Goal: Information Seeking & Learning: Check status

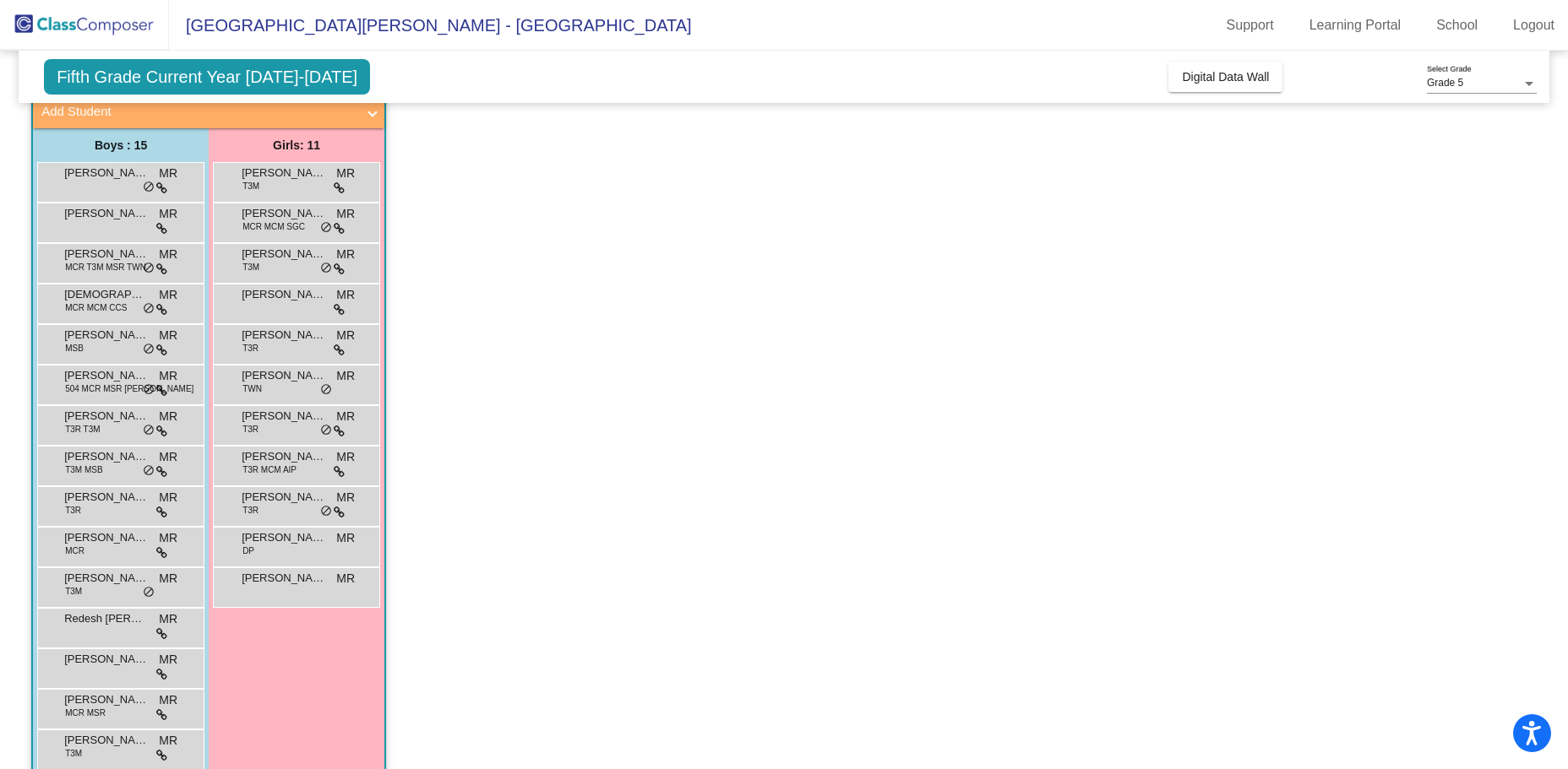
scroll to position [844, 0]
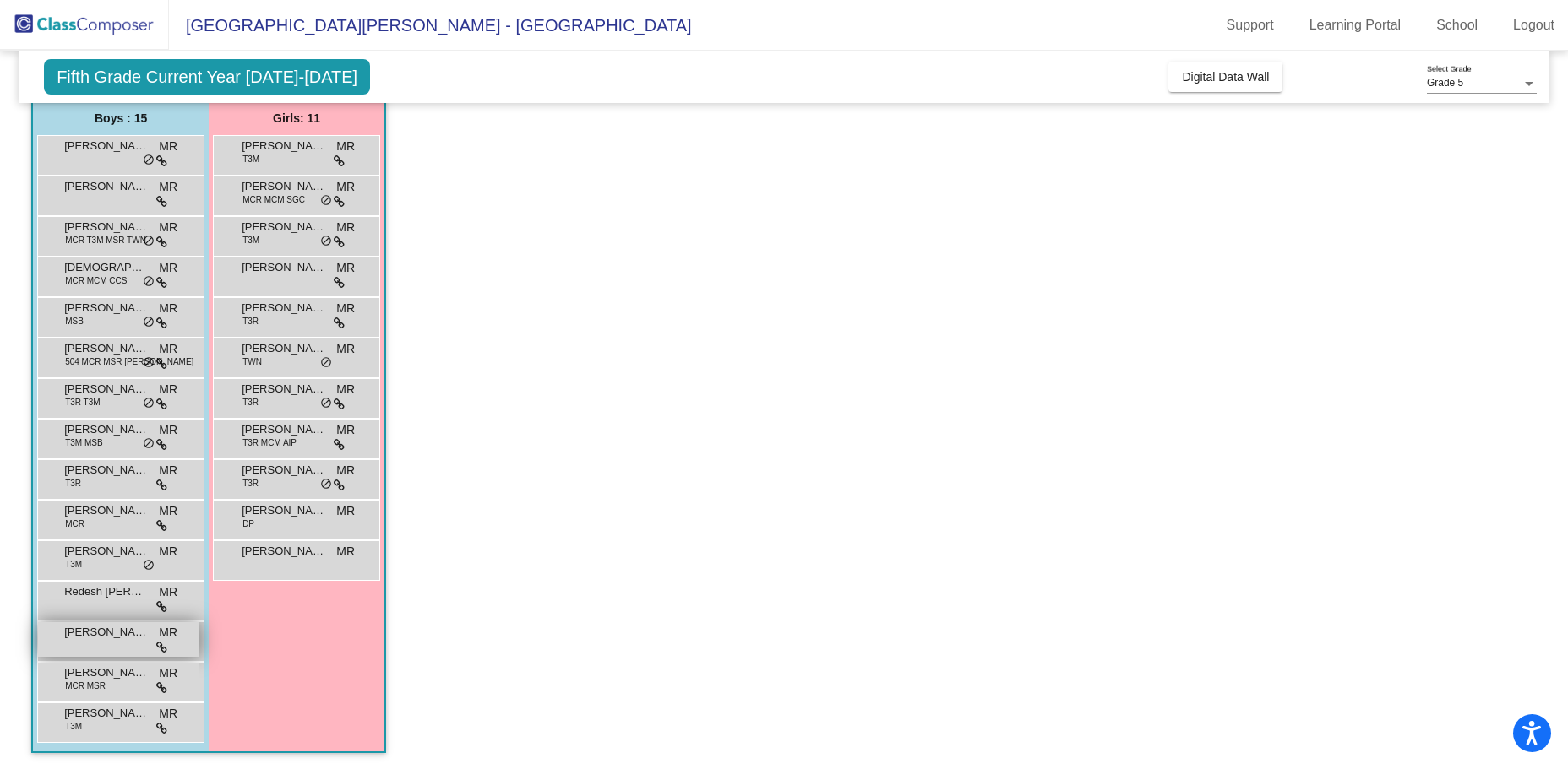
click at [115, 647] on div "Ryder Marinchek MR lock do_not_disturb_alt" at bounding box center [118, 640] width 161 height 35
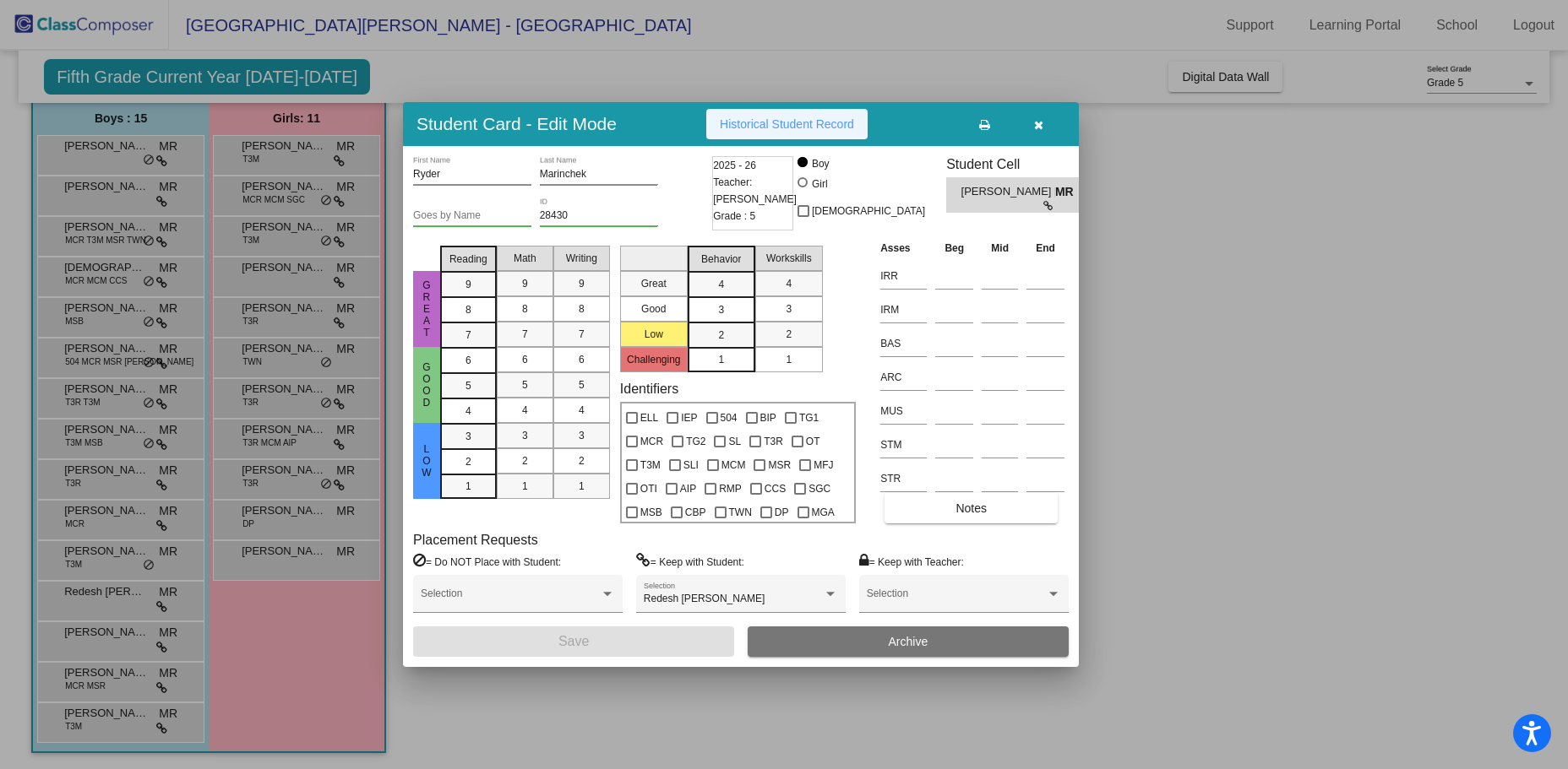
click at [755, 117] on span "Historical Student Record" at bounding box center [786, 123] width 134 height 13
click at [810, 78] on div at bounding box center [784, 384] width 1568 height 769
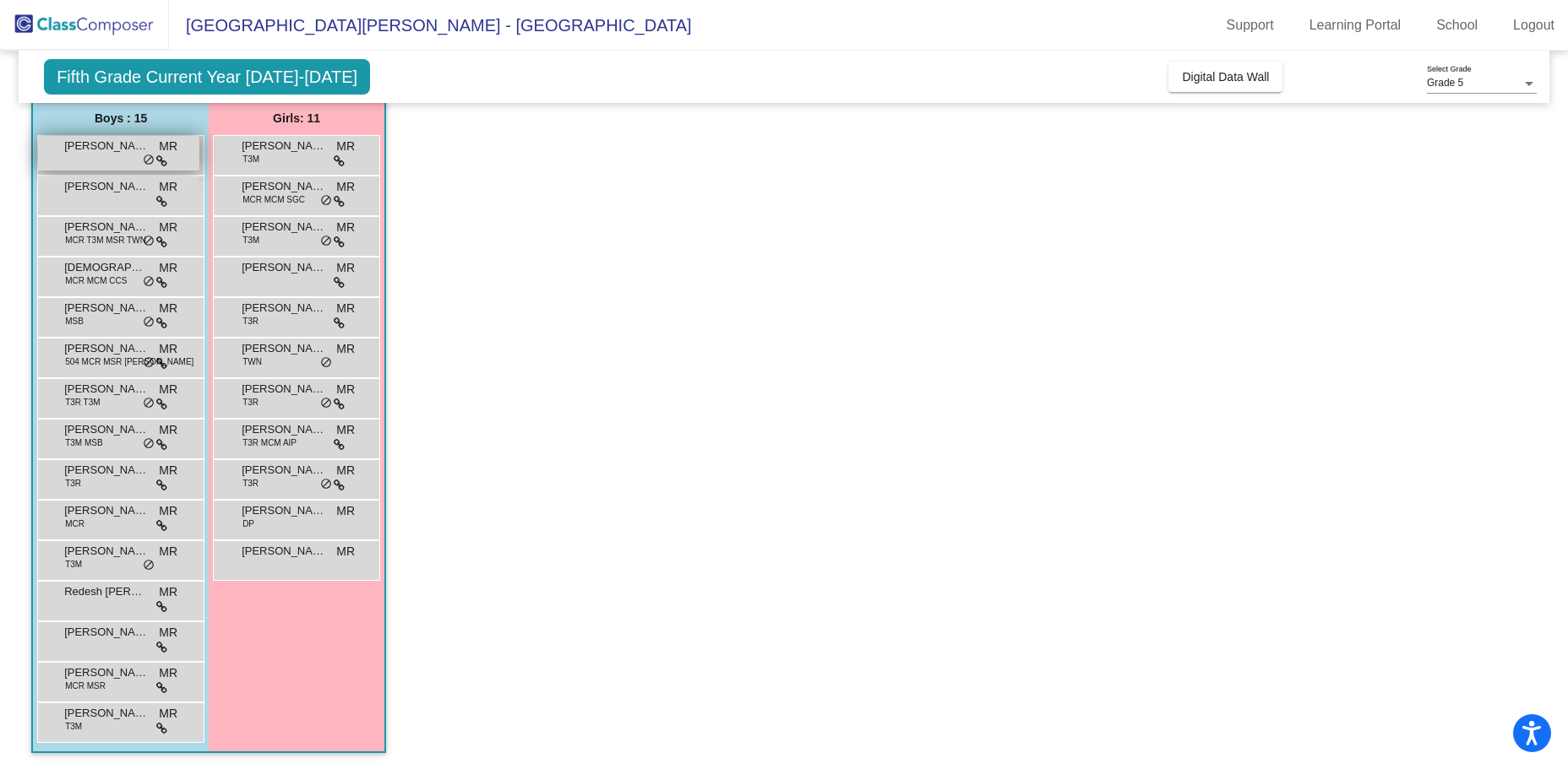
click at [120, 153] on span "[PERSON_NAME]" at bounding box center [106, 145] width 85 height 17
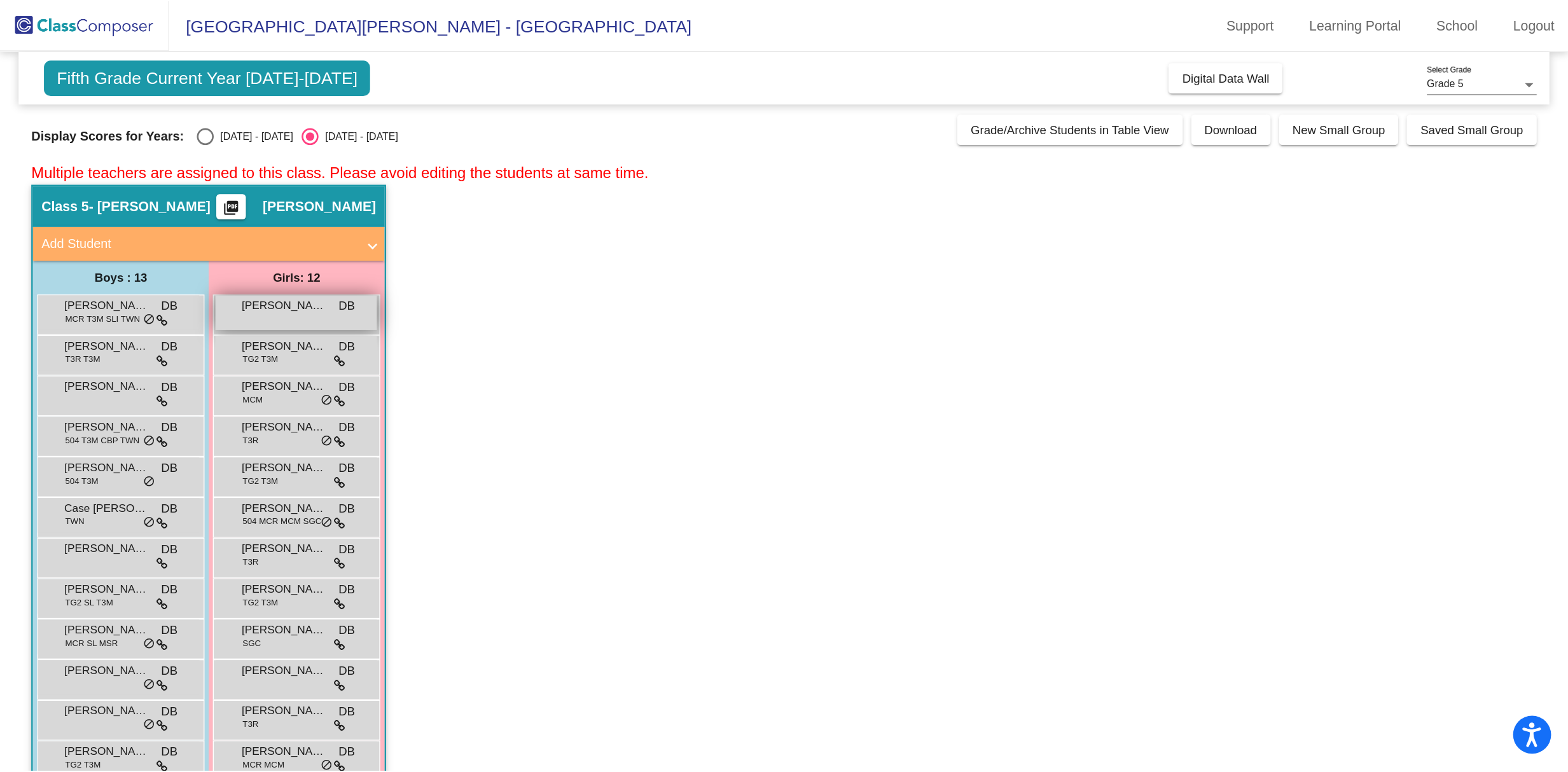
scroll to position [64, 0]
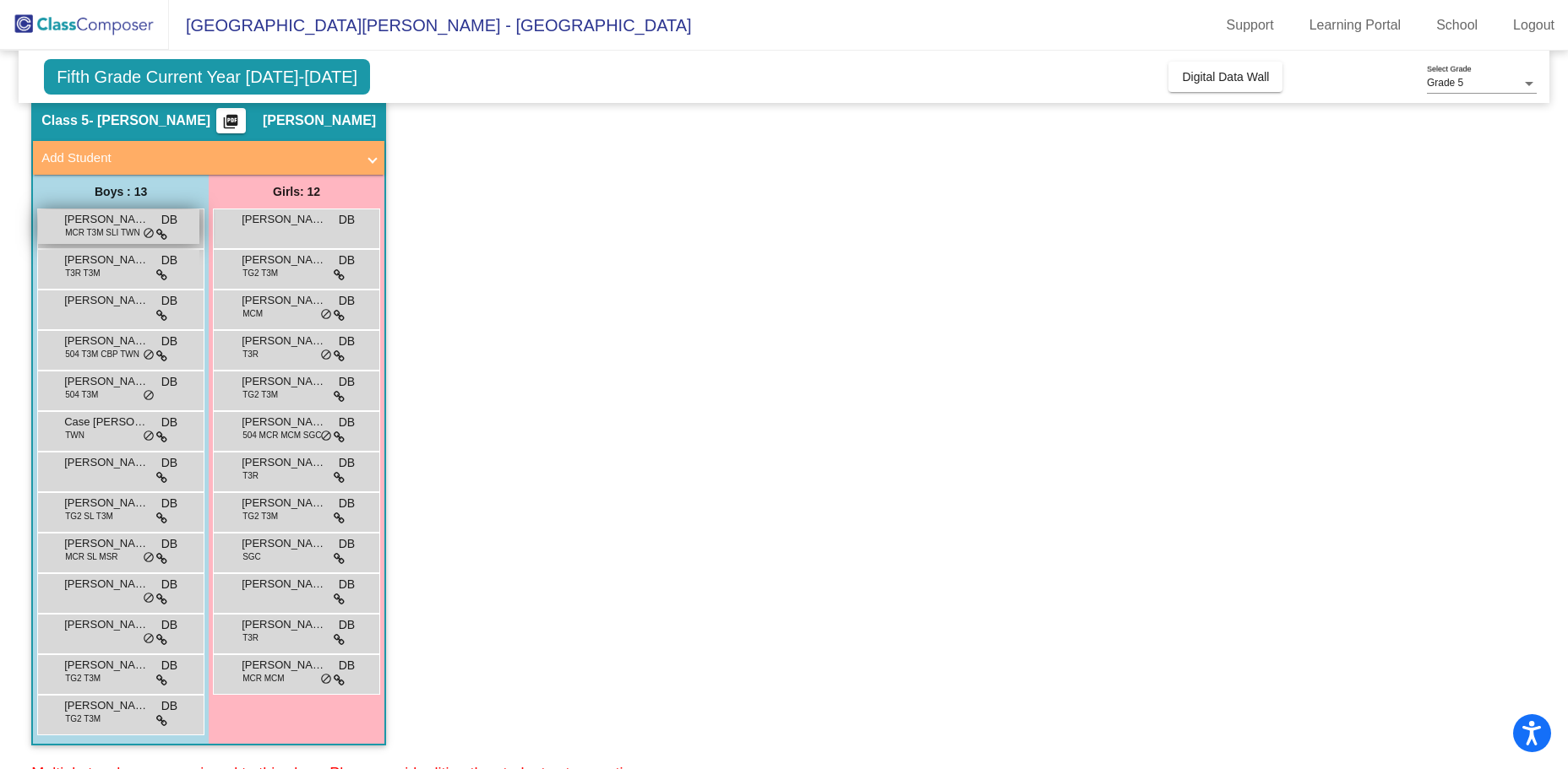
click at [140, 226] on span "[PERSON_NAME]" at bounding box center [106, 219] width 85 height 17
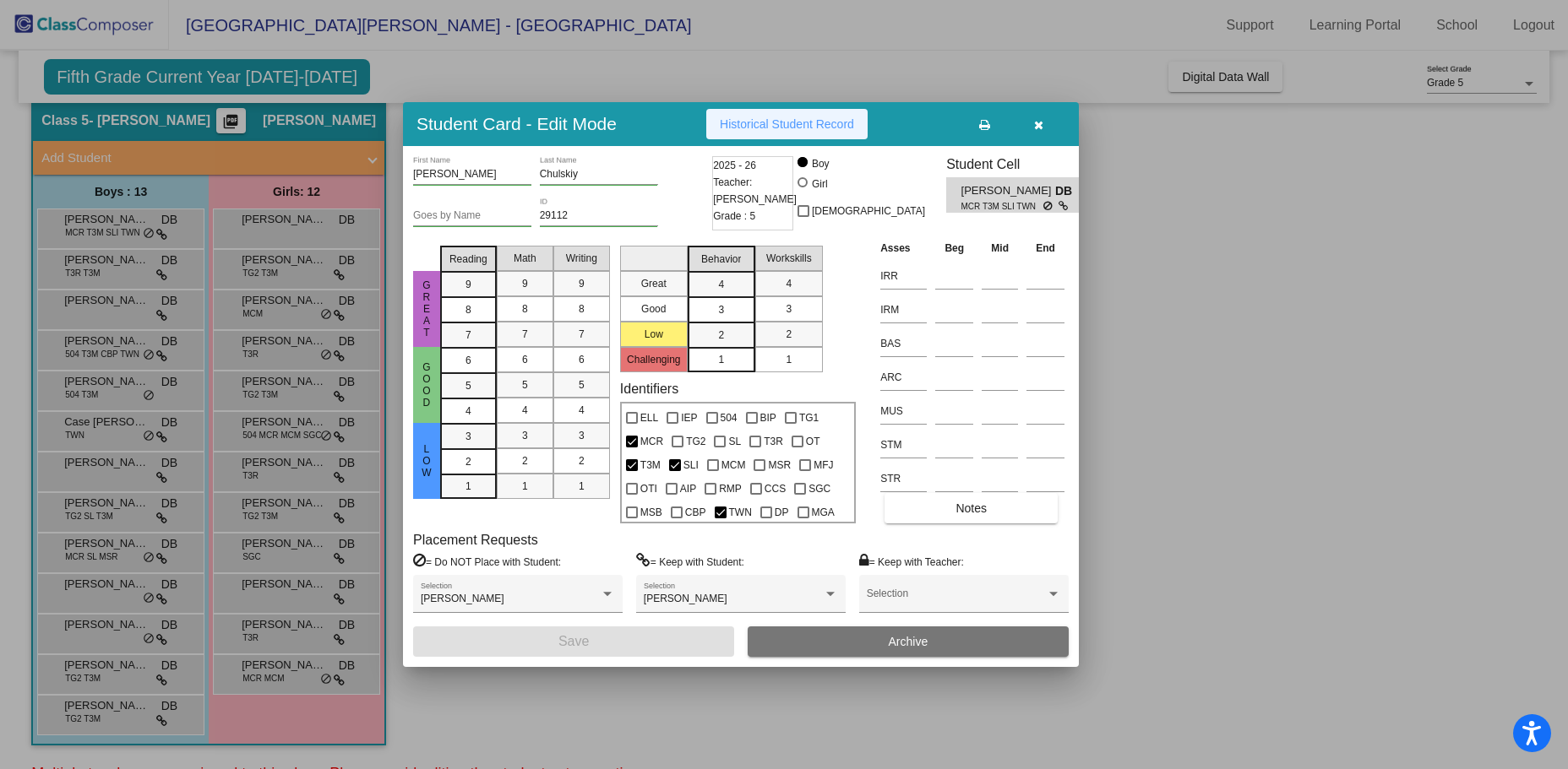
click at [795, 125] on span "Historical Student Record" at bounding box center [786, 123] width 134 height 13
click at [103, 223] on div at bounding box center [784, 384] width 1568 height 769
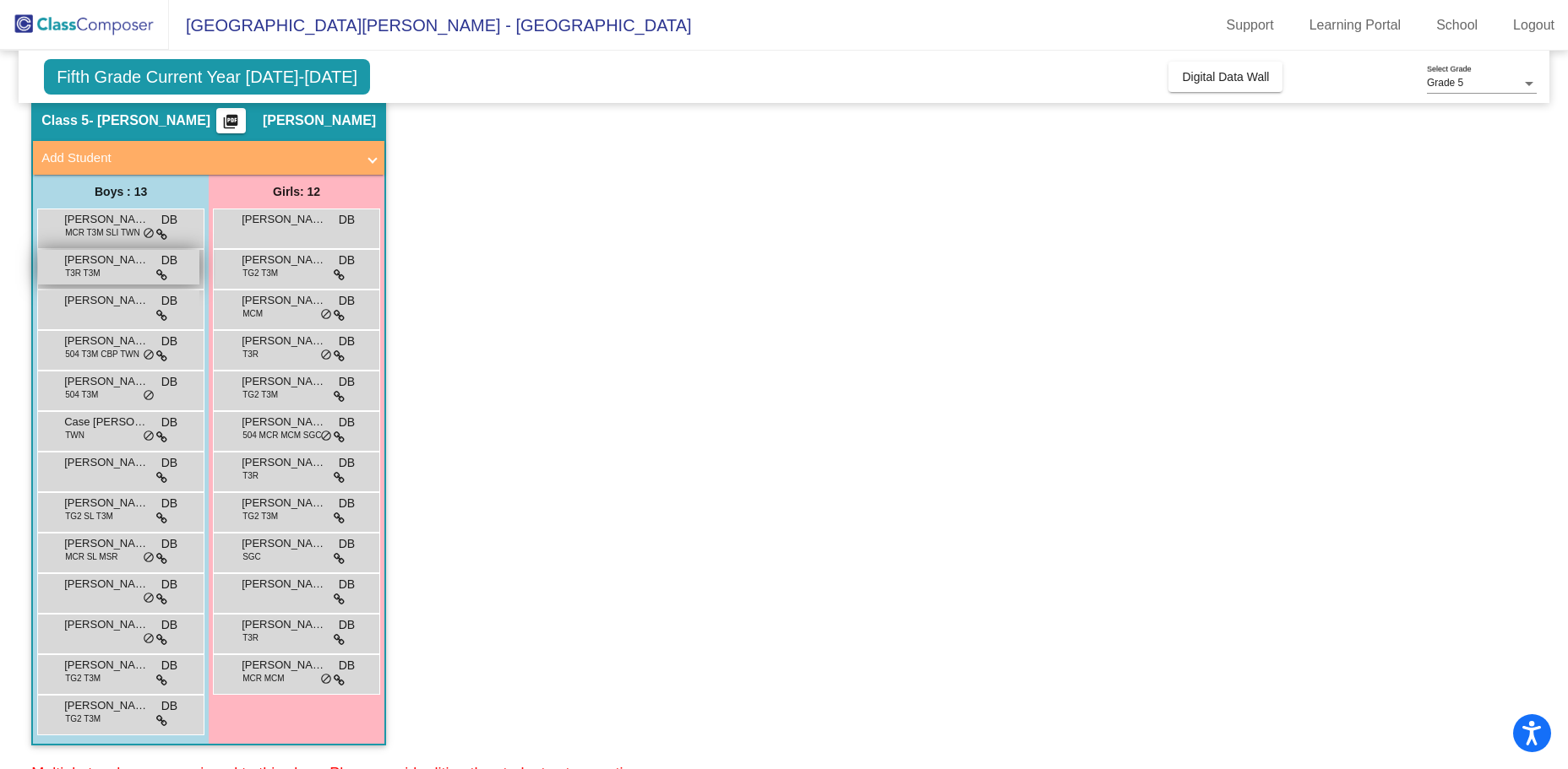
click at [97, 265] on span "[PERSON_NAME]" at bounding box center [106, 260] width 85 height 17
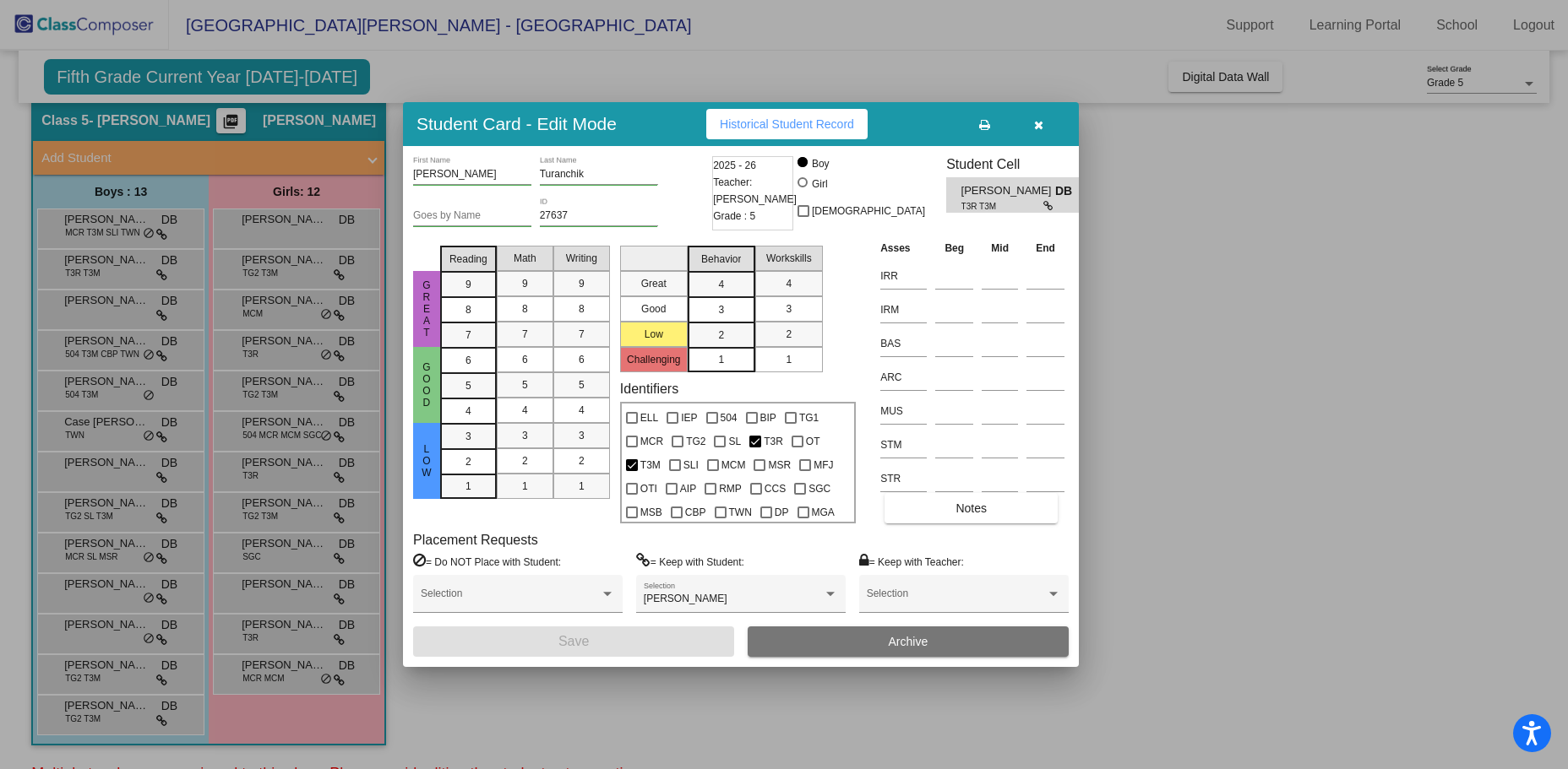
click at [760, 132] on button "Historical Student Record" at bounding box center [787, 124] width 161 height 31
click at [92, 303] on div at bounding box center [784, 384] width 1568 height 769
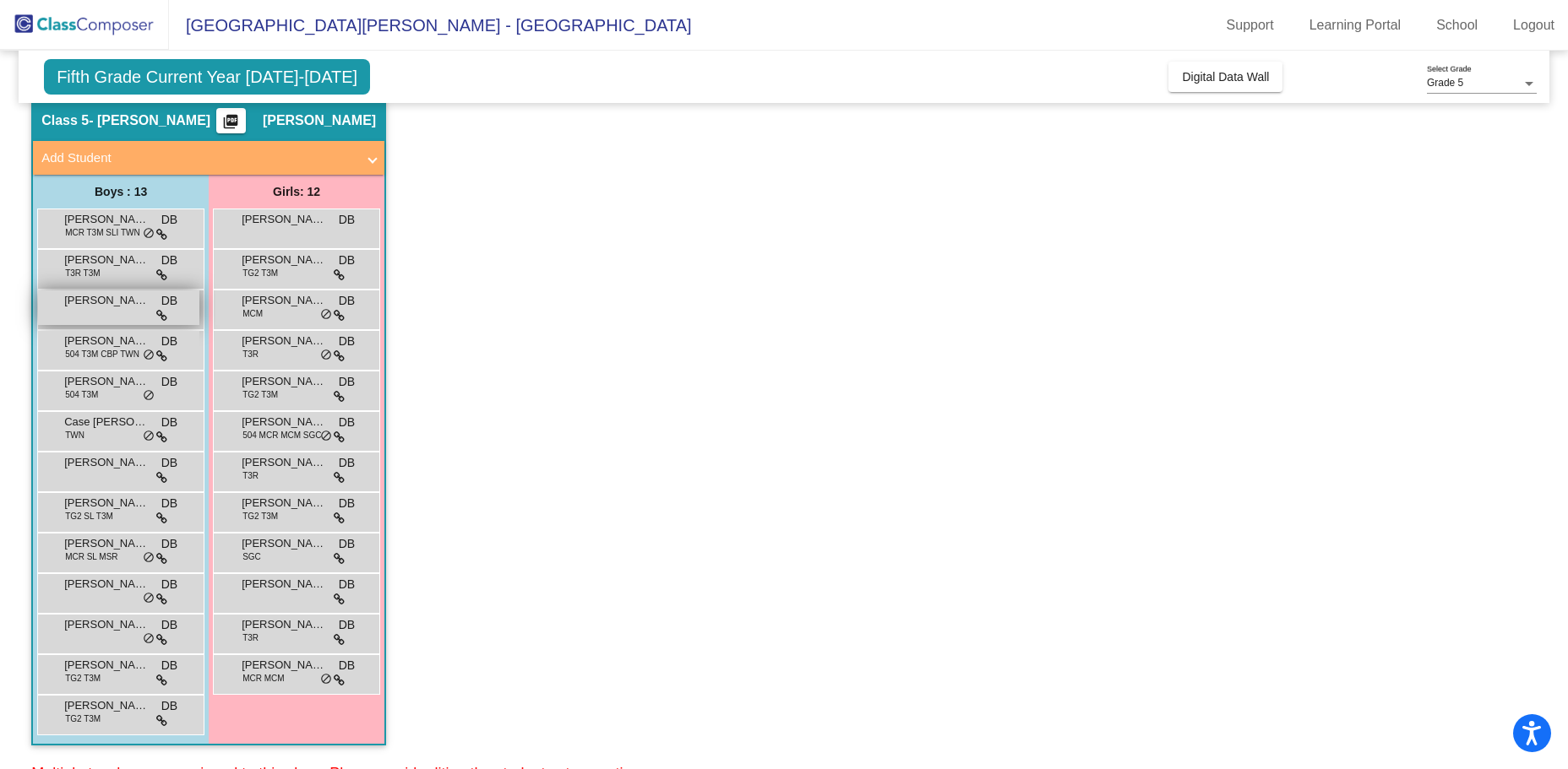
click at [91, 304] on span "[PERSON_NAME]" at bounding box center [106, 300] width 85 height 17
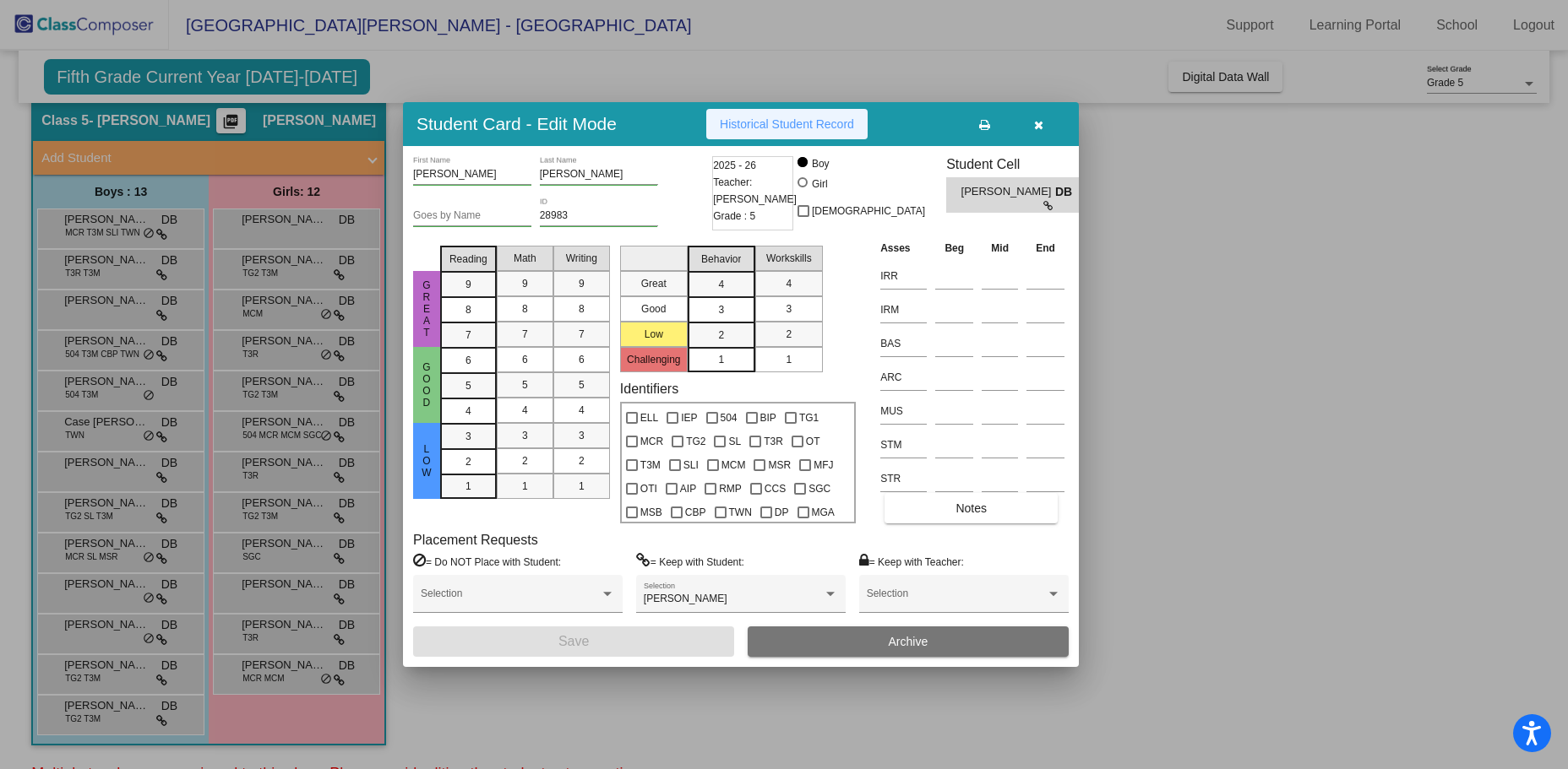
click at [747, 118] on span "Historical Student Record" at bounding box center [786, 123] width 134 height 13
click at [86, 346] on div at bounding box center [784, 384] width 1568 height 769
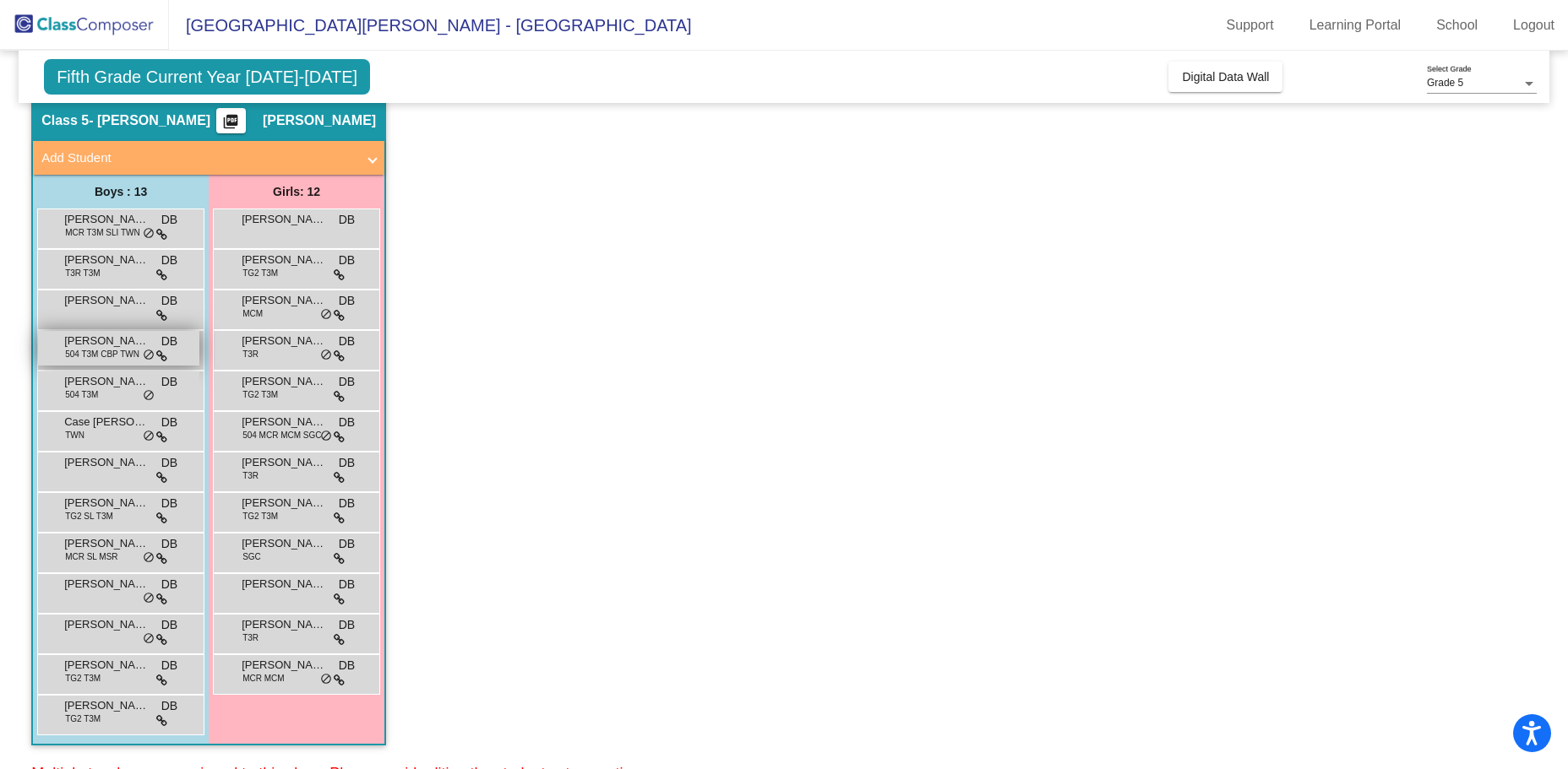
click at [123, 339] on span "[PERSON_NAME]" at bounding box center [106, 340] width 85 height 17
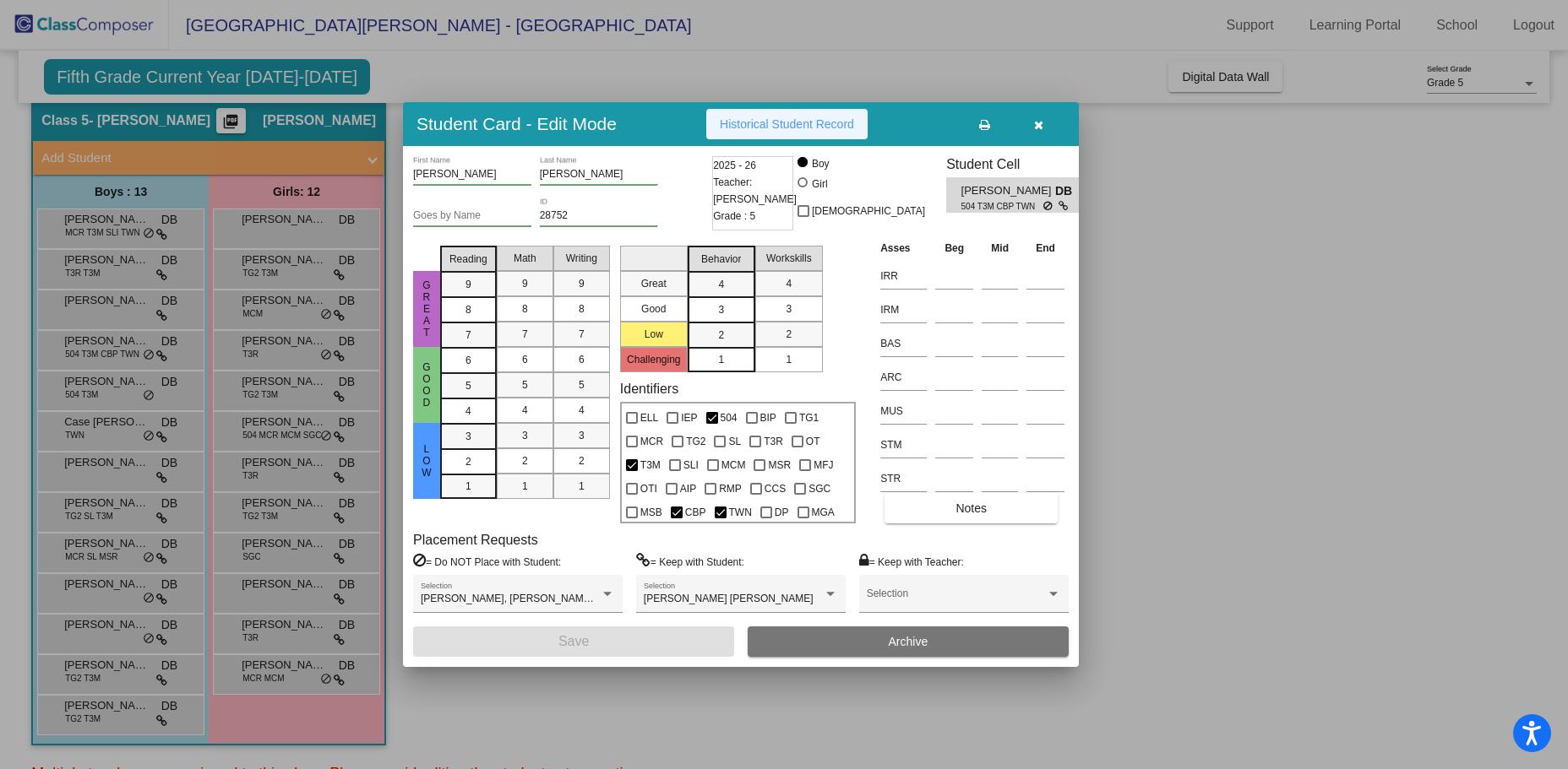
click at [796, 122] on span "Historical Student Record" at bounding box center [786, 123] width 134 height 13
click at [104, 384] on div at bounding box center [784, 384] width 1568 height 769
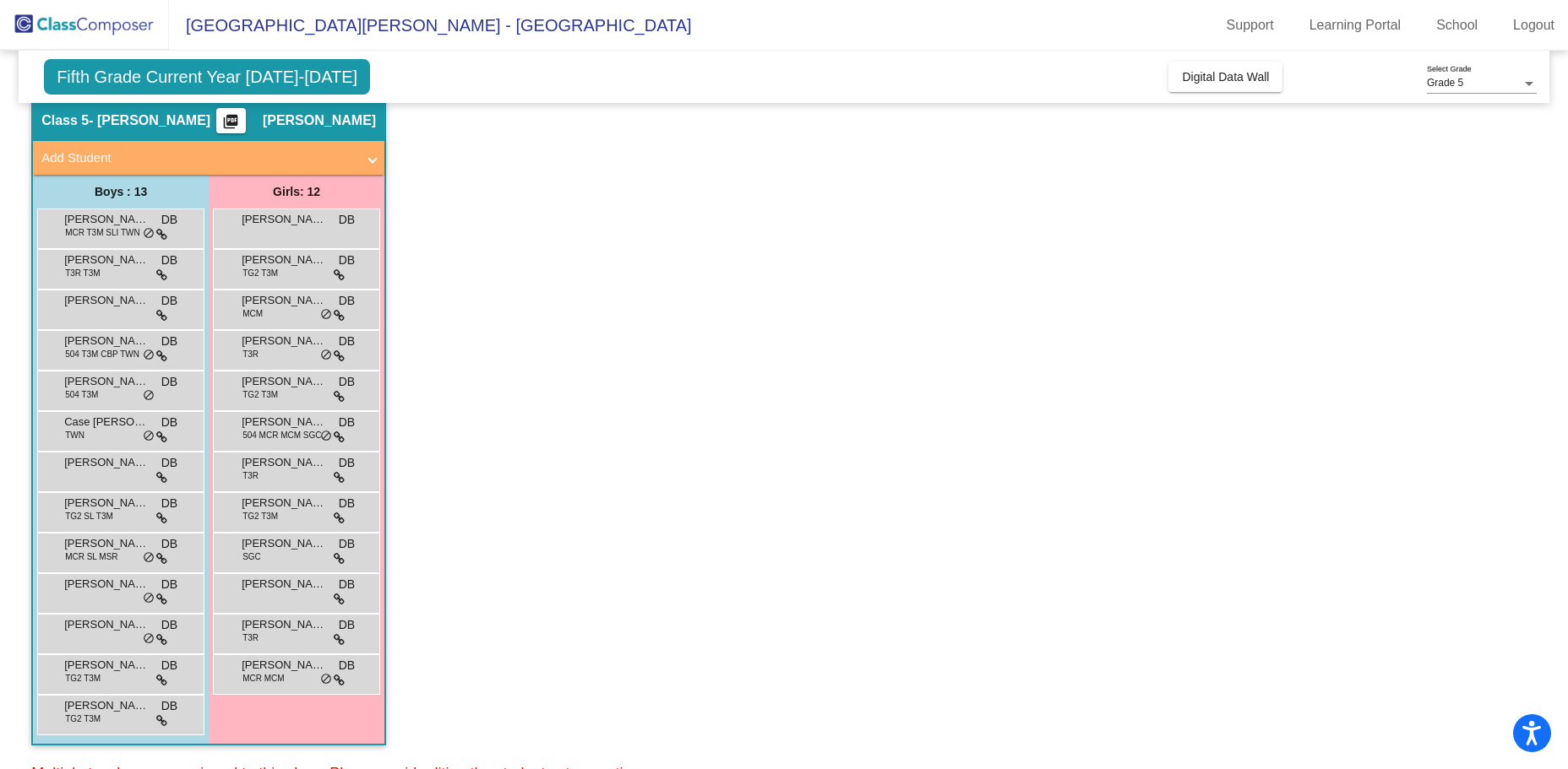
click at [104, 384] on span "[PERSON_NAME]" at bounding box center [106, 381] width 85 height 17
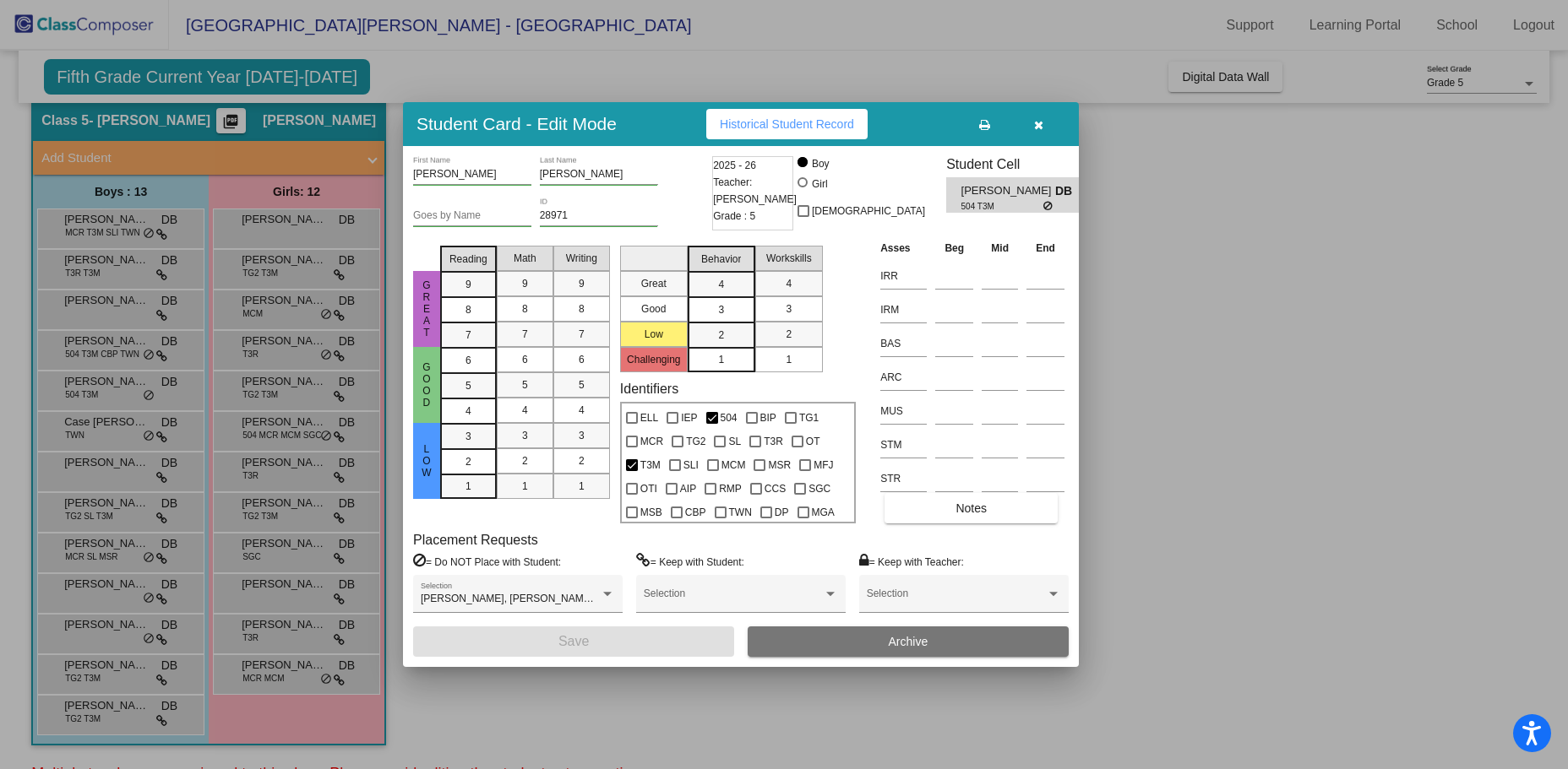
click at [758, 129] on span "Historical Student Record" at bounding box center [786, 123] width 134 height 13
click at [94, 427] on div at bounding box center [784, 384] width 1568 height 769
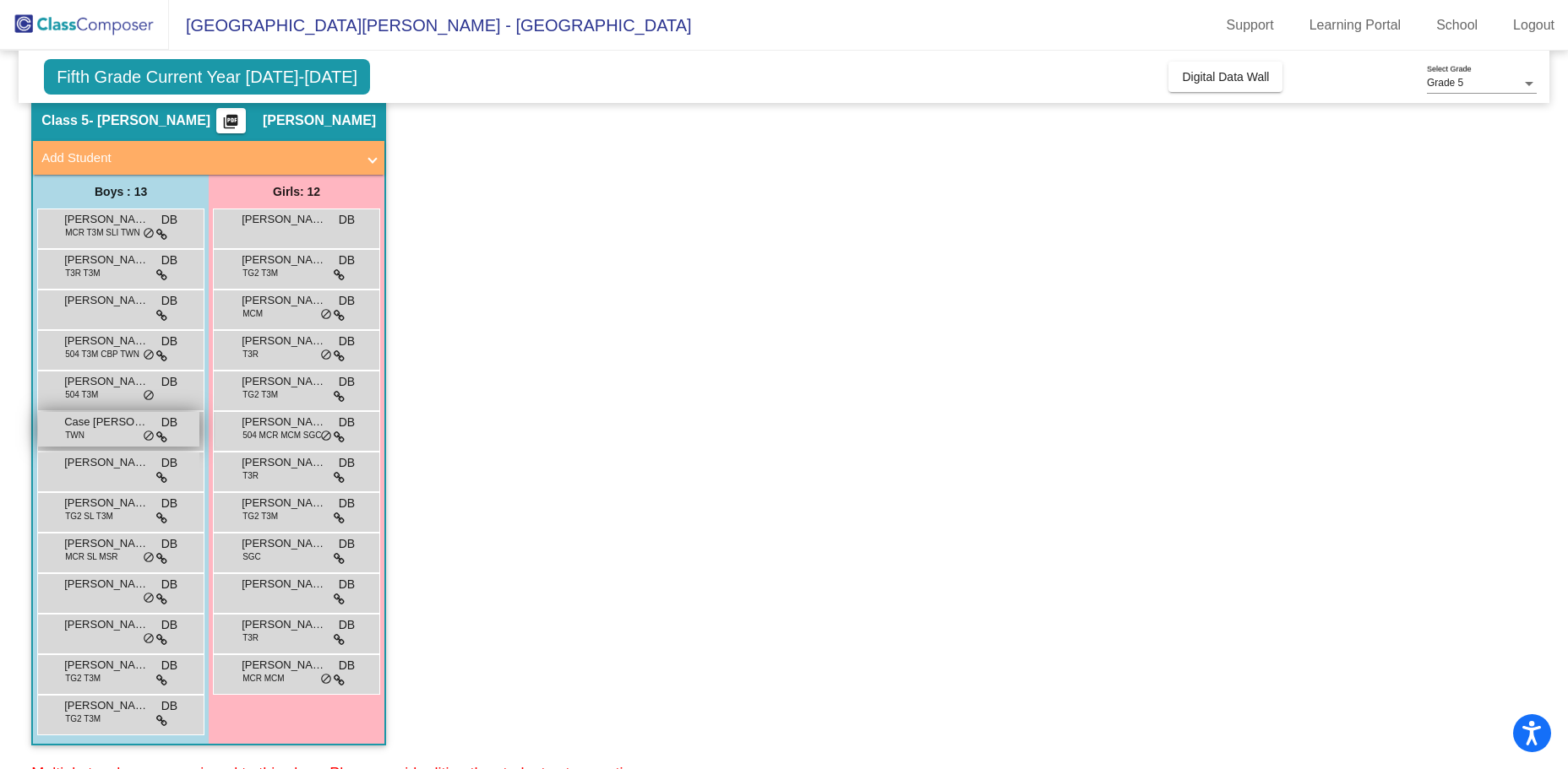
click at [116, 420] on span "Case [PERSON_NAME]" at bounding box center [106, 422] width 85 height 17
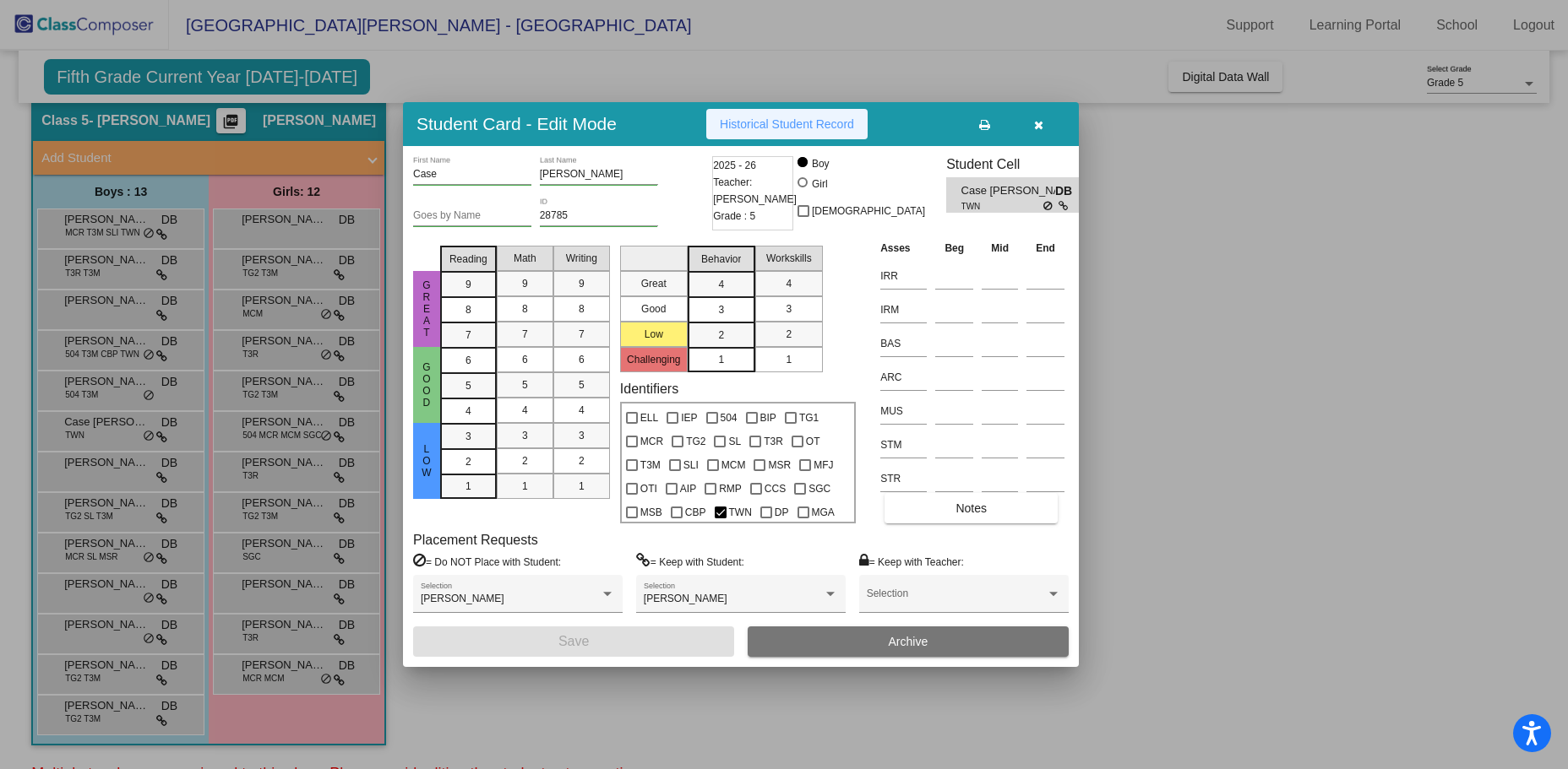
click at [790, 114] on button "Historical Student Record" at bounding box center [787, 124] width 161 height 31
click at [1041, 123] on icon "button" at bounding box center [1039, 125] width 10 height 12
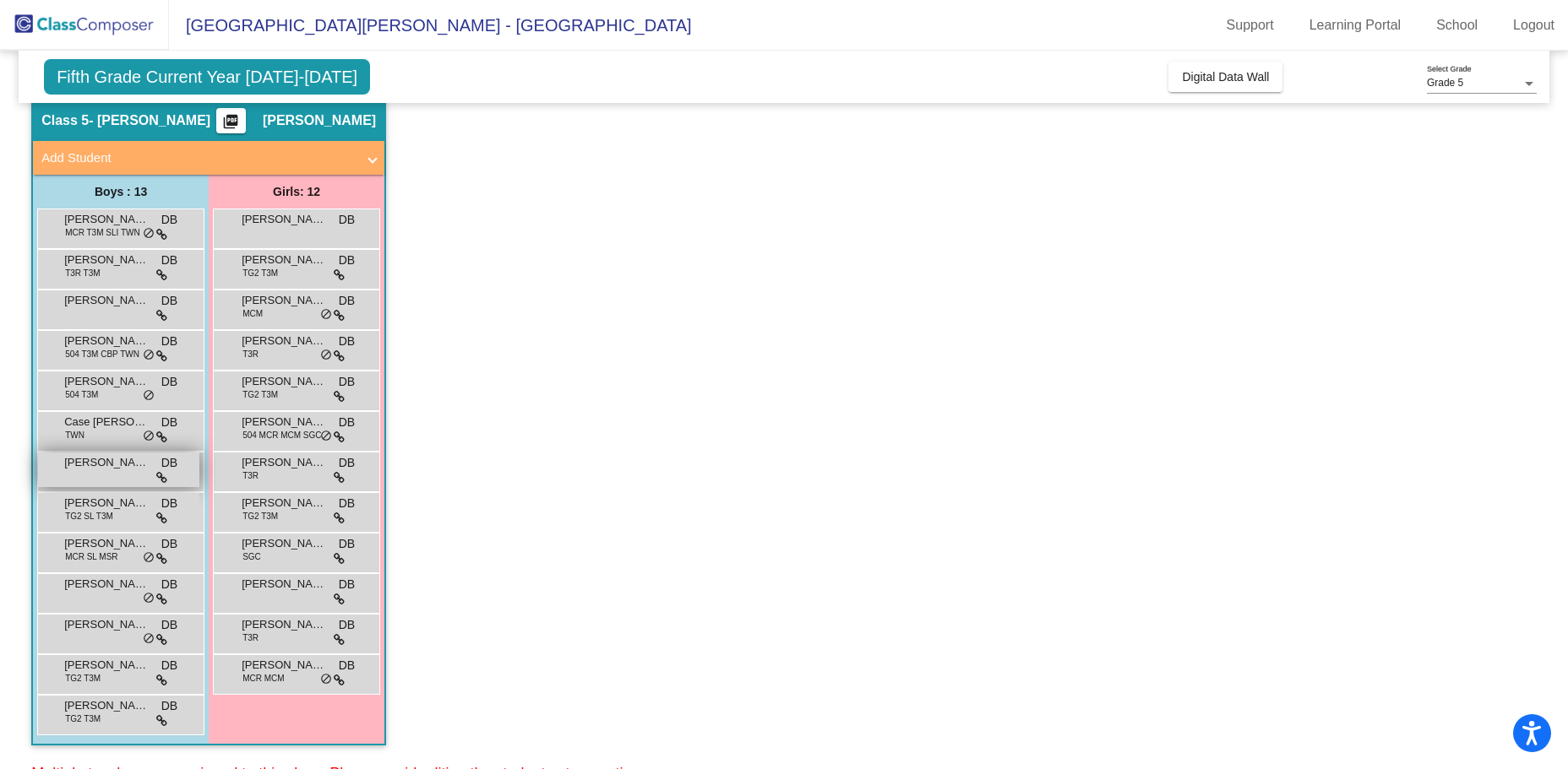
click at [118, 479] on div "[PERSON_NAME] [PERSON_NAME] lock do_not_disturb_alt" at bounding box center [118, 470] width 161 height 35
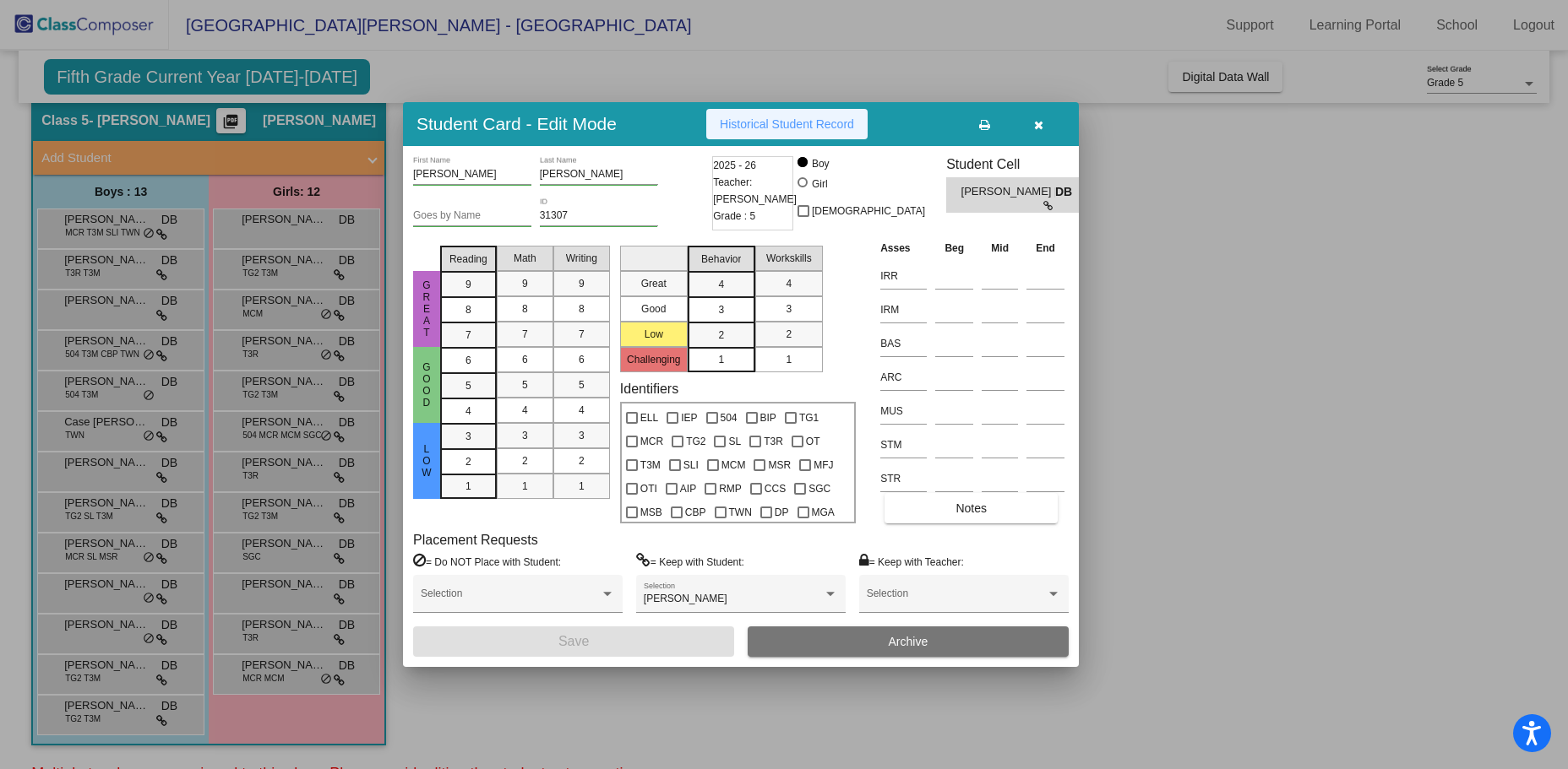
click at [768, 128] on span "Historical Student Record" at bounding box center [786, 123] width 134 height 13
click at [86, 516] on div at bounding box center [784, 384] width 1568 height 769
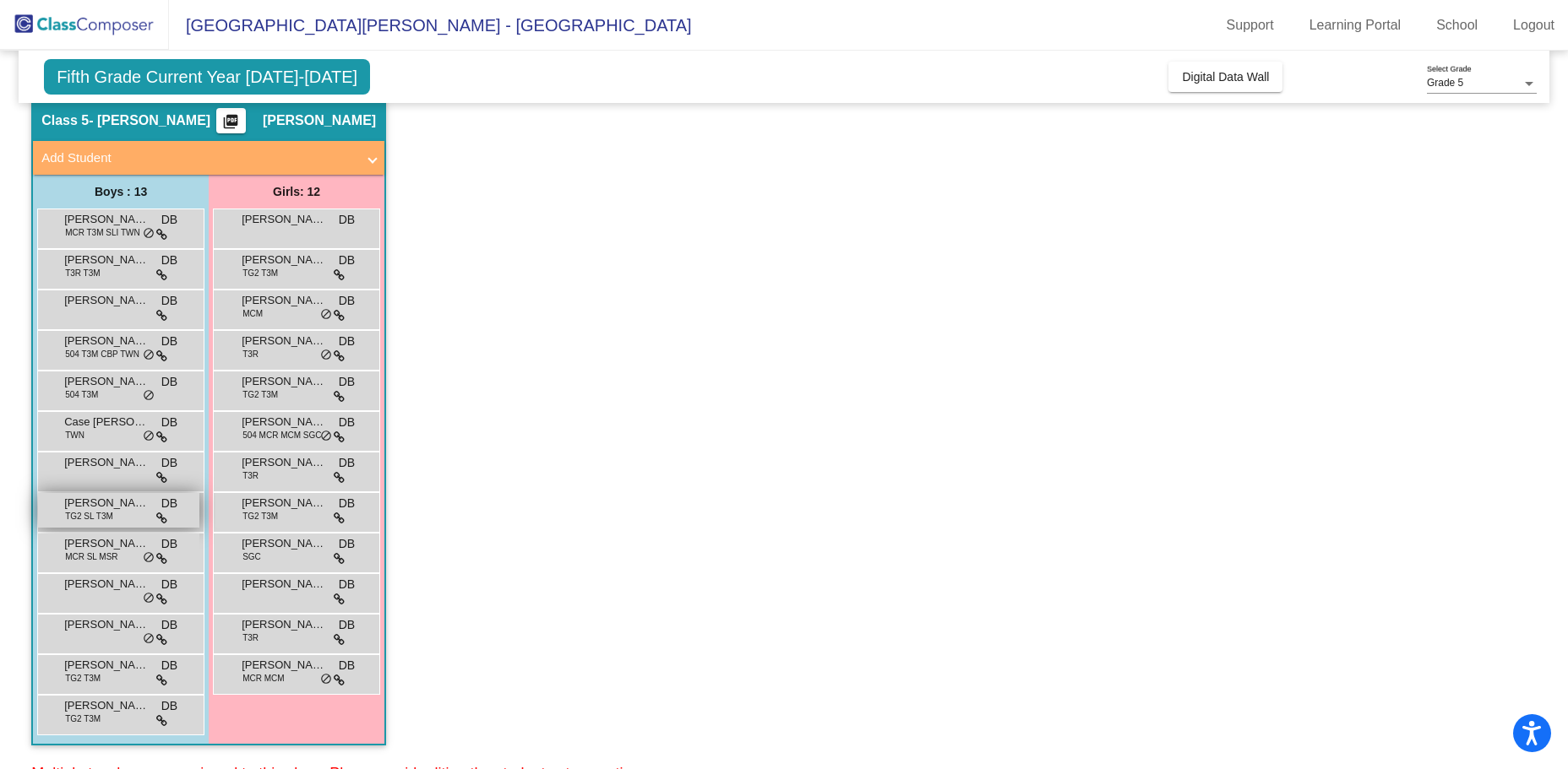
click at [127, 505] on span "[PERSON_NAME]" at bounding box center [106, 503] width 85 height 17
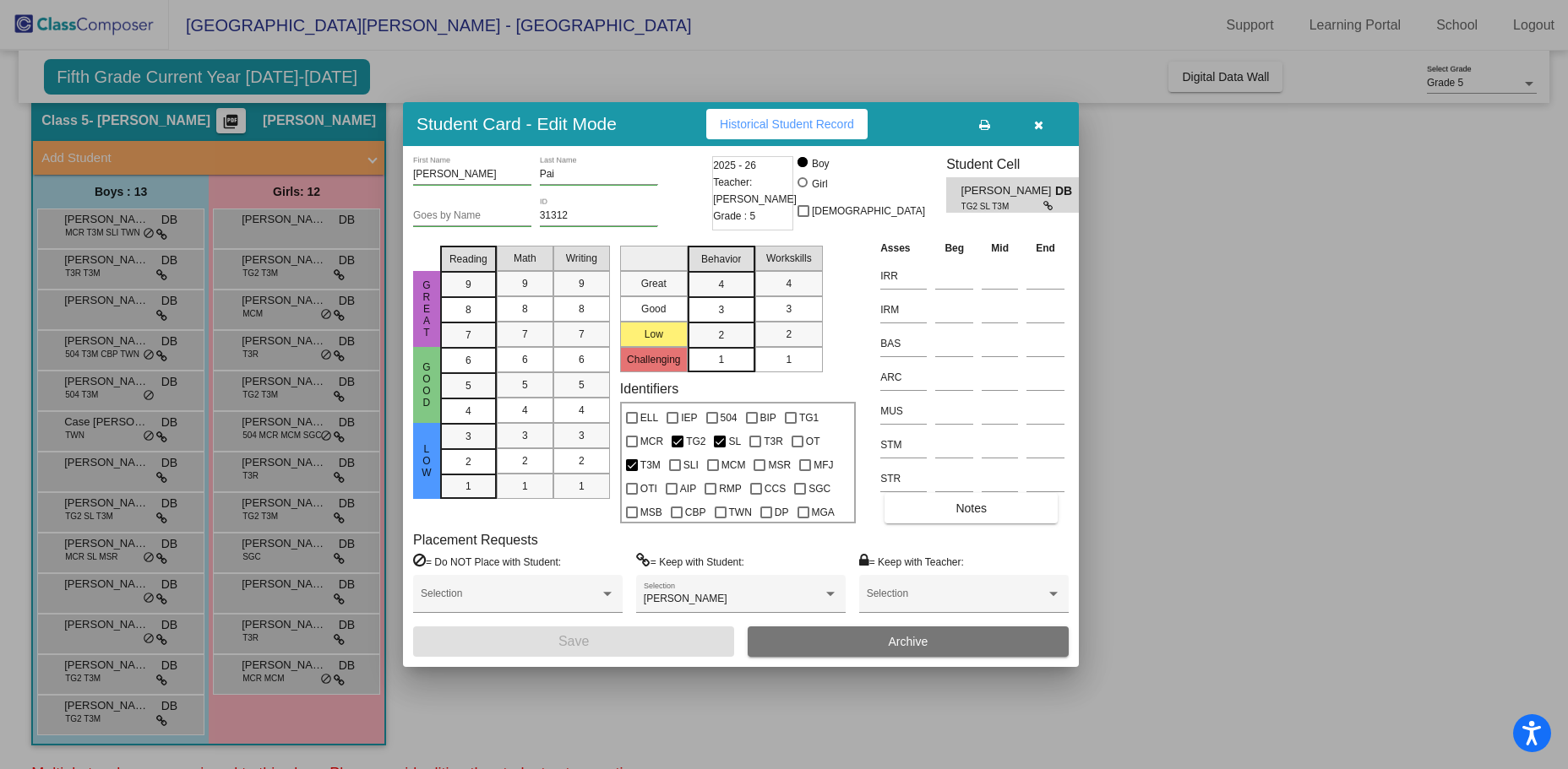
click at [809, 118] on span "Historical Student Record" at bounding box center [786, 123] width 134 height 13
click at [108, 542] on div at bounding box center [784, 384] width 1568 height 769
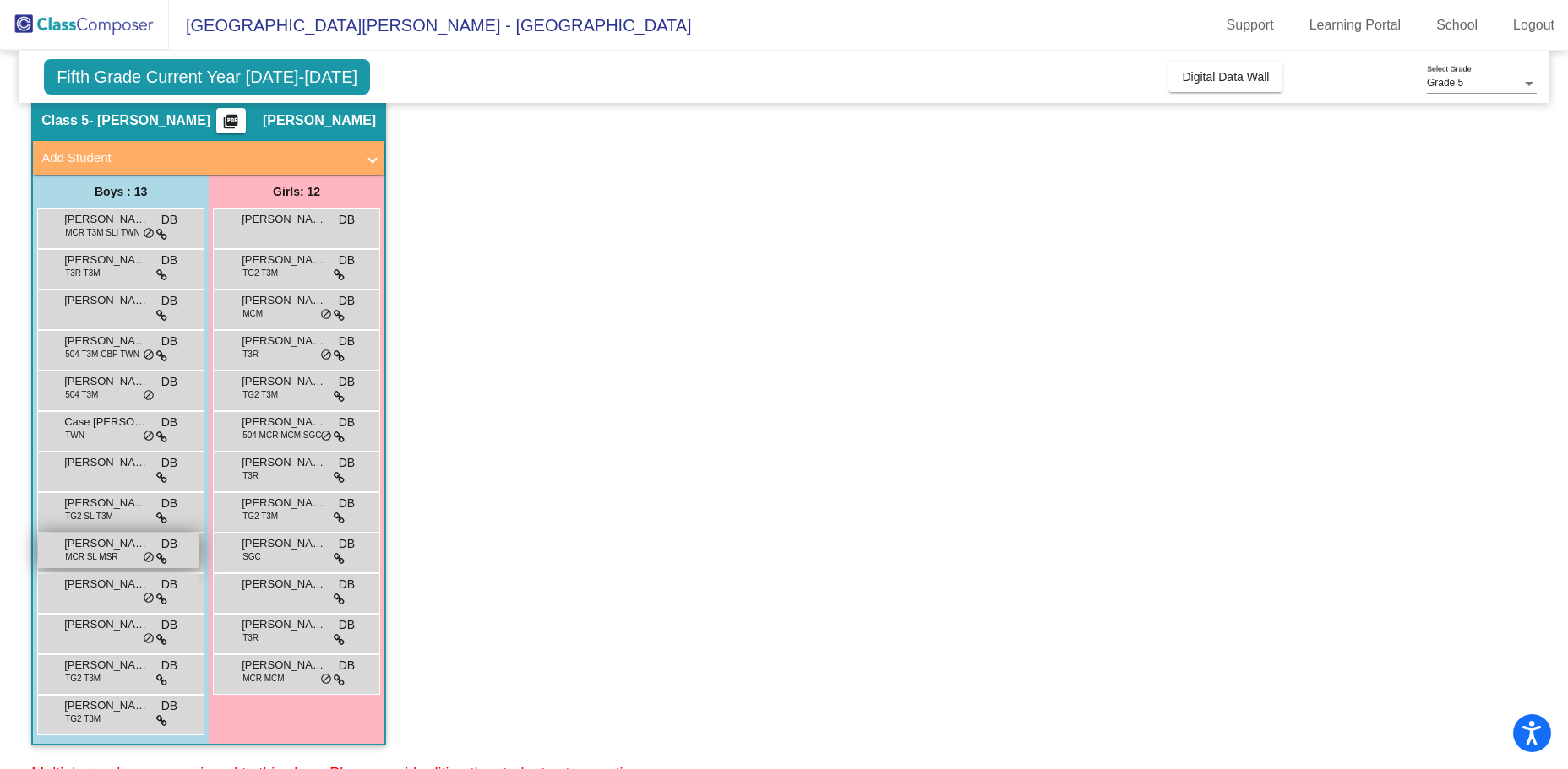
click at [108, 549] on span "[PERSON_NAME]" at bounding box center [106, 543] width 85 height 17
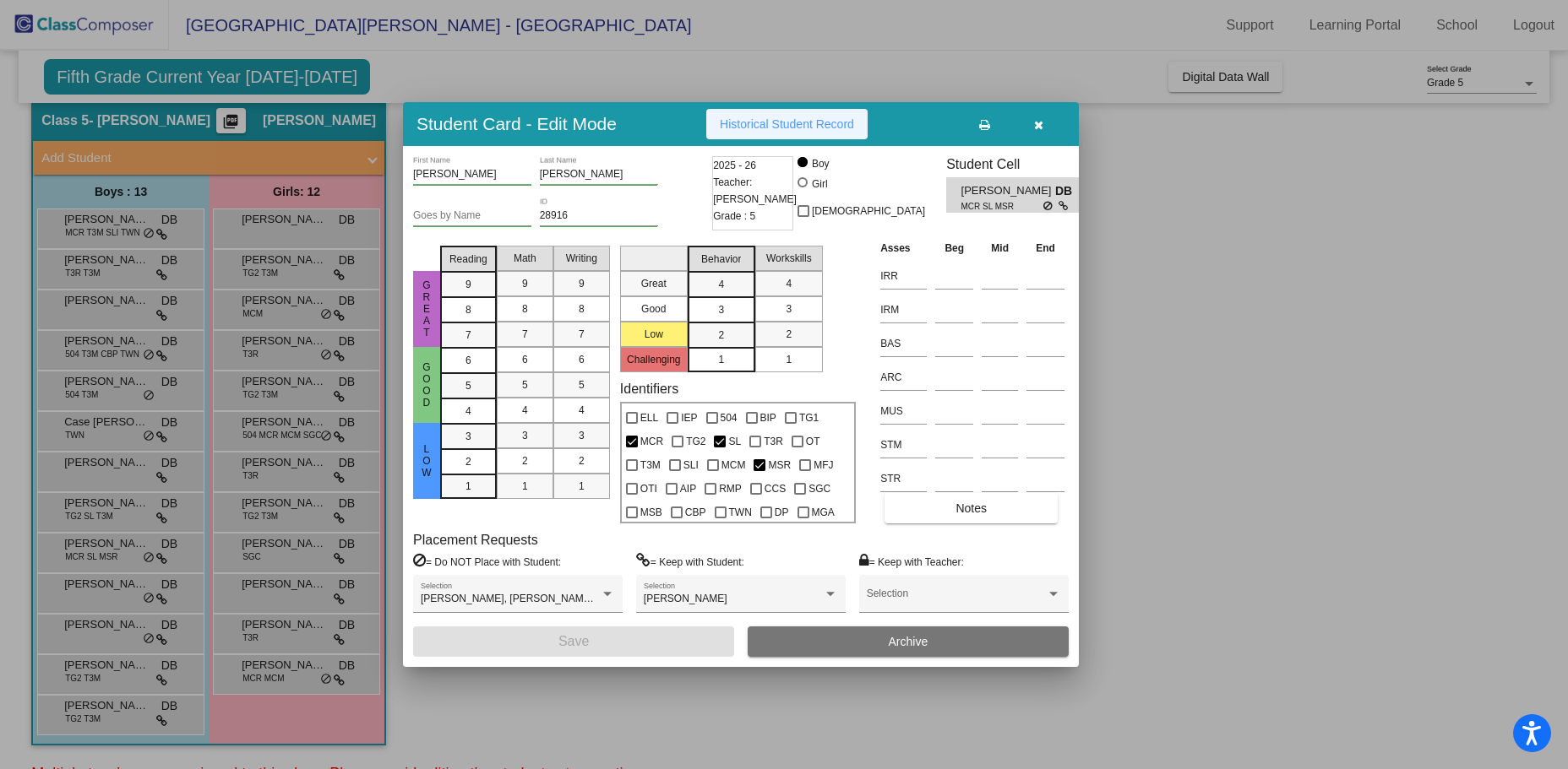
click at [771, 123] on span "Historical Student Record" at bounding box center [786, 123] width 134 height 13
click at [109, 581] on div at bounding box center [784, 384] width 1568 height 769
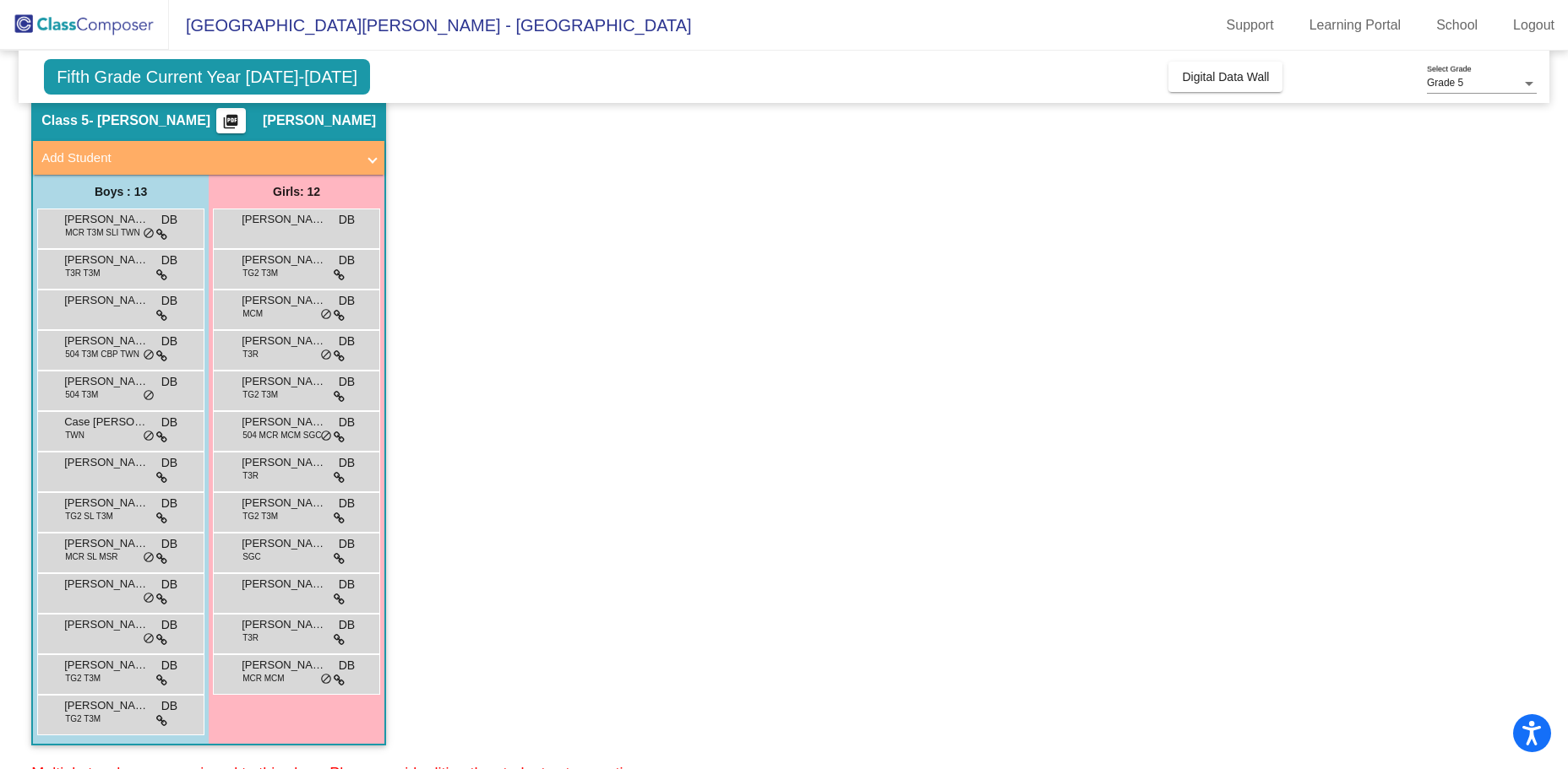
click at [109, 581] on span "[PERSON_NAME]" at bounding box center [106, 584] width 85 height 17
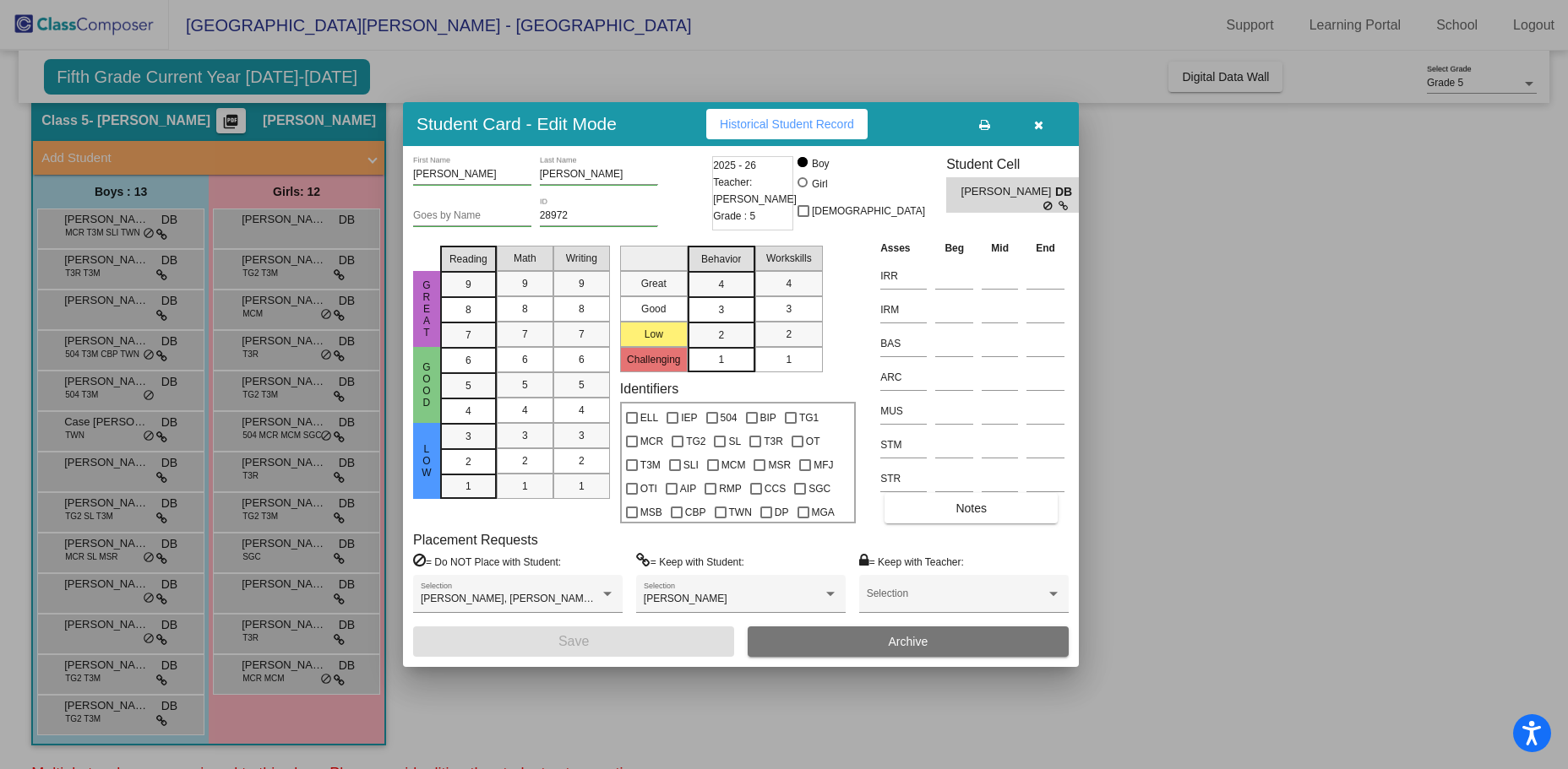
click at [734, 125] on span "Historical Student Record" at bounding box center [786, 123] width 134 height 13
click at [107, 640] on div at bounding box center [784, 384] width 1568 height 769
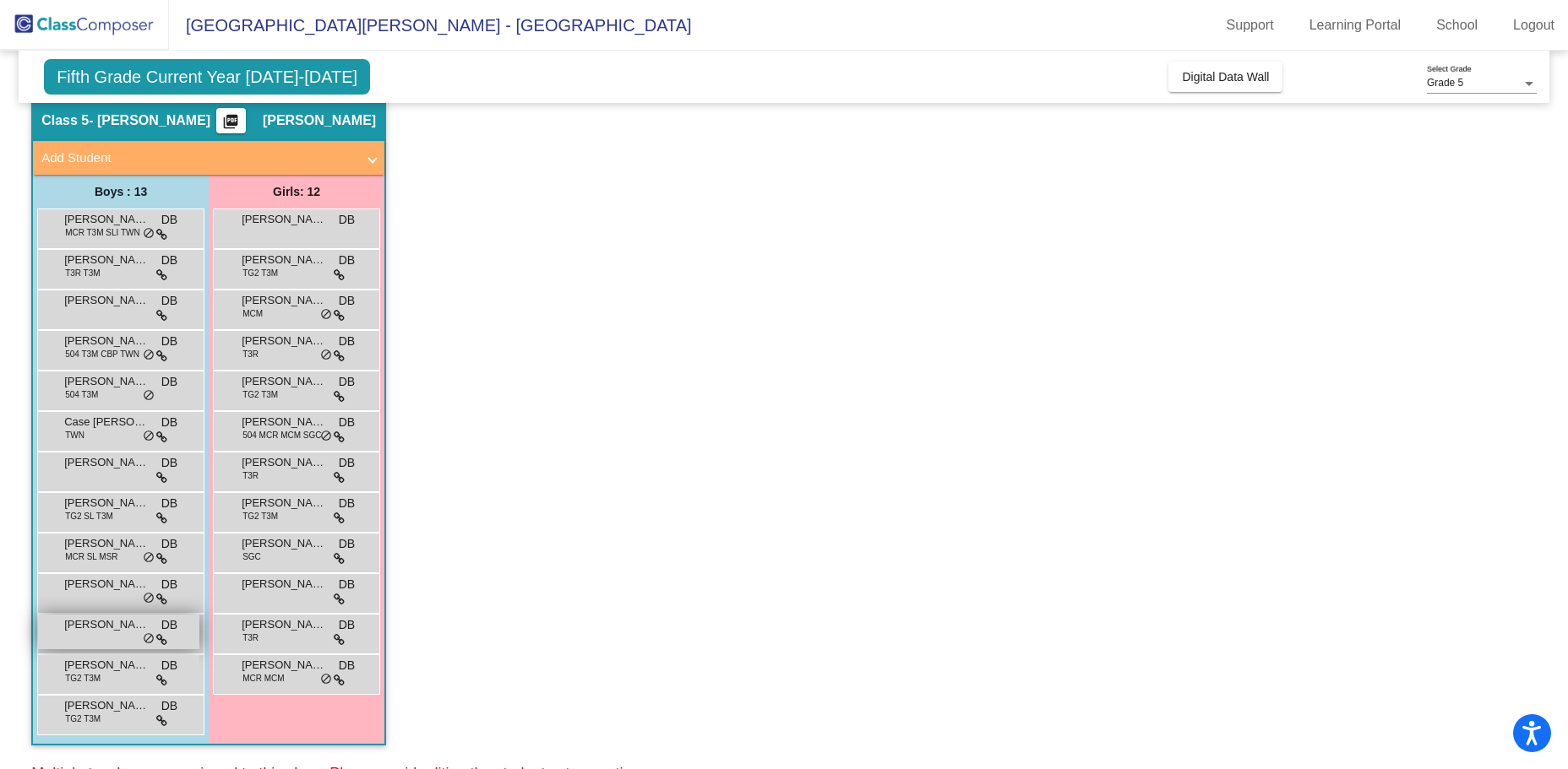
click at [108, 634] on div "[PERSON_NAME] DB lock do_not_disturb_alt" at bounding box center [118, 633] width 161 height 35
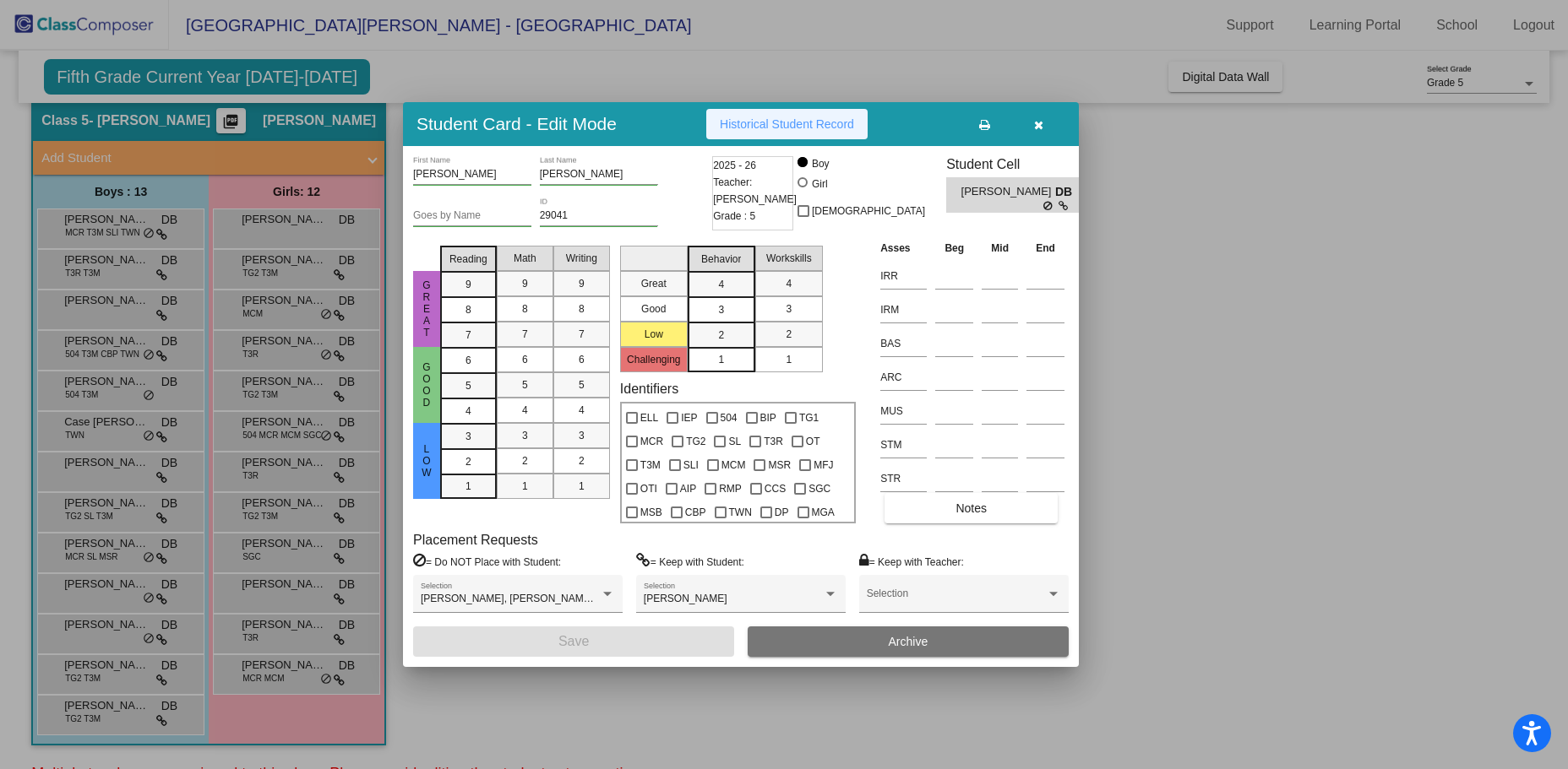
click at [805, 124] on span "Historical Student Record" at bounding box center [786, 123] width 134 height 13
click at [105, 671] on div at bounding box center [784, 384] width 1568 height 769
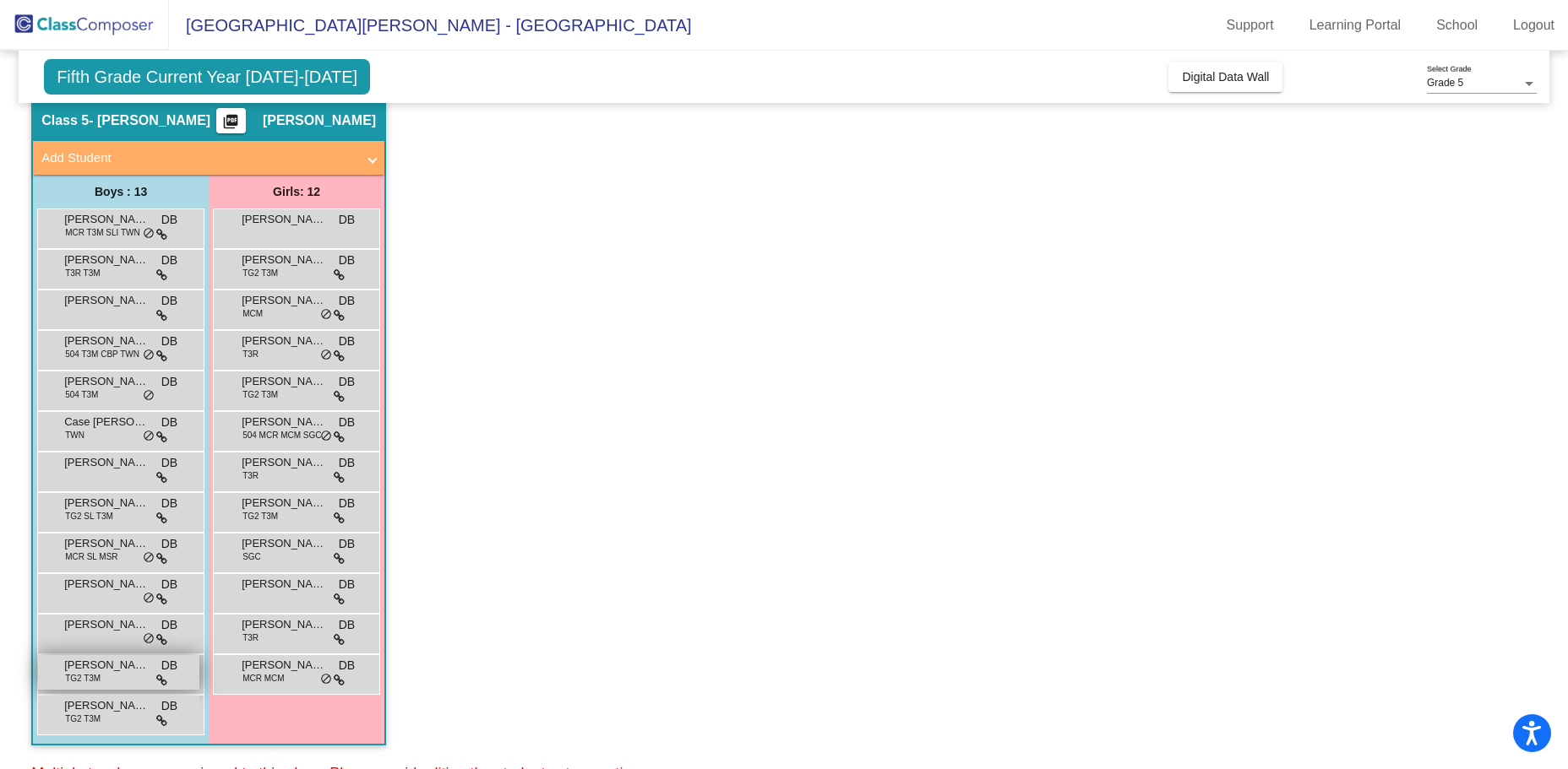
click at [98, 671] on span "[PERSON_NAME]" at bounding box center [106, 665] width 85 height 17
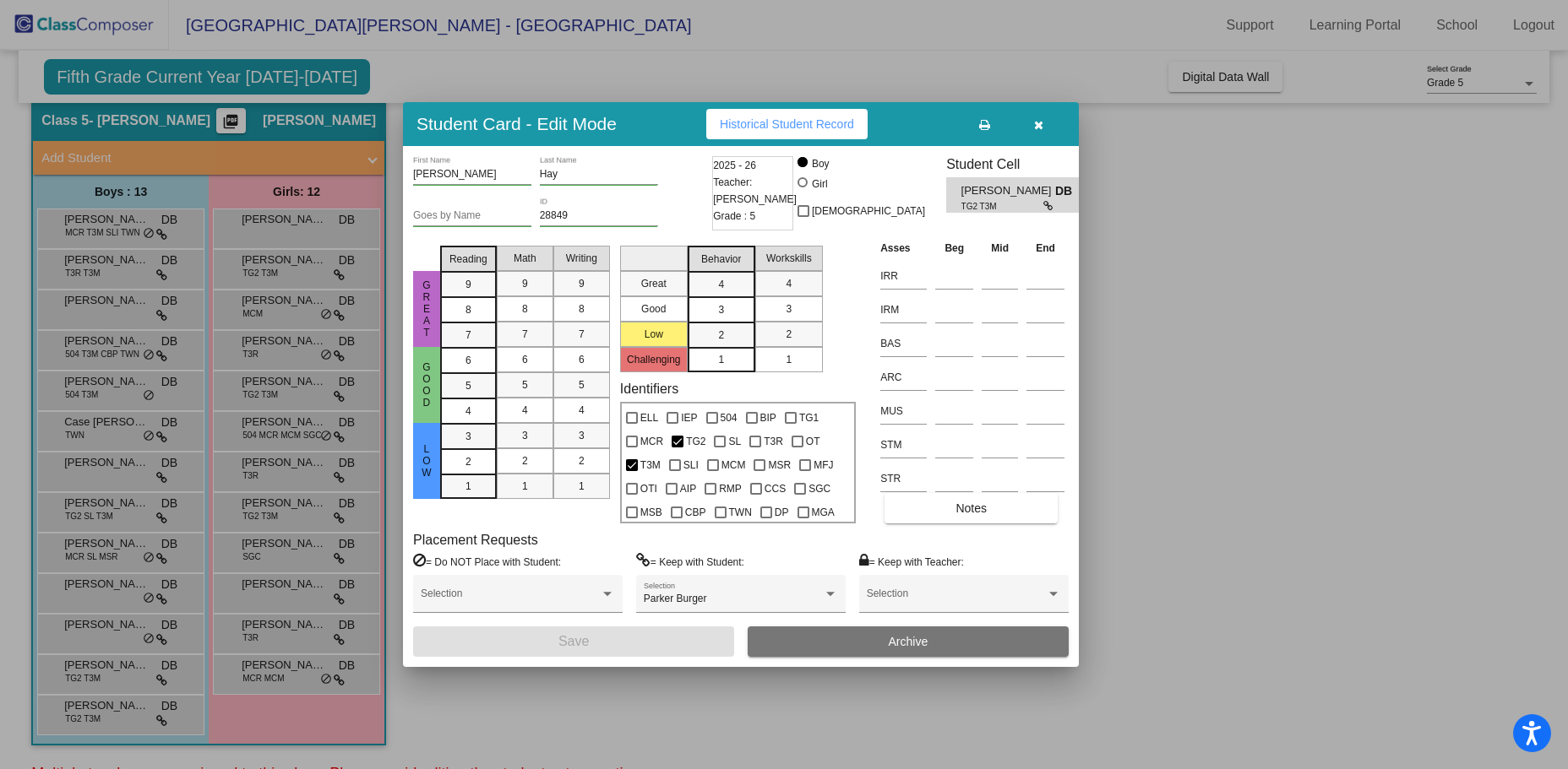
click at [771, 119] on span "Historical Student Record" at bounding box center [786, 123] width 134 height 13
click at [84, 724] on div at bounding box center [784, 384] width 1568 height 769
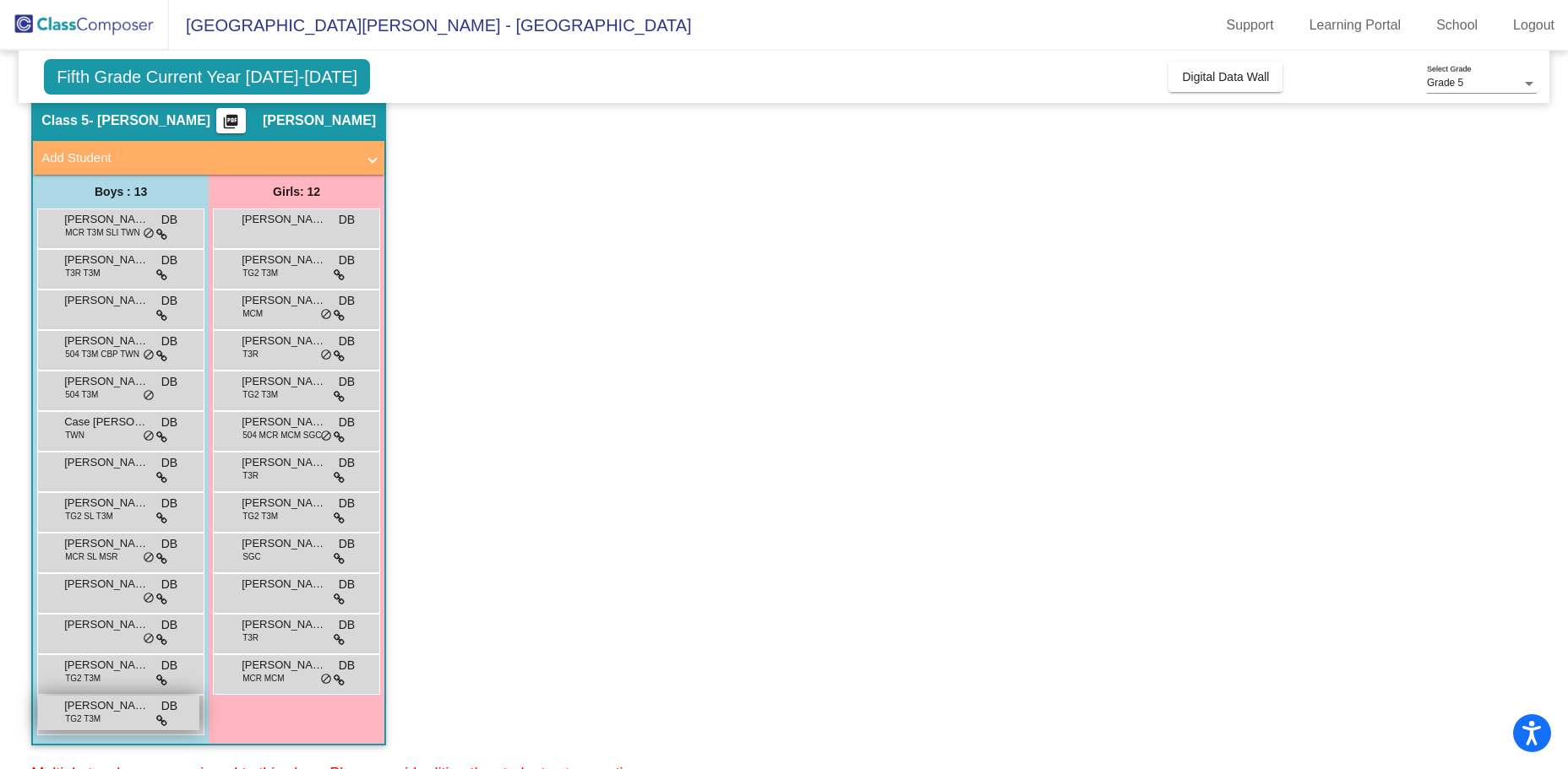
click at [85, 722] on span "TG2 T3M" at bounding box center [82, 719] width 36 height 12
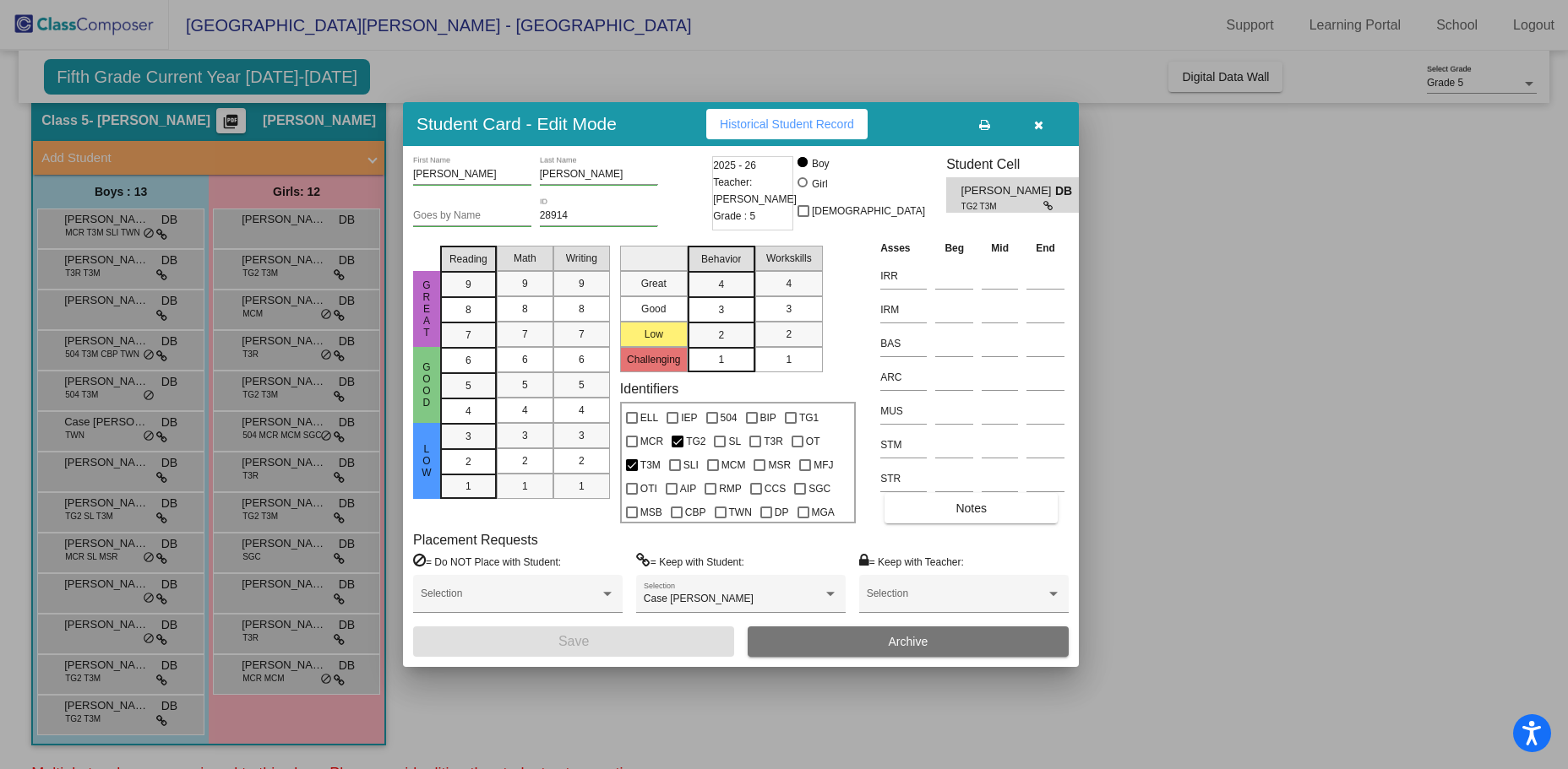
click at [819, 117] on span "Historical Student Record" at bounding box center [786, 123] width 134 height 13
click at [801, 123] on span "Historical Student Record" at bounding box center [786, 123] width 134 height 13
click at [481, 729] on div at bounding box center [784, 384] width 1568 height 769
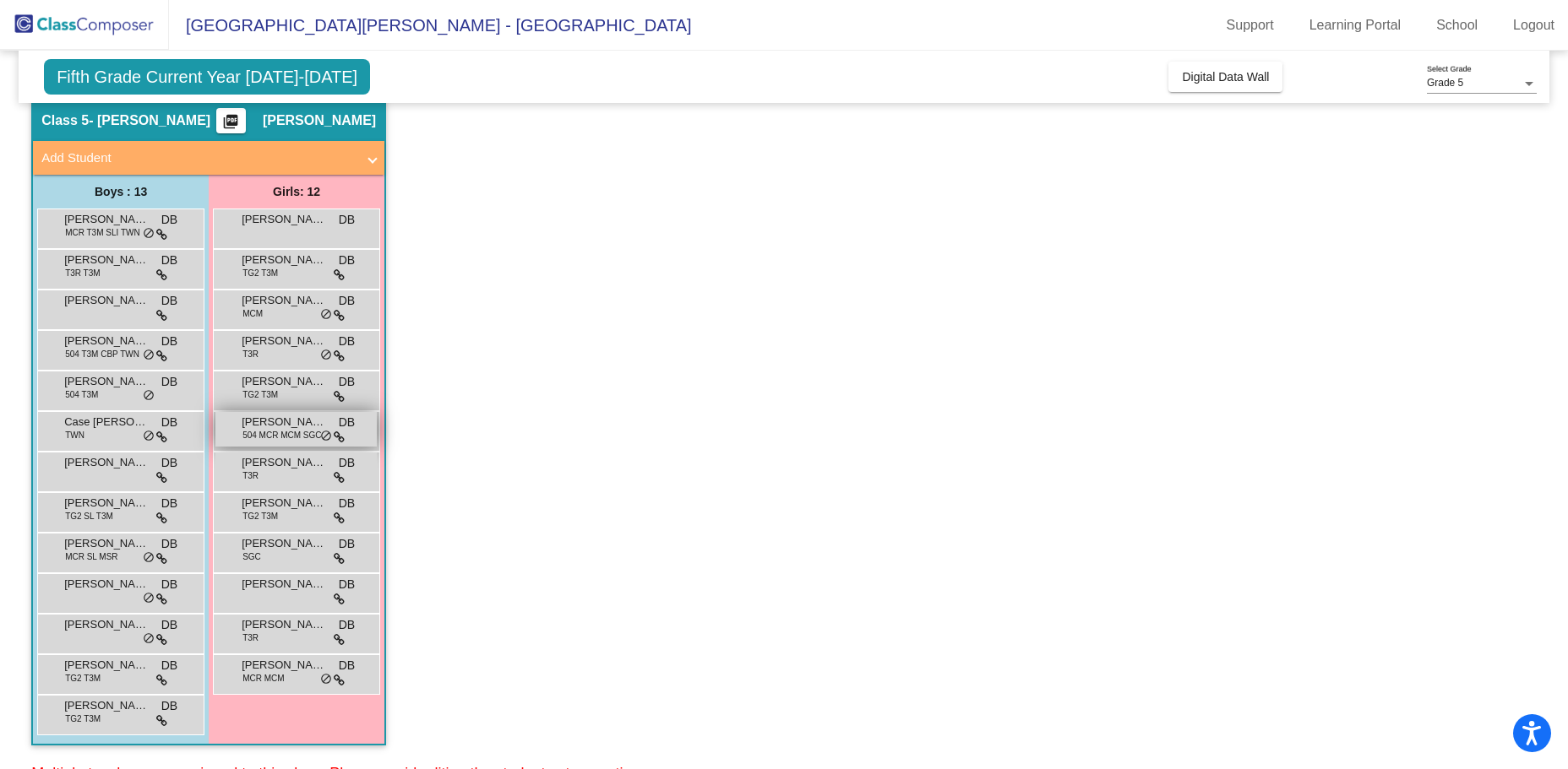
click at [290, 421] on span "[PERSON_NAME]" at bounding box center [284, 422] width 85 height 17
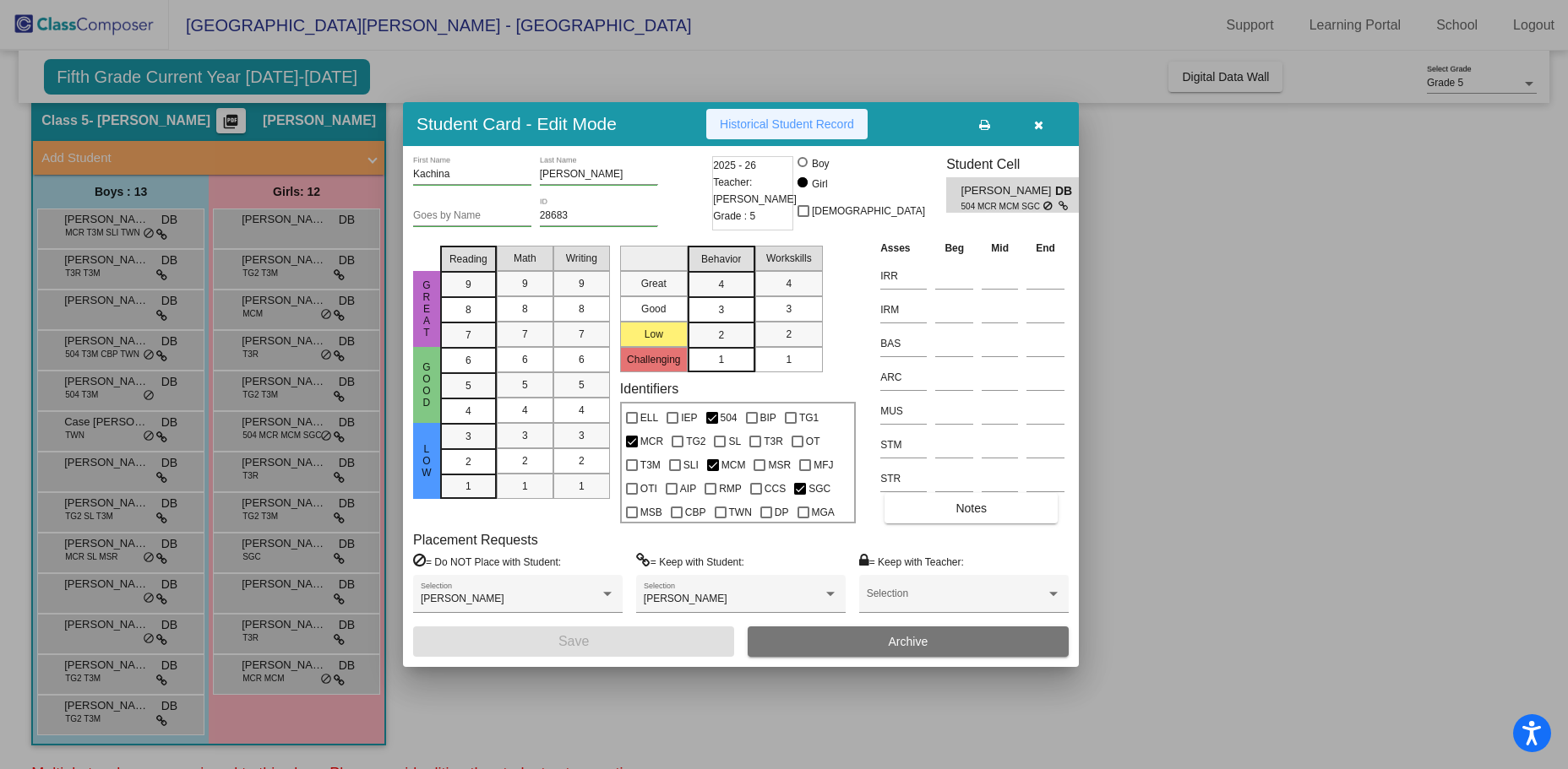
click at [780, 129] on span "Historical Student Record" at bounding box center [786, 123] width 134 height 13
click at [1302, 505] on div at bounding box center [784, 384] width 1568 height 769
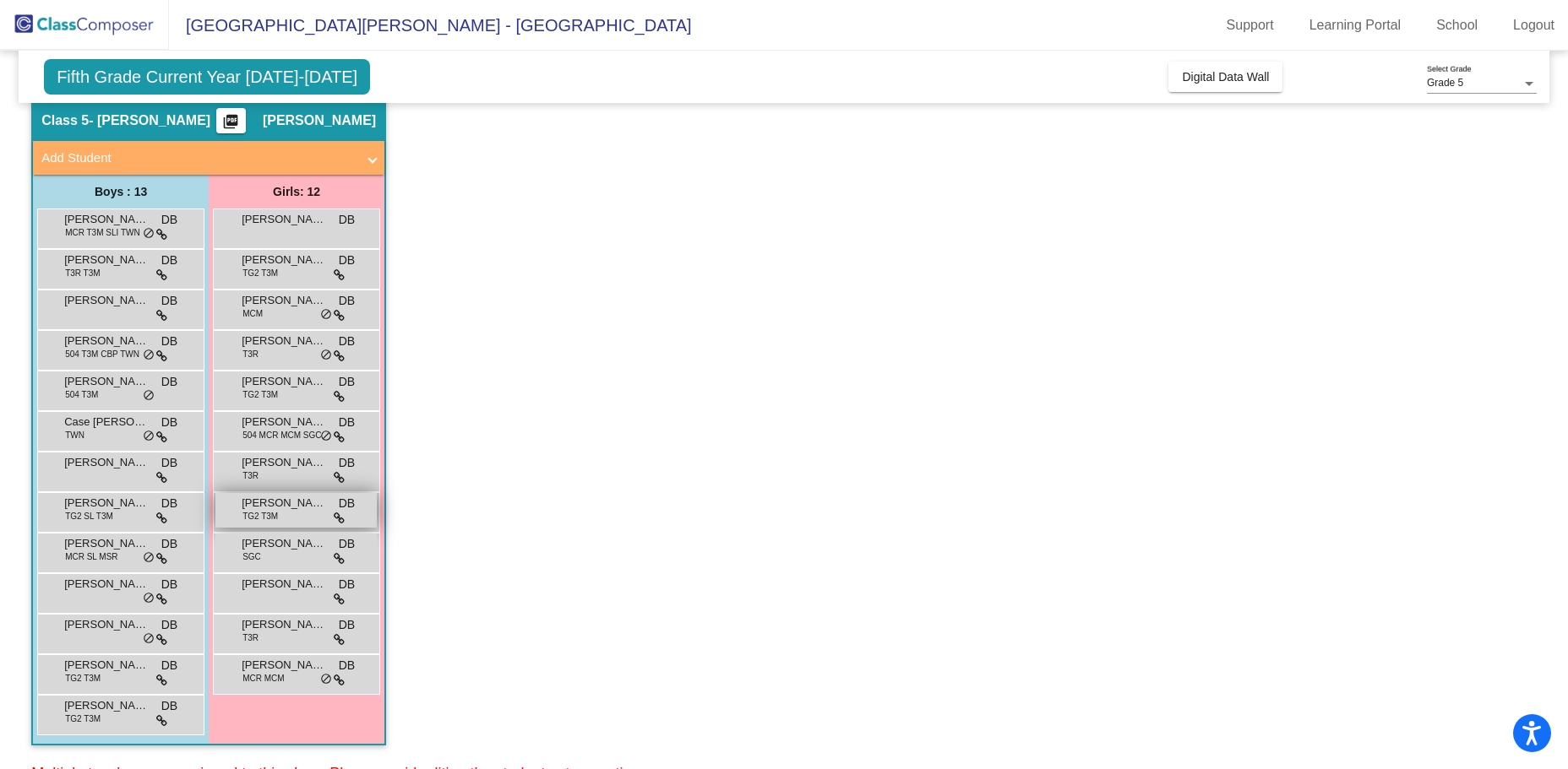
click at [262, 508] on span "[PERSON_NAME]" at bounding box center [284, 503] width 85 height 17
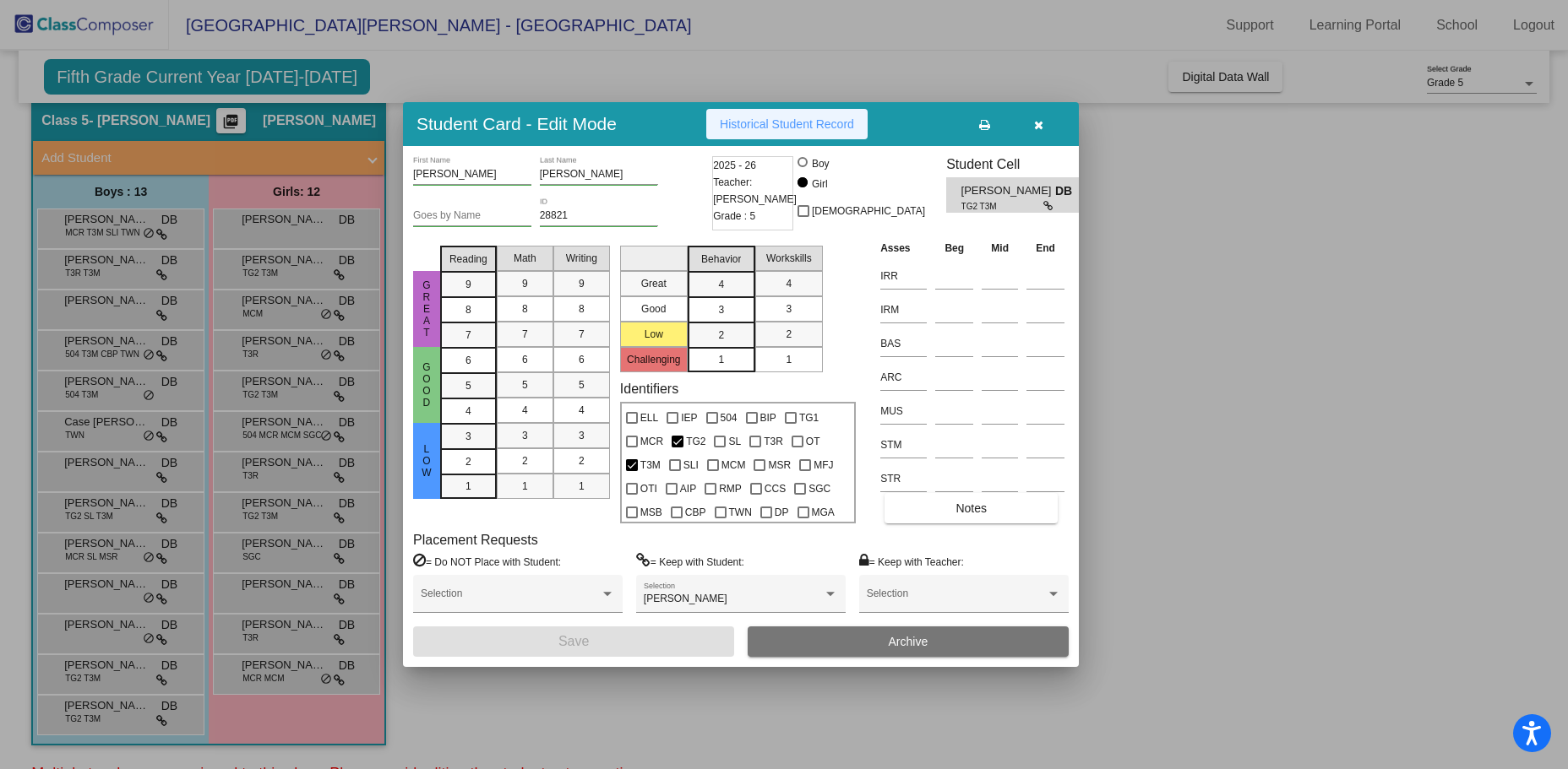
click at [778, 127] on span "Historical Student Record" at bounding box center [786, 123] width 134 height 13
click at [1340, 399] on div at bounding box center [784, 384] width 1568 height 769
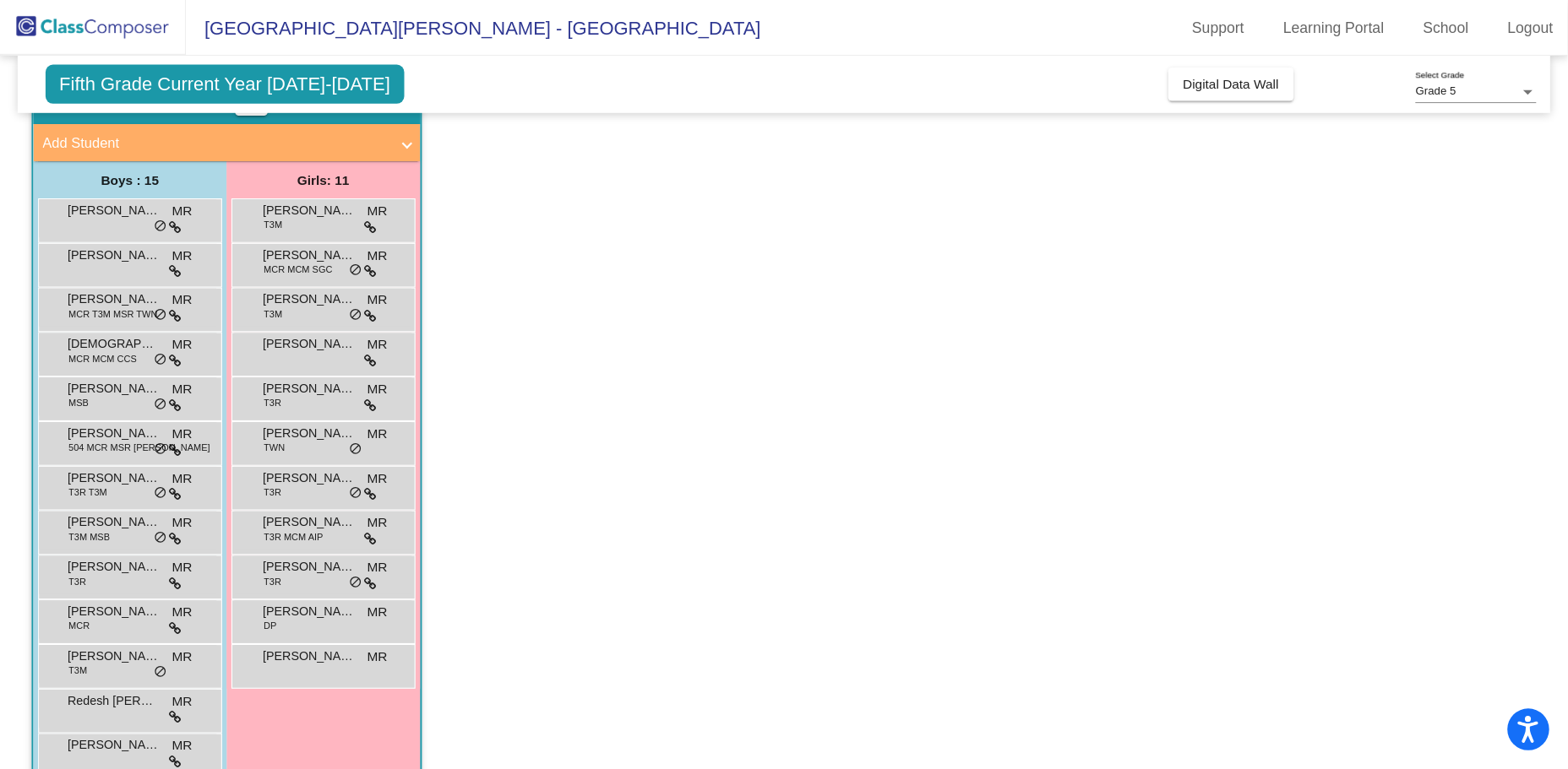
scroll to position [855, 0]
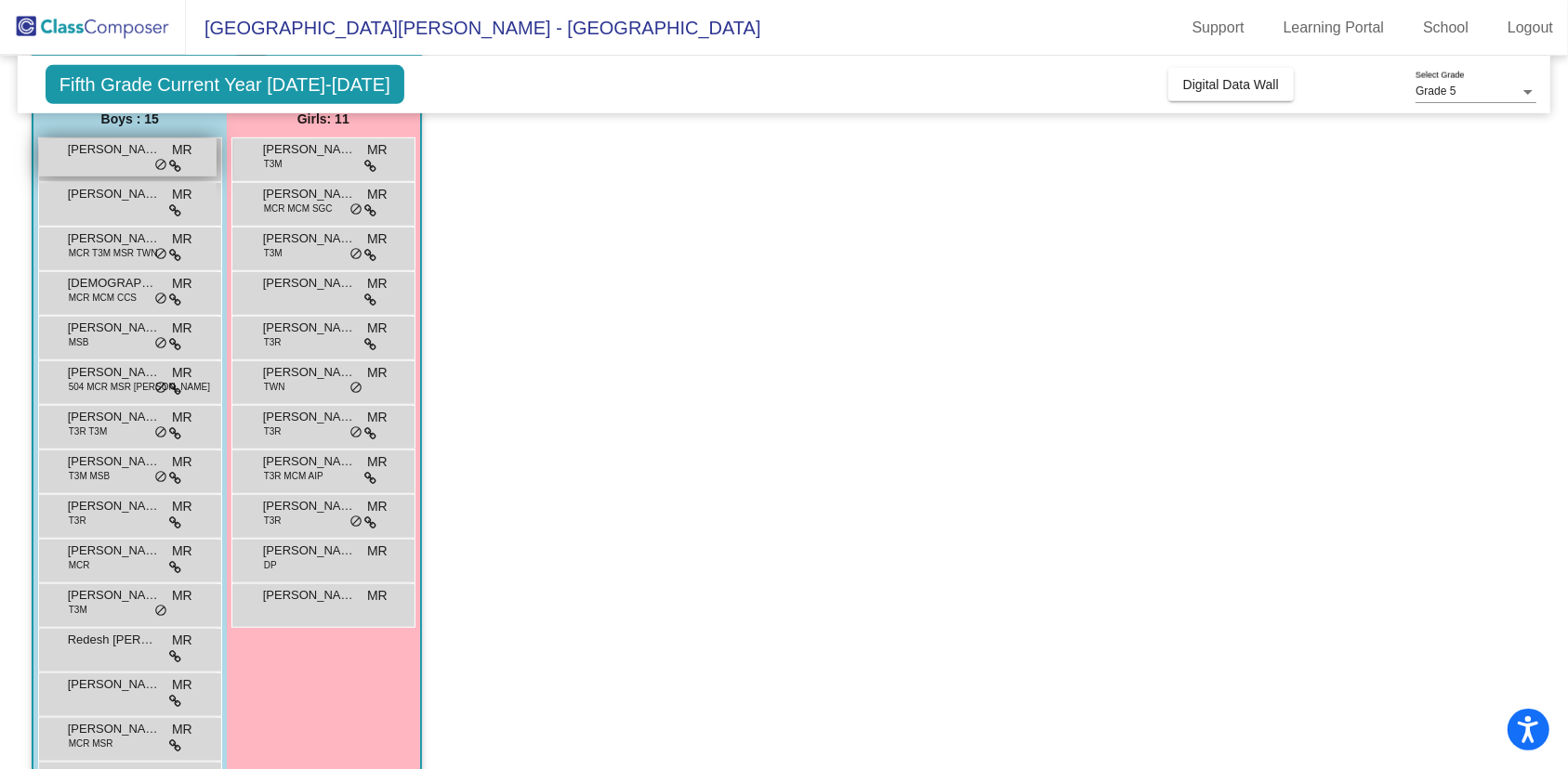
click at [95, 150] on span "[PERSON_NAME]" at bounding box center [114, 149] width 93 height 18
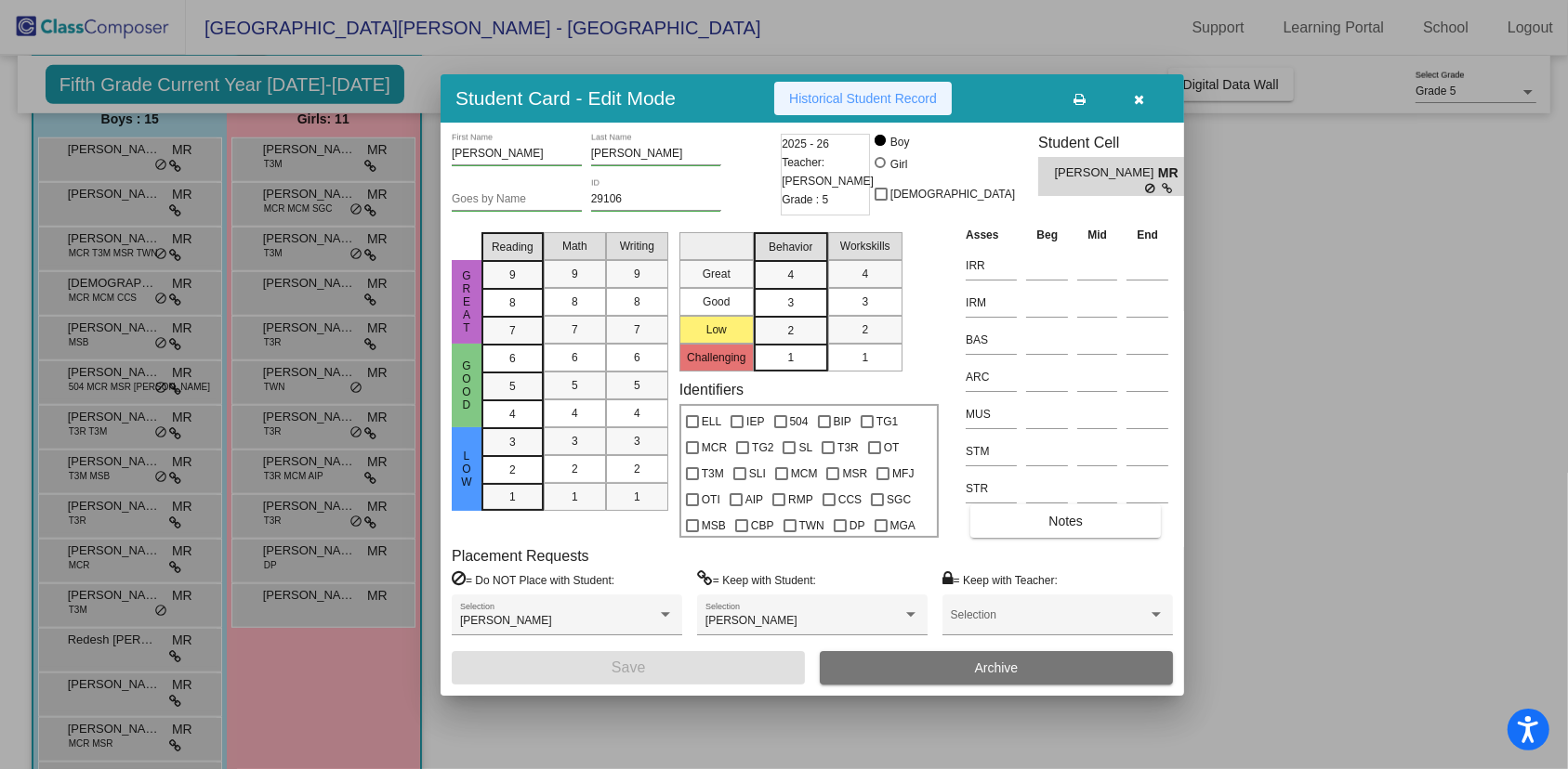
click at [807, 99] on span "Historical Student Record" at bounding box center [862, 98] width 147 height 14
click at [1354, 598] on div at bounding box center [784, 384] width 1568 height 769
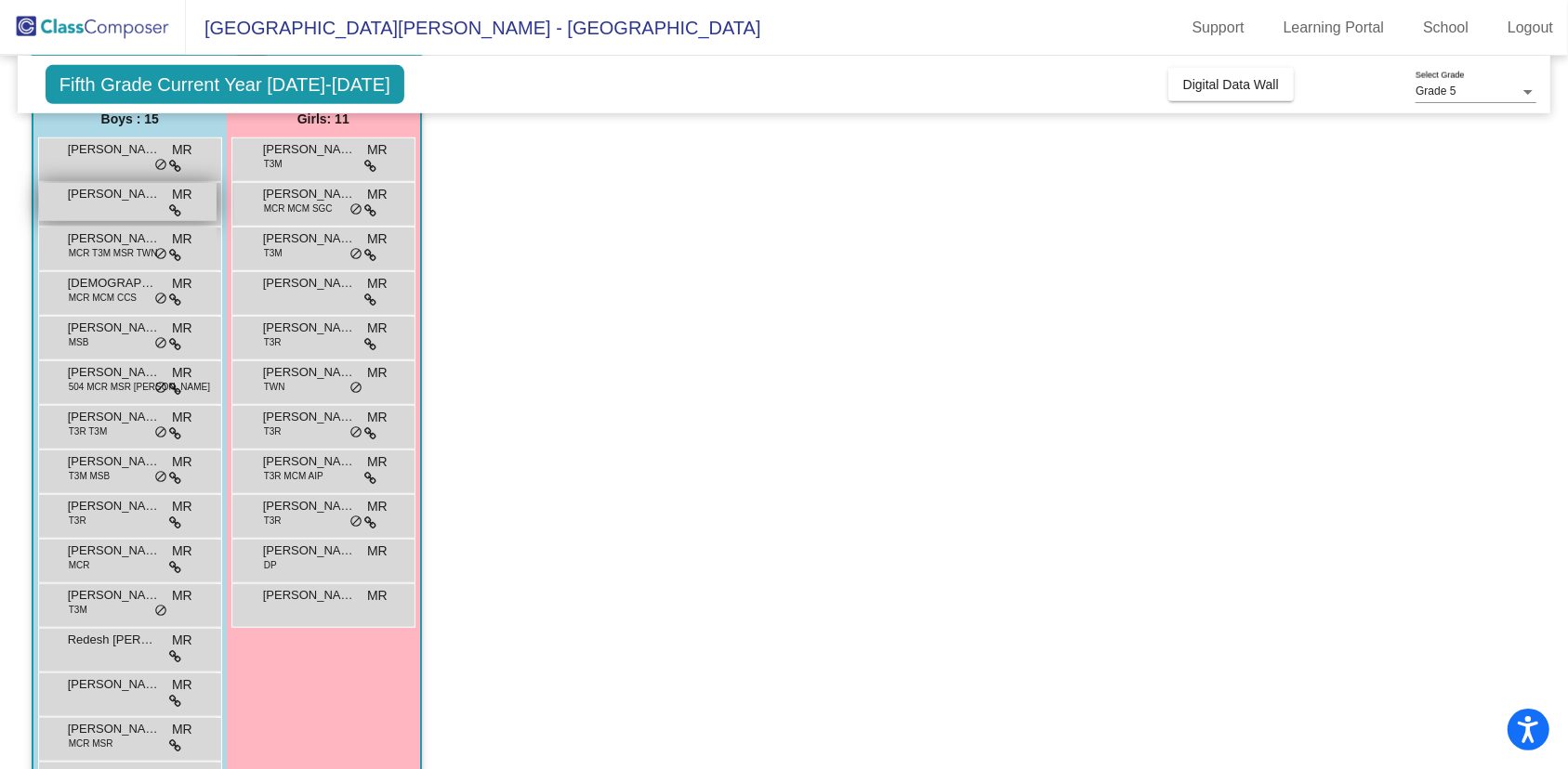
click at [116, 199] on span "[PERSON_NAME]" at bounding box center [114, 193] width 93 height 18
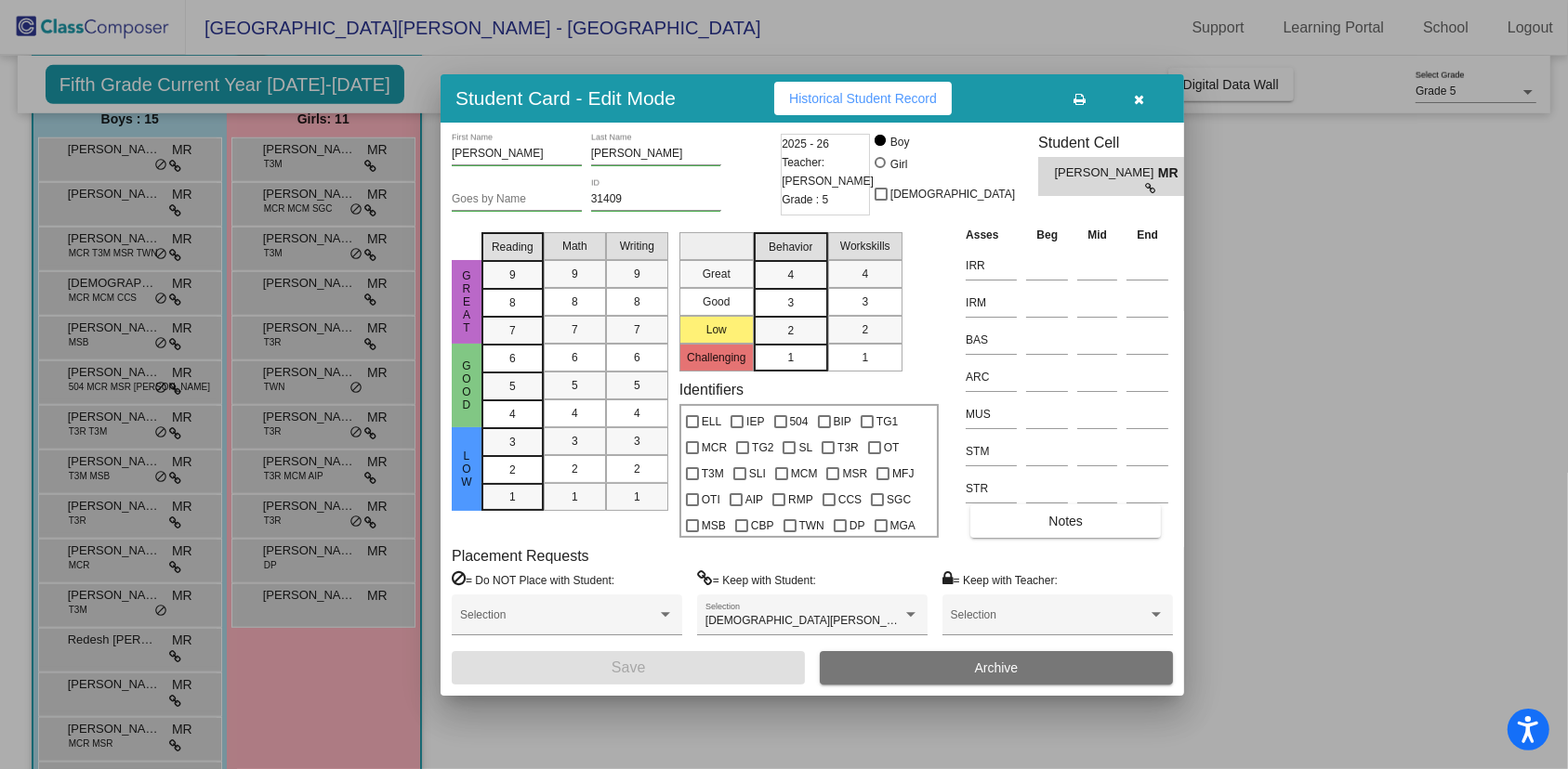
click at [859, 94] on span "Historical Student Record" at bounding box center [862, 98] width 147 height 14
click at [1238, 679] on div at bounding box center [784, 384] width 1568 height 769
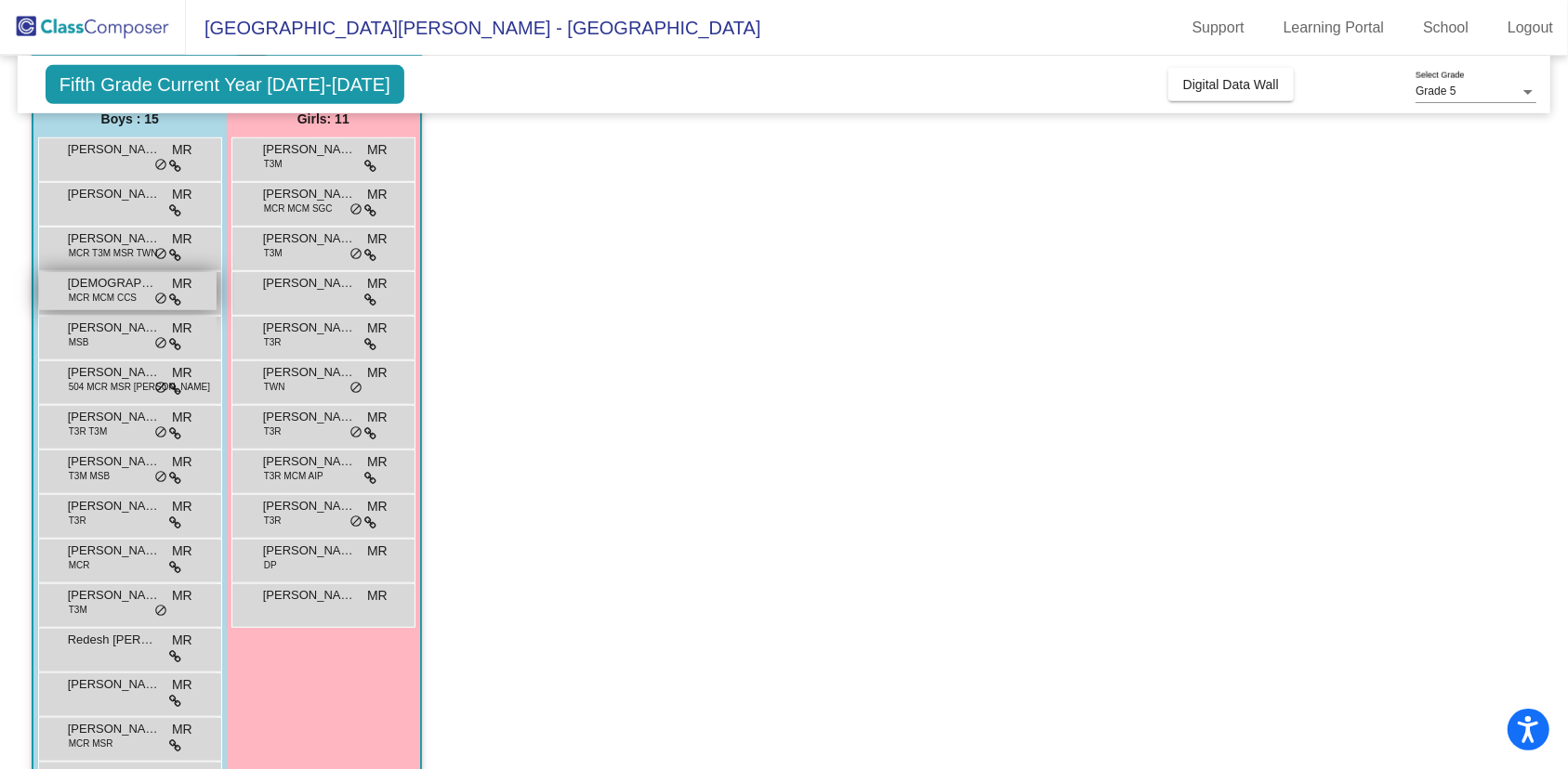
click at [90, 291] on span "MCR MCM CCS" at bounding box center [102, 297] width 67 height 13
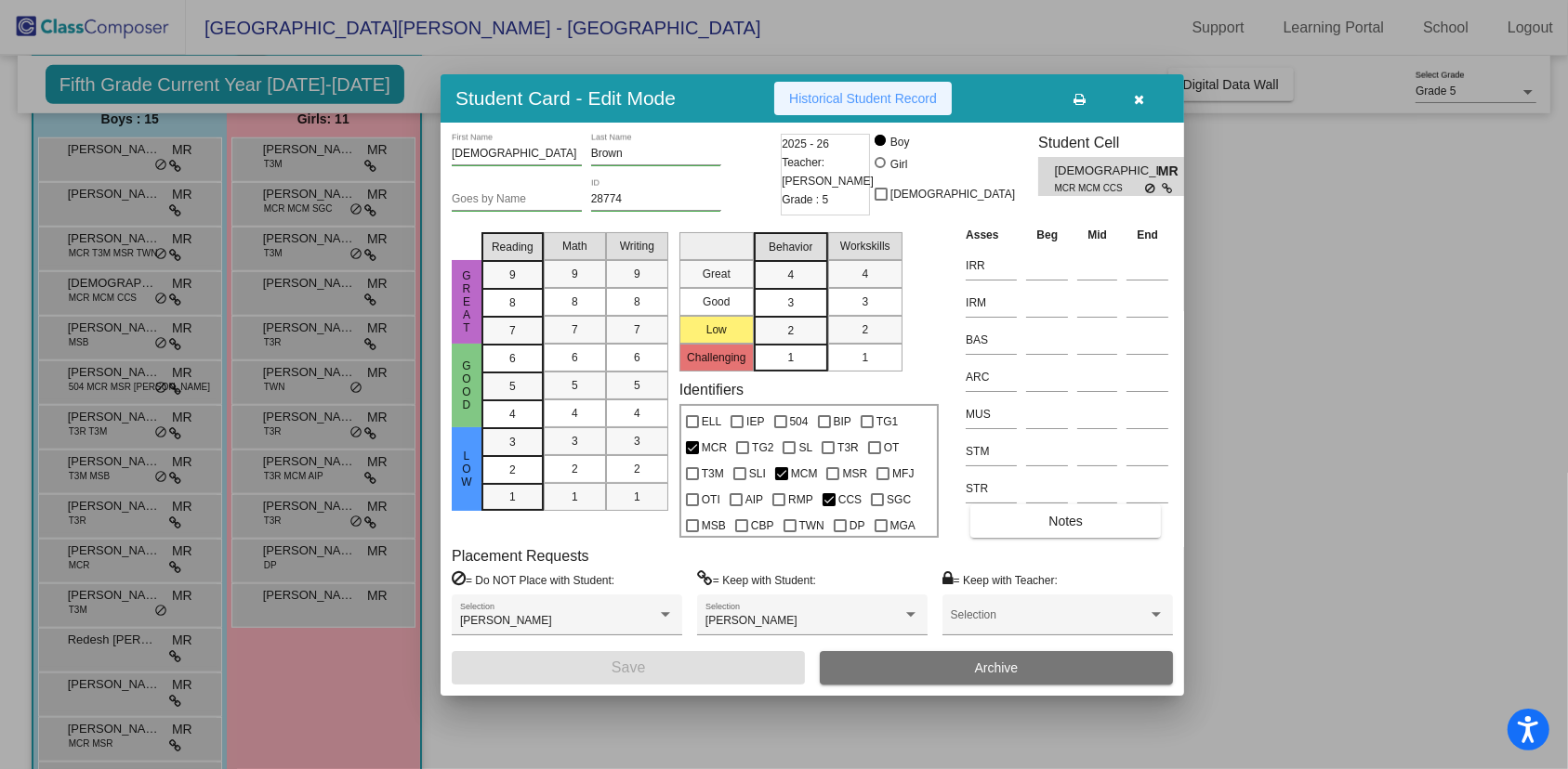
click at [813, 101] on span "Historical Student Record" at bounding box center [862, 98] width 147 height 14
click at [1290, 611] on div at bounding box center [784, 384] width 1568 height 769
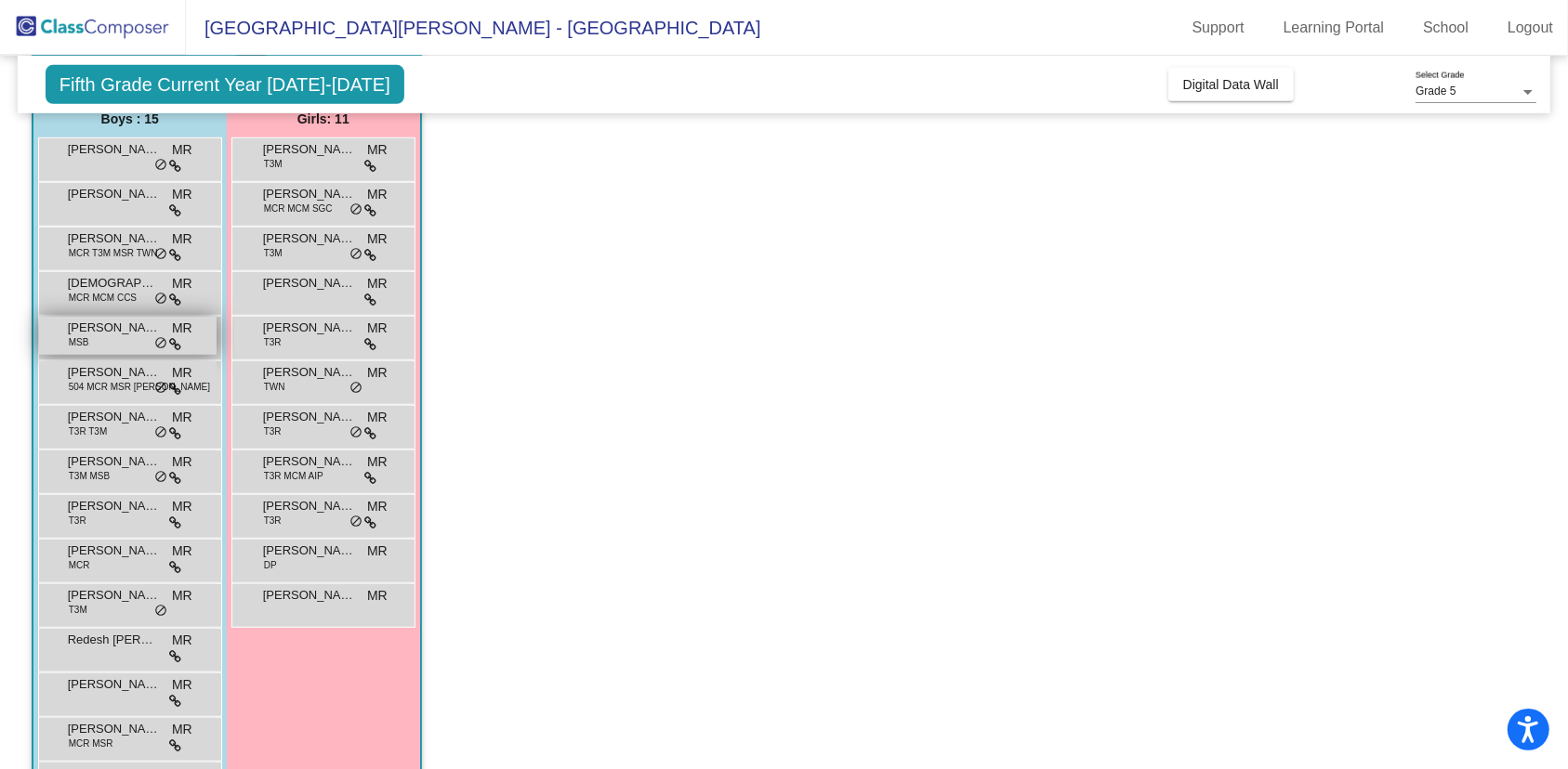
click at [81, 339] on span "MSB" at bounding box center [78, 342] width 20 height 13
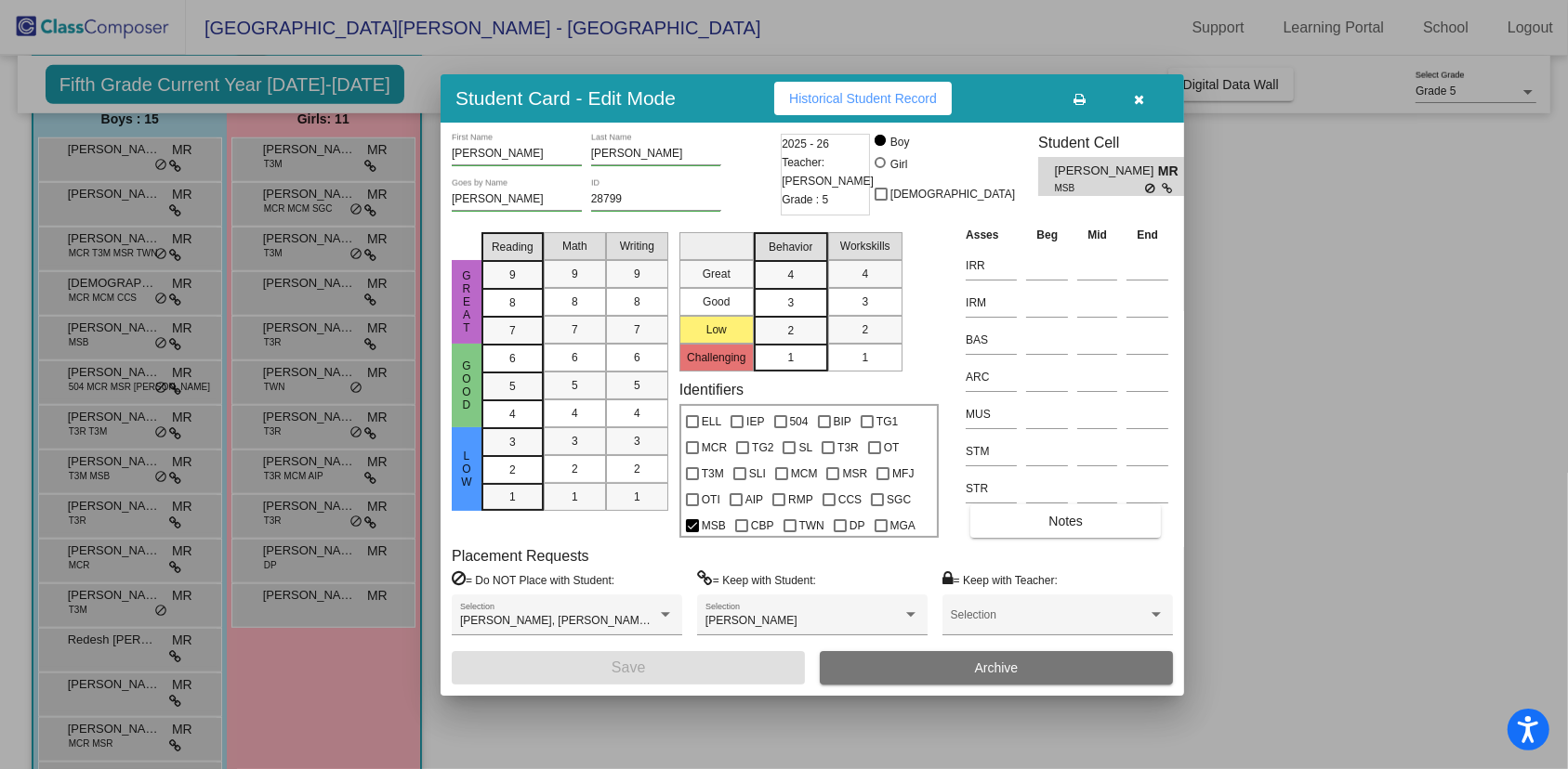
click at [842, 94] on span "Historical Student Record" at bounding box center [862, 98] width 147 height 14
click at [1419, 316] on div at bounding box center [784, 384] width 1568 height 769
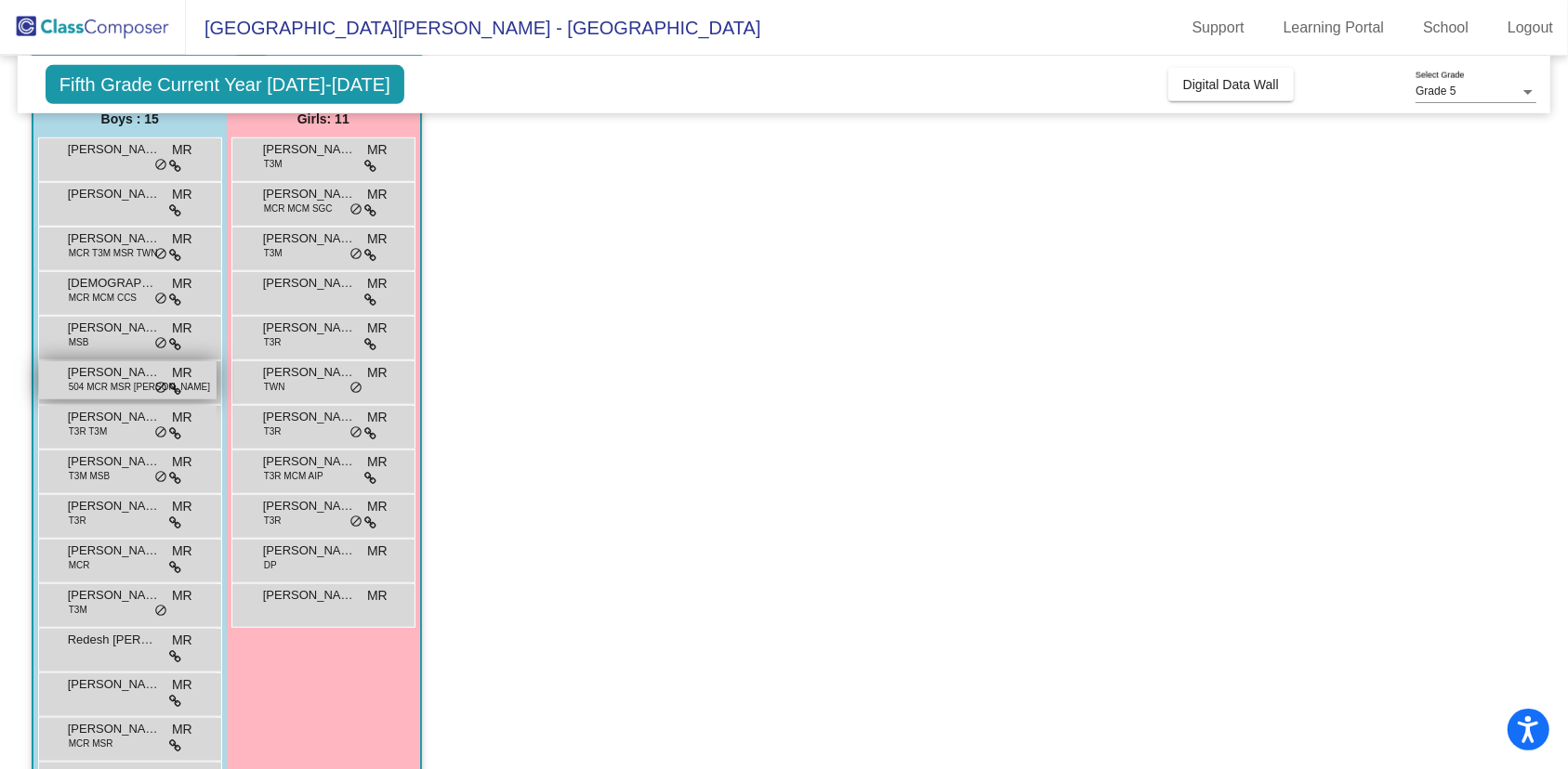
click at [107, 373] on span "[PERSON_NAME]" at bounding box center [114, 372] width 93 height 18
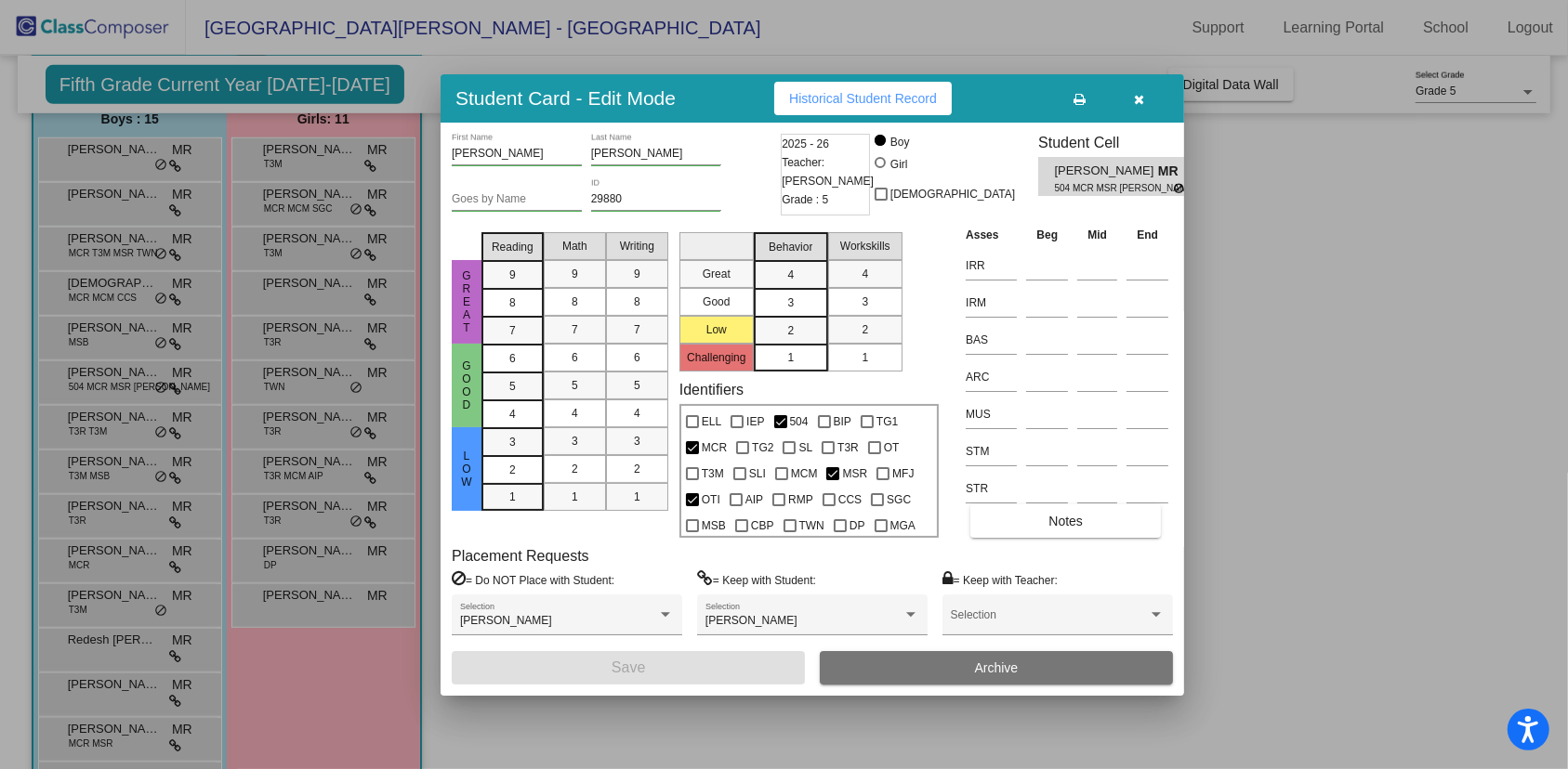
click at [910, 95] on span "Historical Student Record" at bounding box center [862, 98] width 147 height 14
click at [1298, 686] on div at bounding box center [784, 384] width 1568 height 769
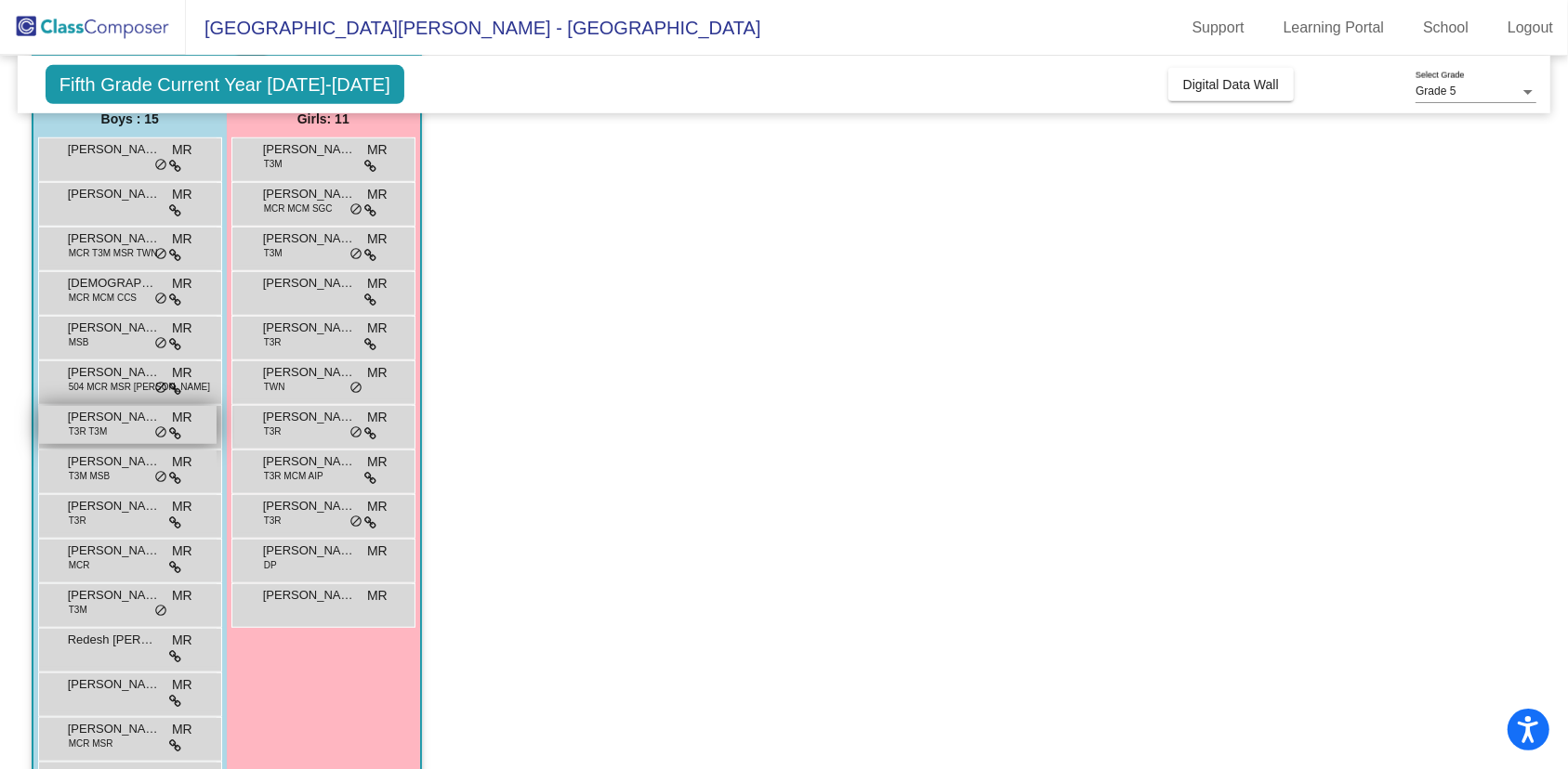
click at [89, 427] on span "T3R T3M" at bounding box center [88, 431] width 39 height 13
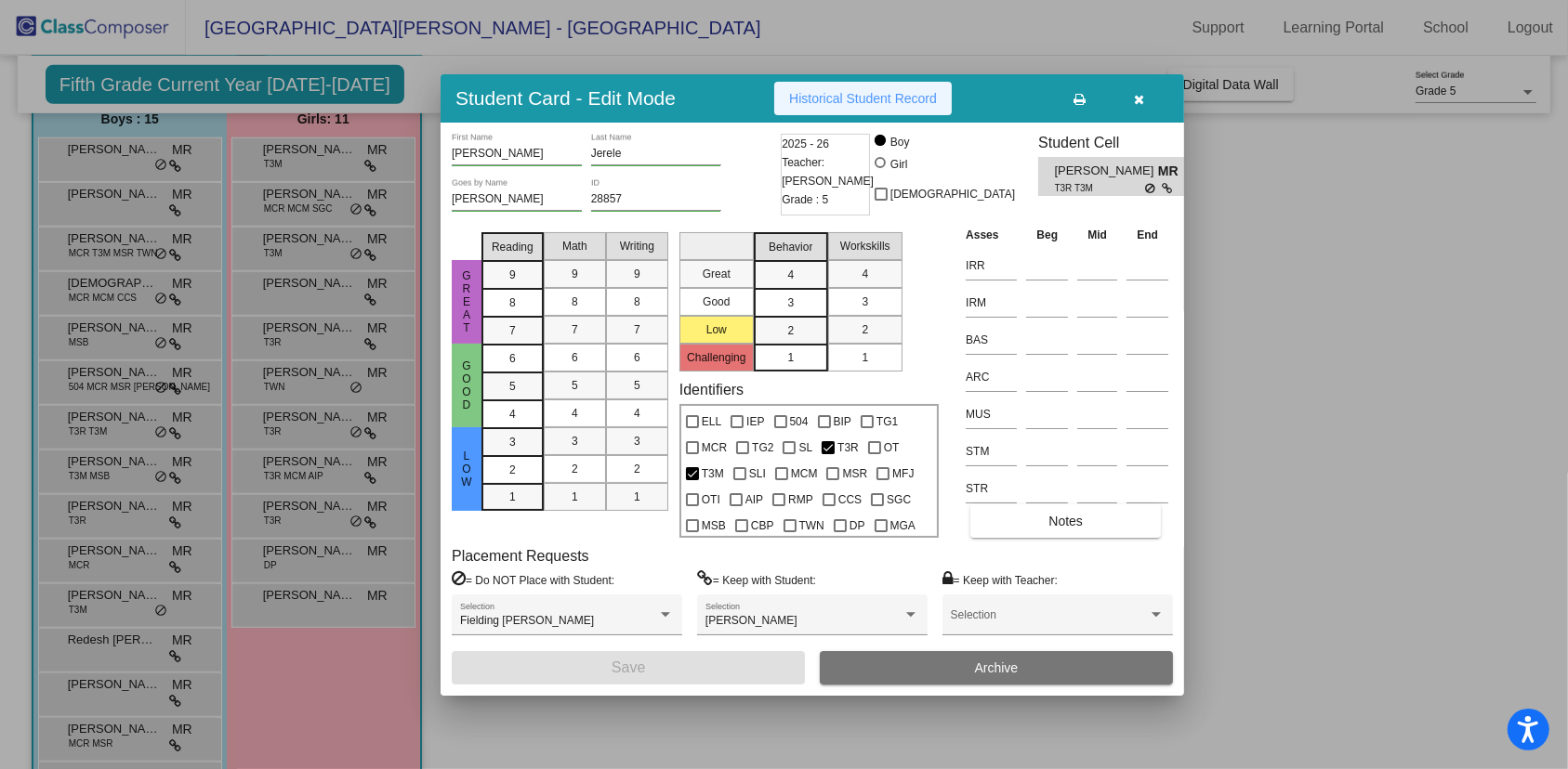
click at [880, 93] on span "Historical Student Record" at bounding box center [862, 98] width 147 height 14
click at [1549, 581] on div at bounding box center [784, 384] width 1568 height 769
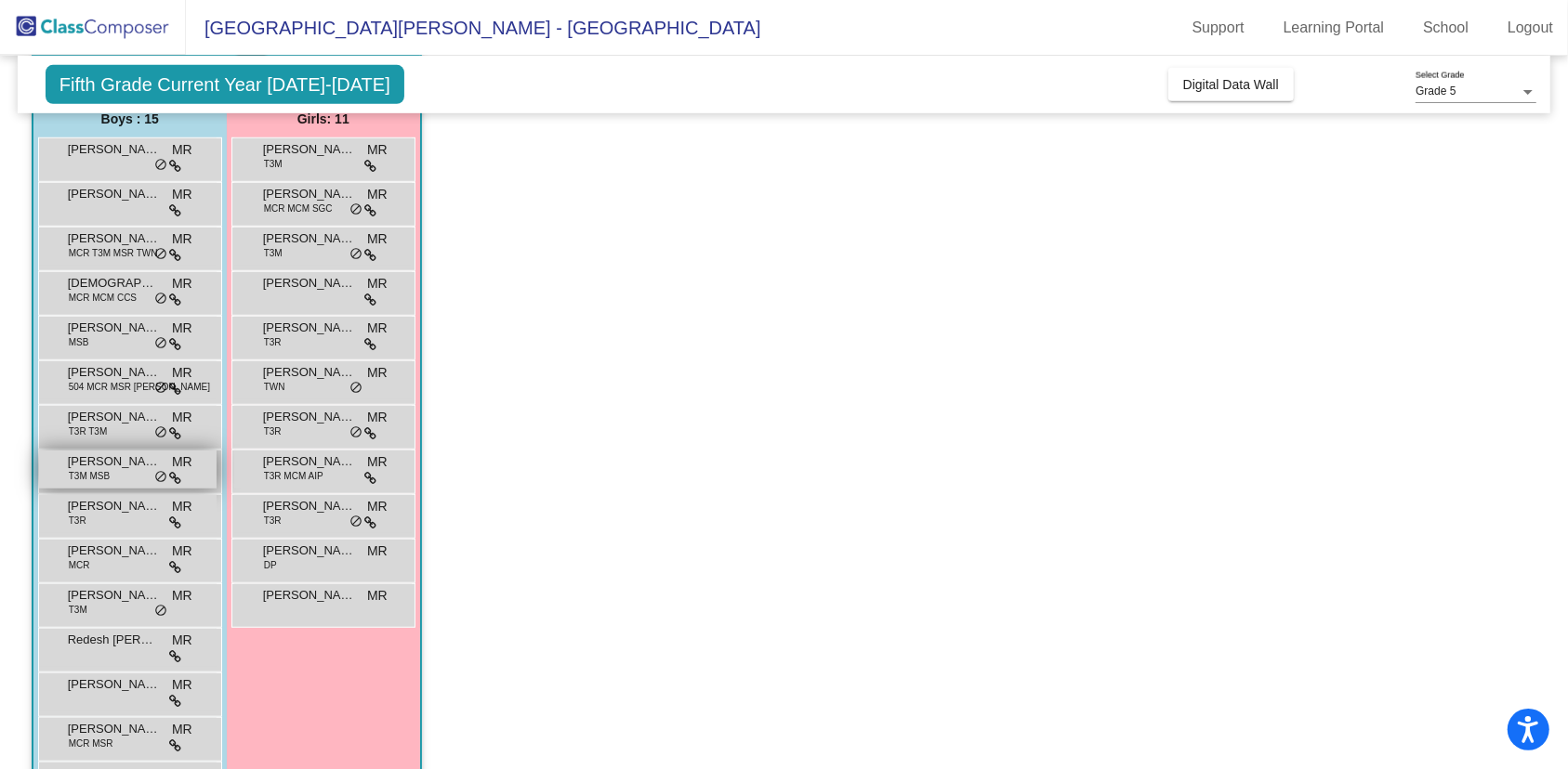
click at [74, 470] on span "T3M MSB" at bounding box center [89, 476] width 40 height 13
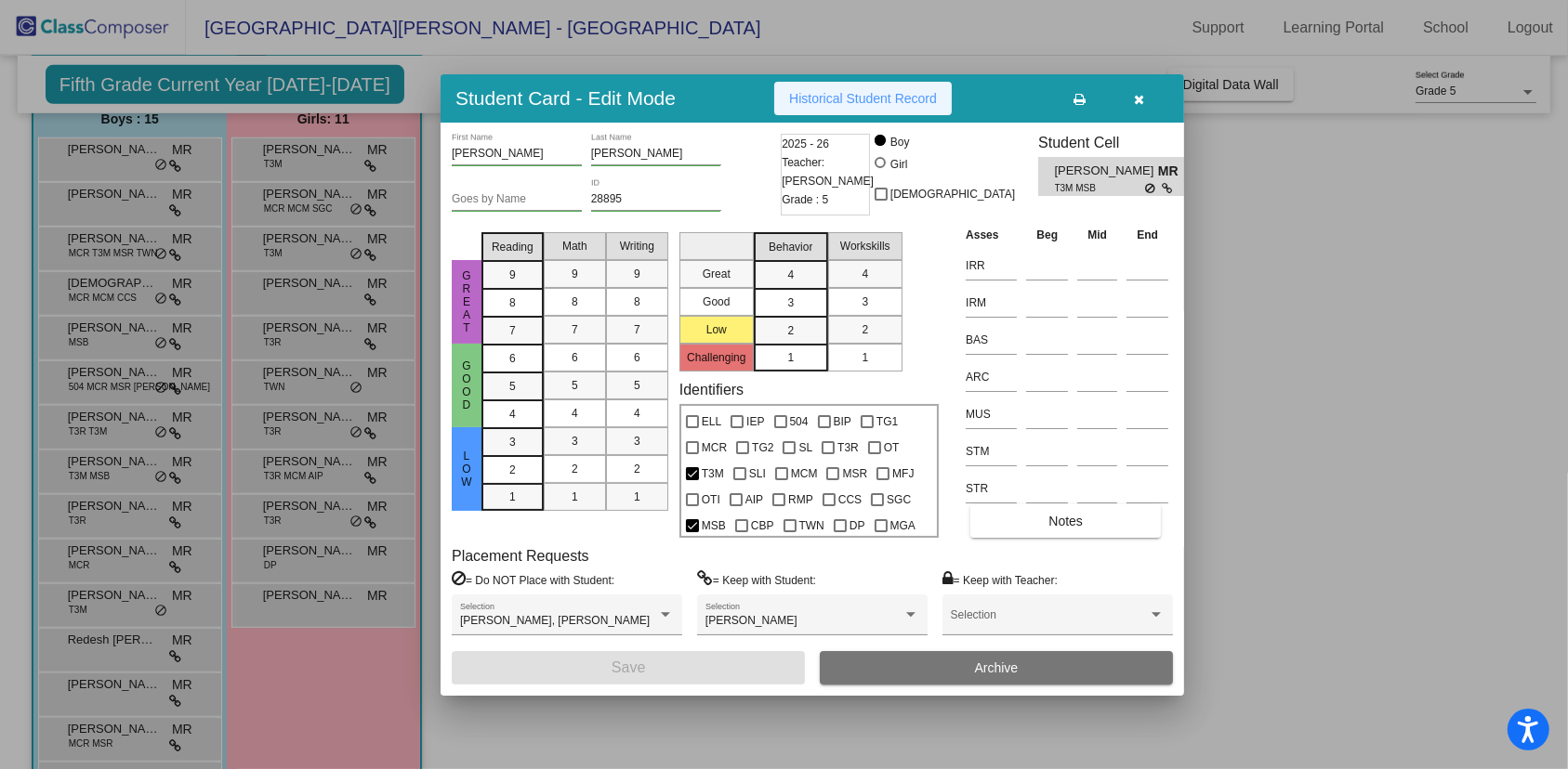
click at [822, 91] on span "Historical Student Record" at bounding box center [862, 98] width 147 height 14
click at [1371, 477] on div at bounding box center [784, 384] width 1568 height 769
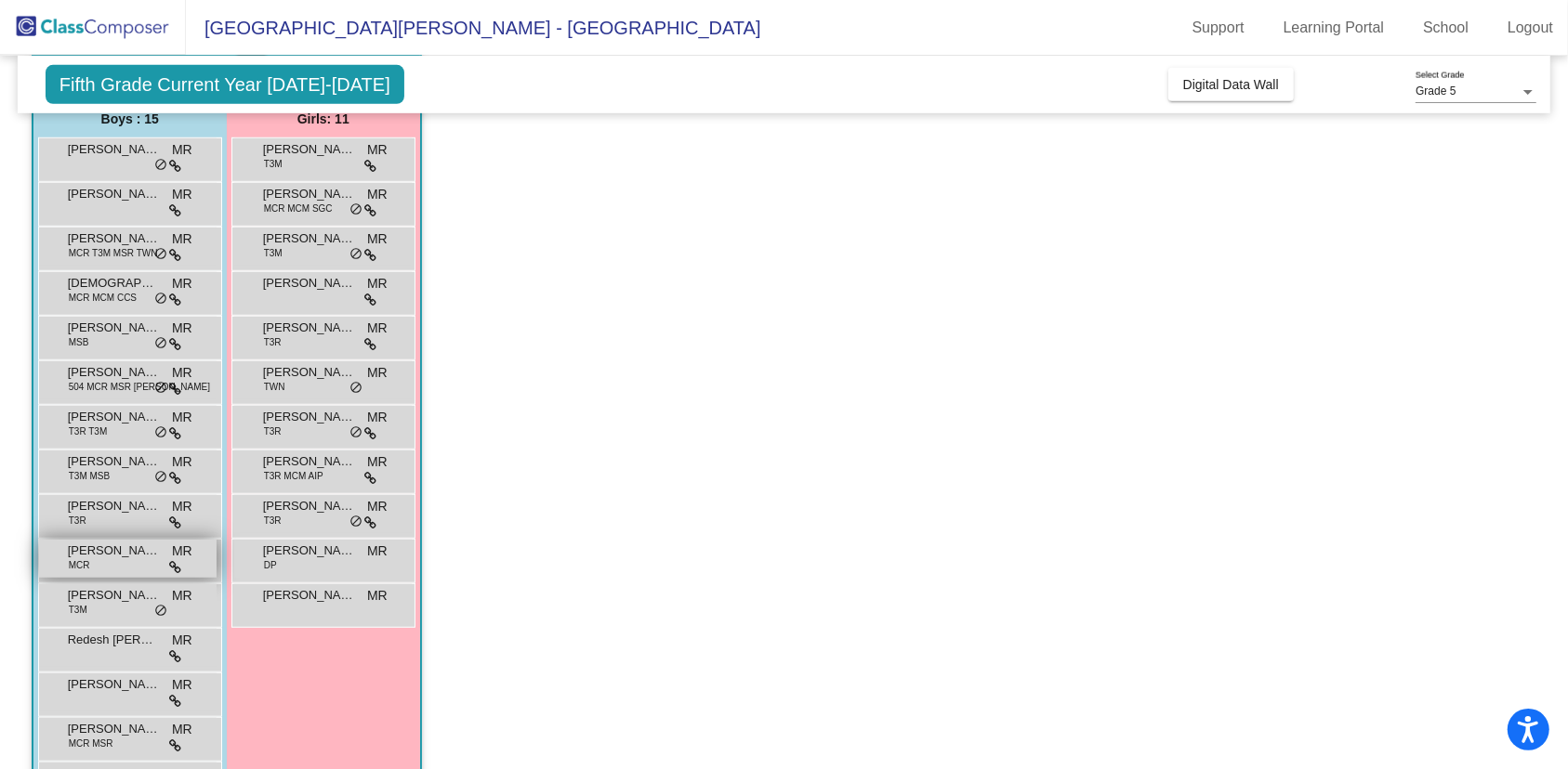
click at [88, 554] on span "[PERSON_NAME]" at bounding box center [114, 551] width 93 height 18
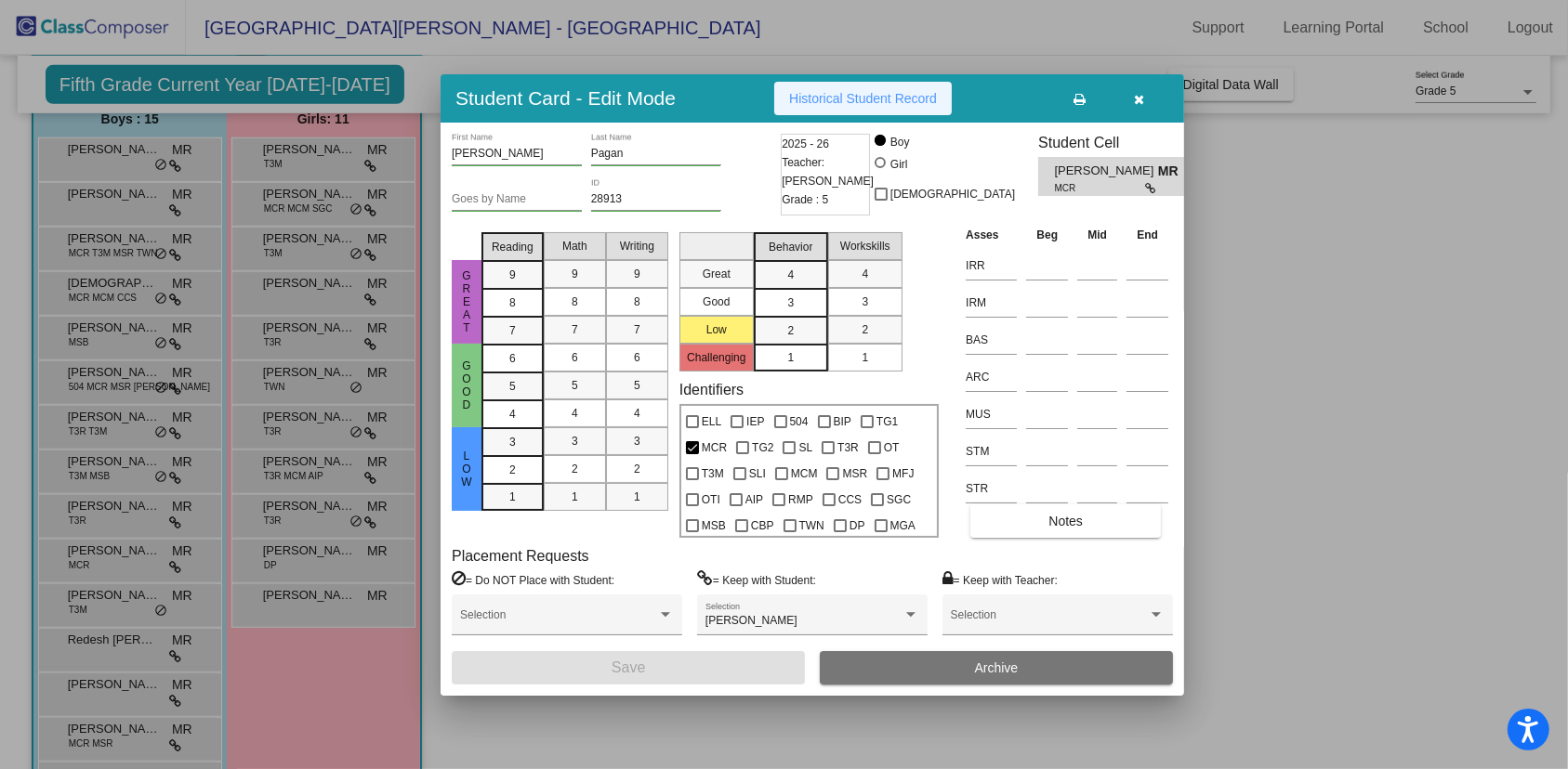
click at [874, 94] on span "Historical Student Record" at bounding box center [862, 98] width 147 height 14
click at [1244, 486] on div at bounding box center [784, 384] width 1568 height 769
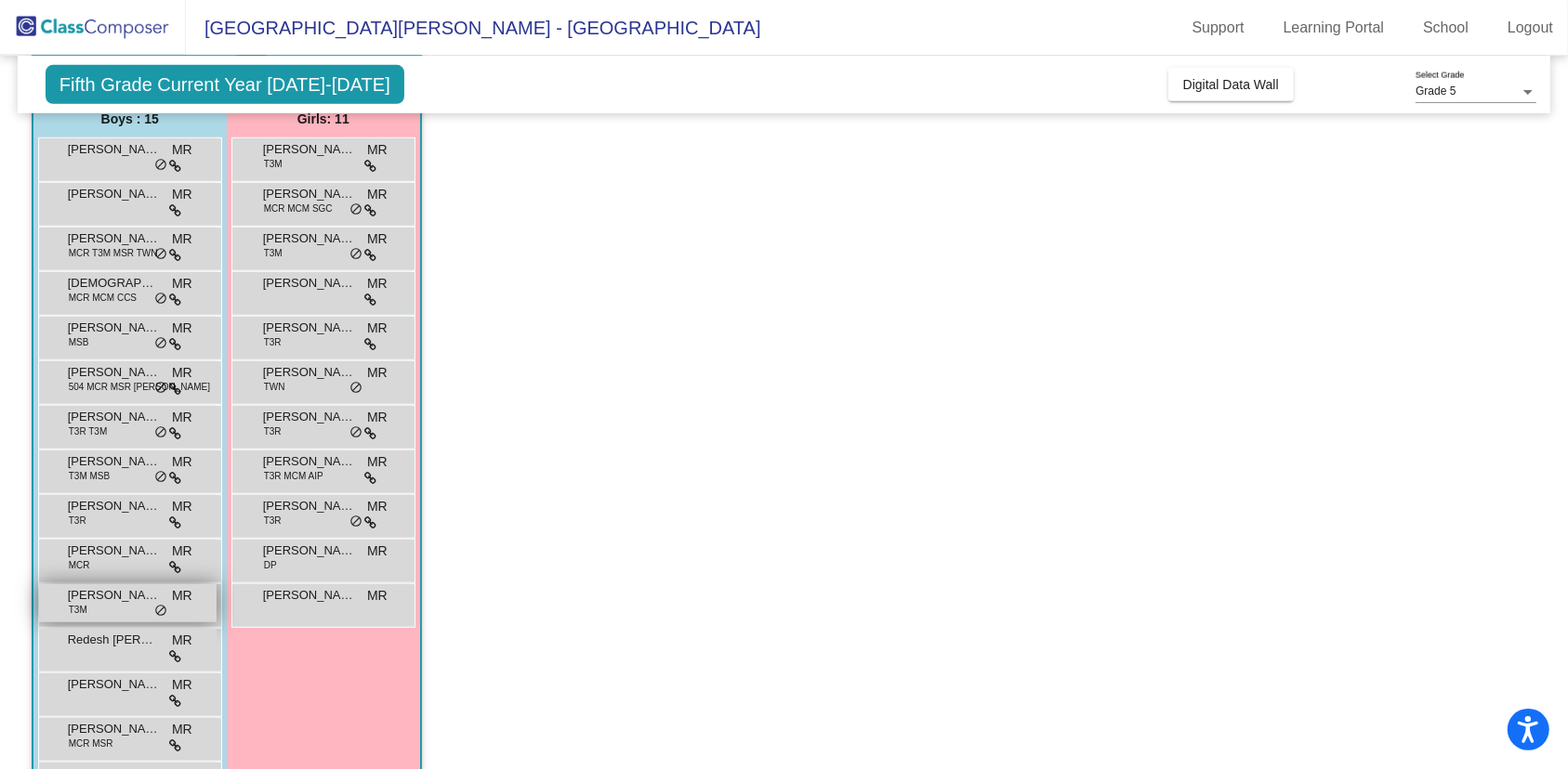
click at [120, 602] on span "[PERSON_NAME]" at bounding box center [114, 595] width 93 height 18
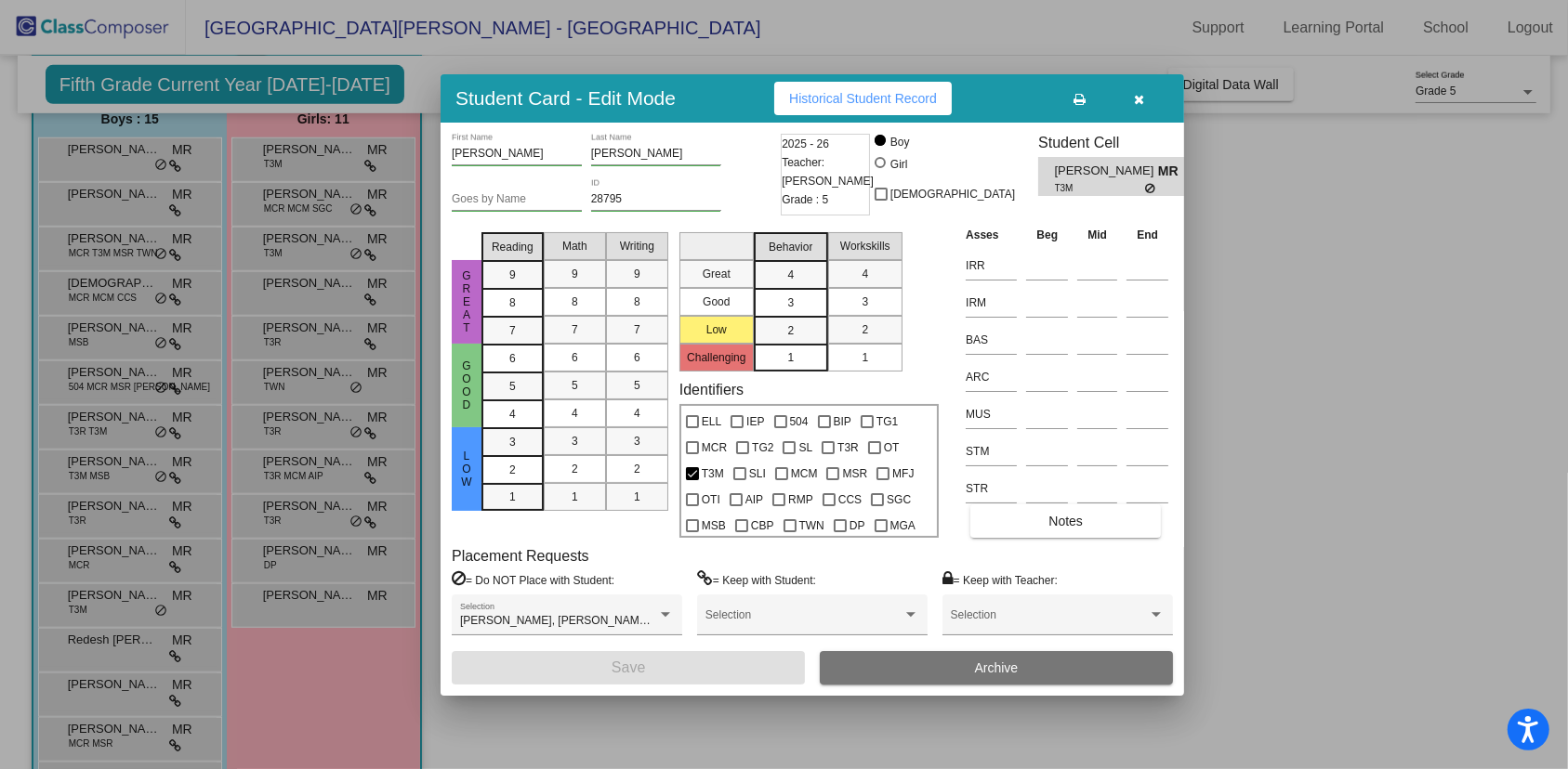
click at [900, 102] on span "Historical Student Record" at bounding box center [862, 98] width 147 height 14
click at [1349, 413] on div at bounding box center [784, 384] width 1568 height 769
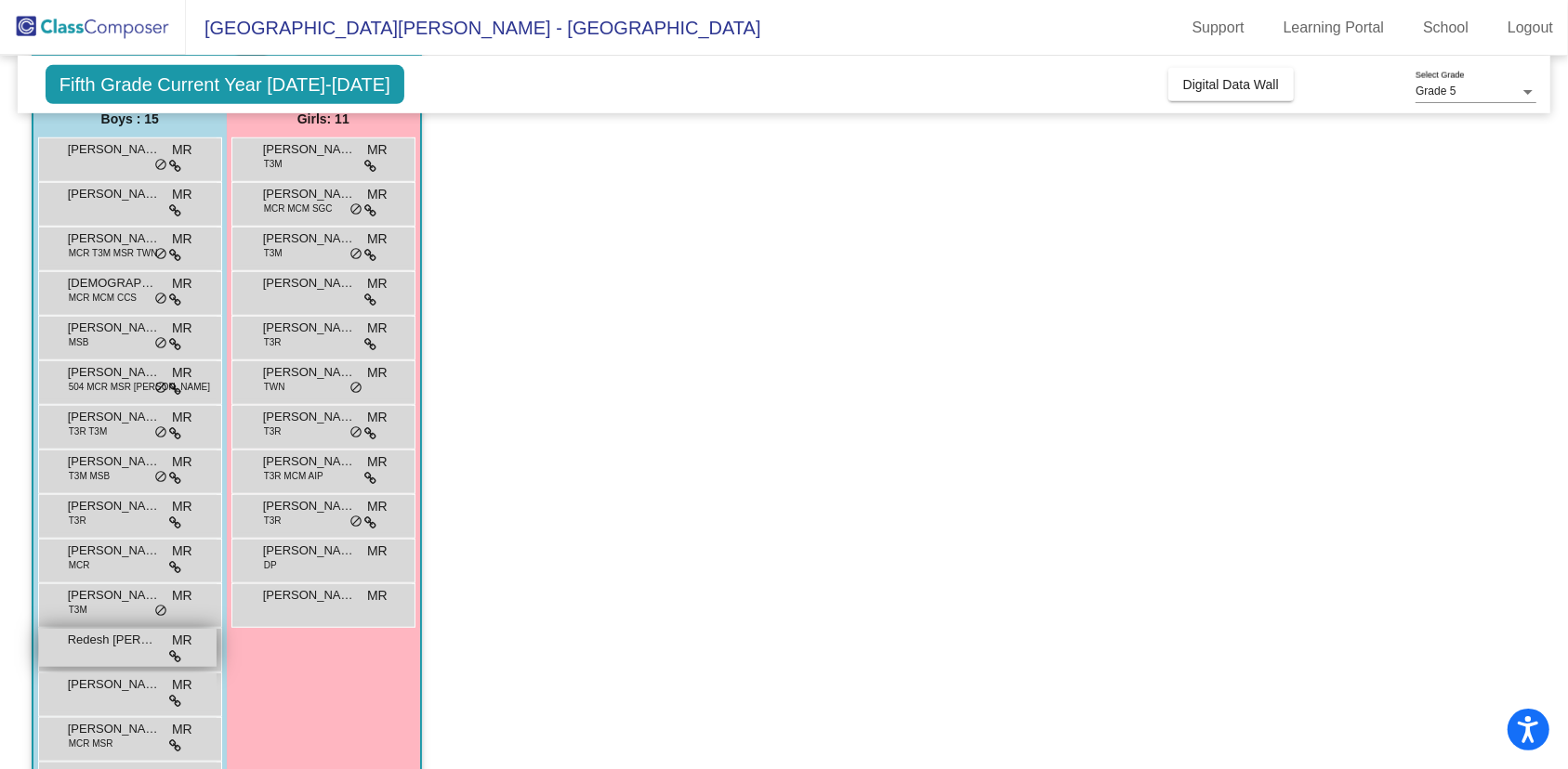
click at [106, 651] on div "Redesh [PERSON_NAME] MR lock do_not_disturb_alt" at bounding box center [128, 649] width 177 height 38
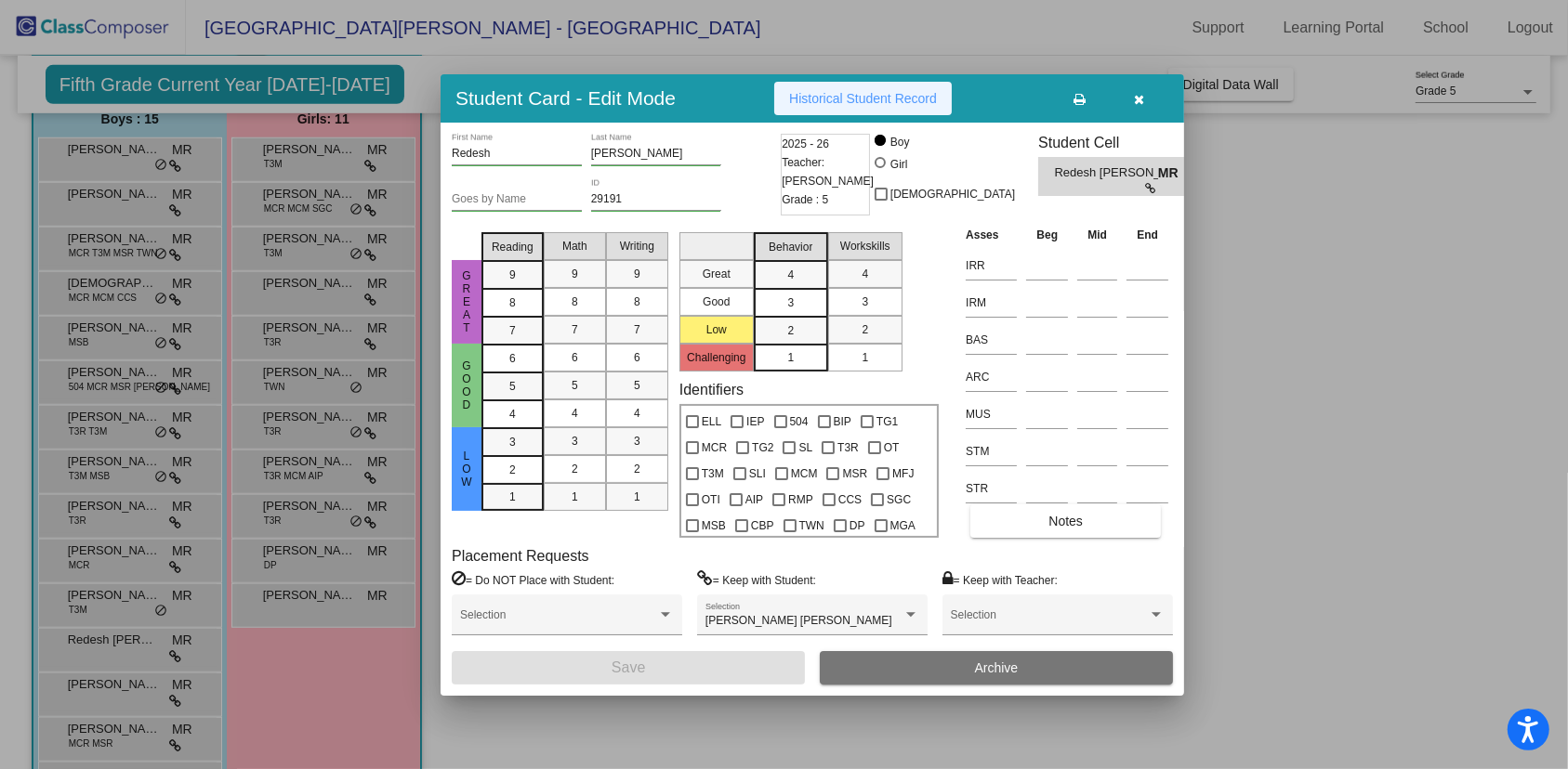
click at [842, 94] on span "Historical Student Record" at bounding box center [862, 98] width 147 height 14
click at [1386, 325] on div at bounding box center [784, 384] width 1568 height 769
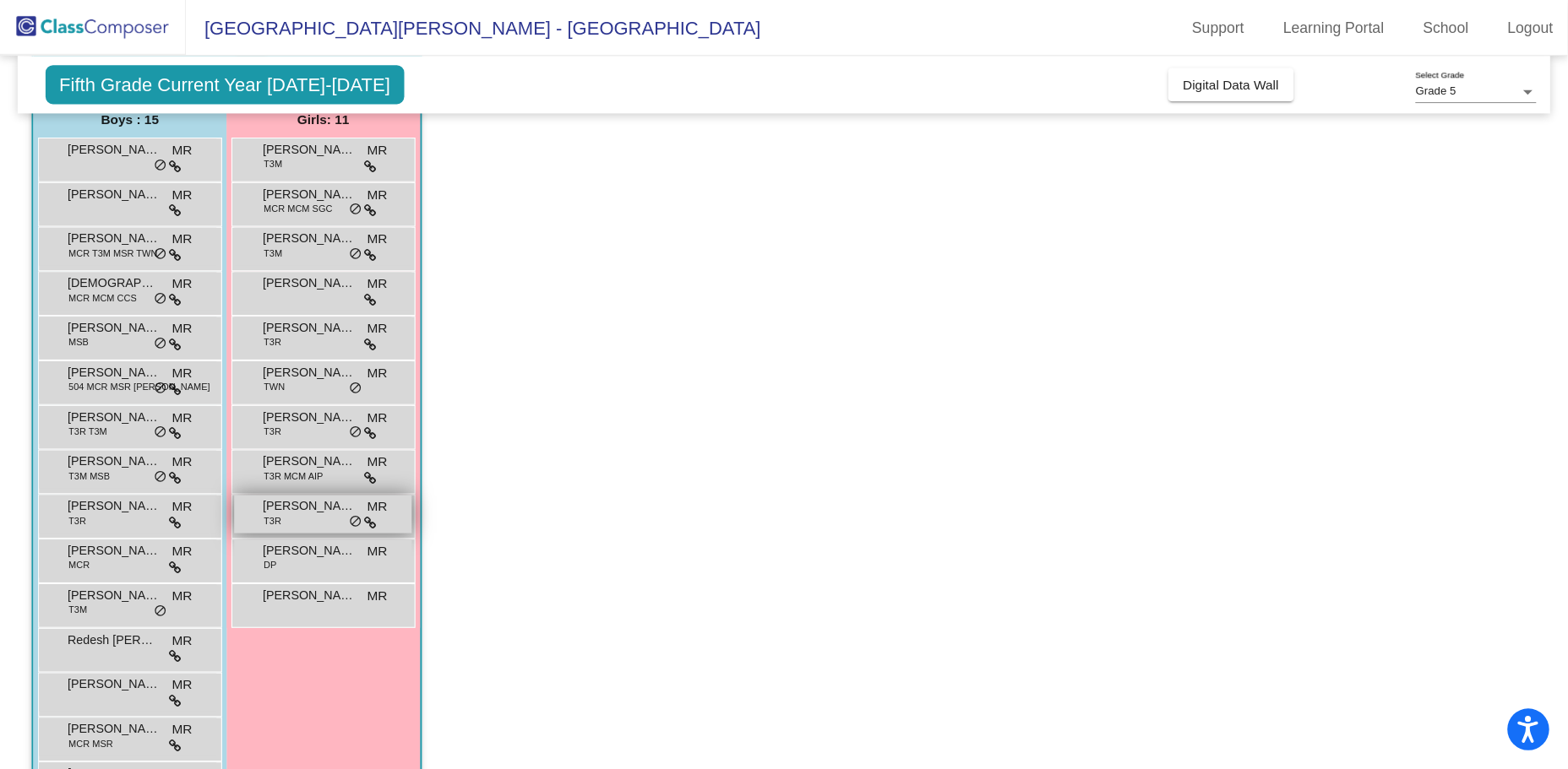
scroll to position [845, 0]
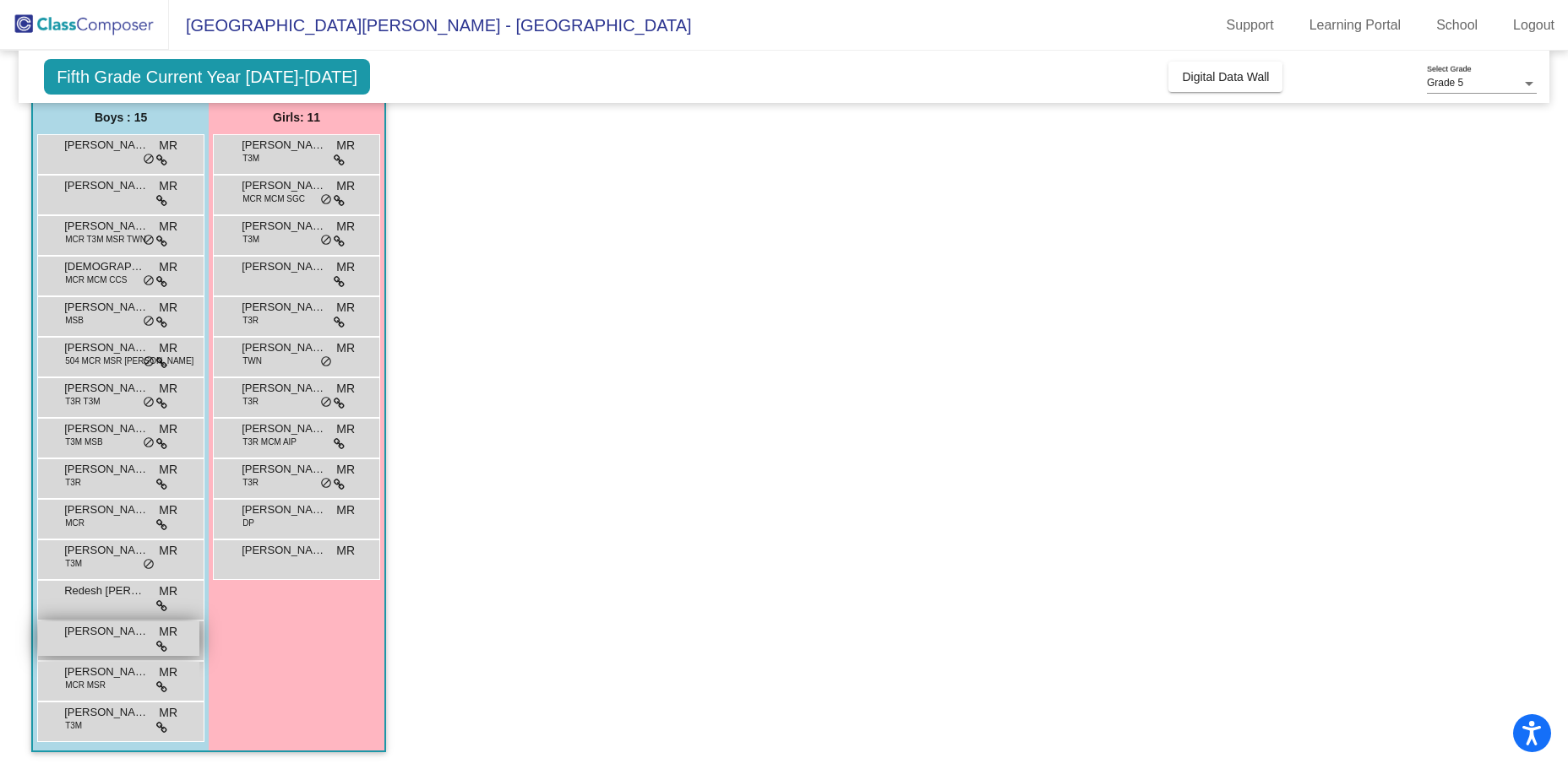
click at [111, 637] on span "[PERSON_NAME] [PERSON_NAME]" at bounding box center [106, 631] width 85 height 17
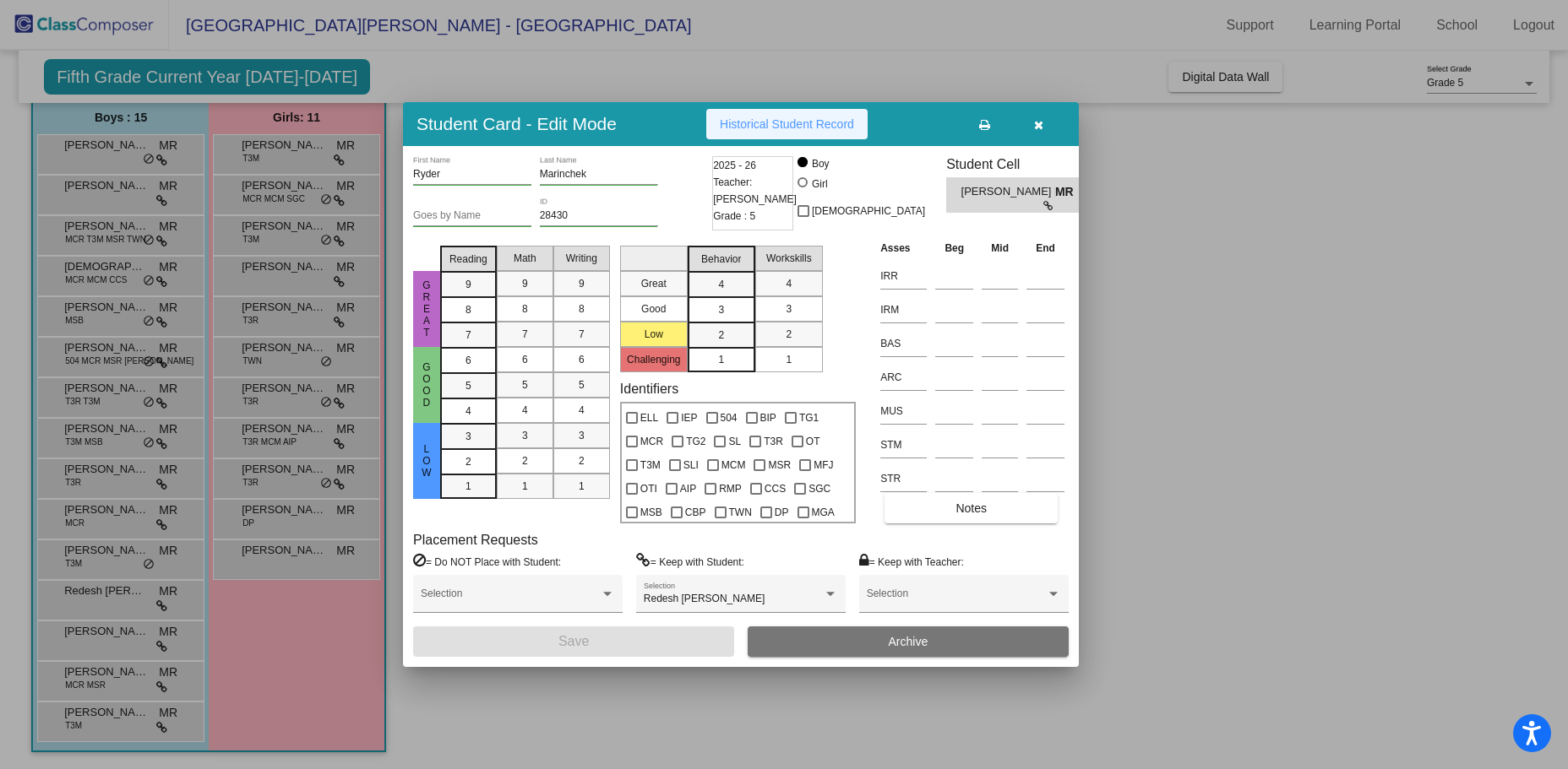
click at [760, 122] on span "Historical Student Record" at bounding box center [786, 123] width 134 height 13
click at [570, 63] on div at bounding box center [784, 384] width 1568 height 769
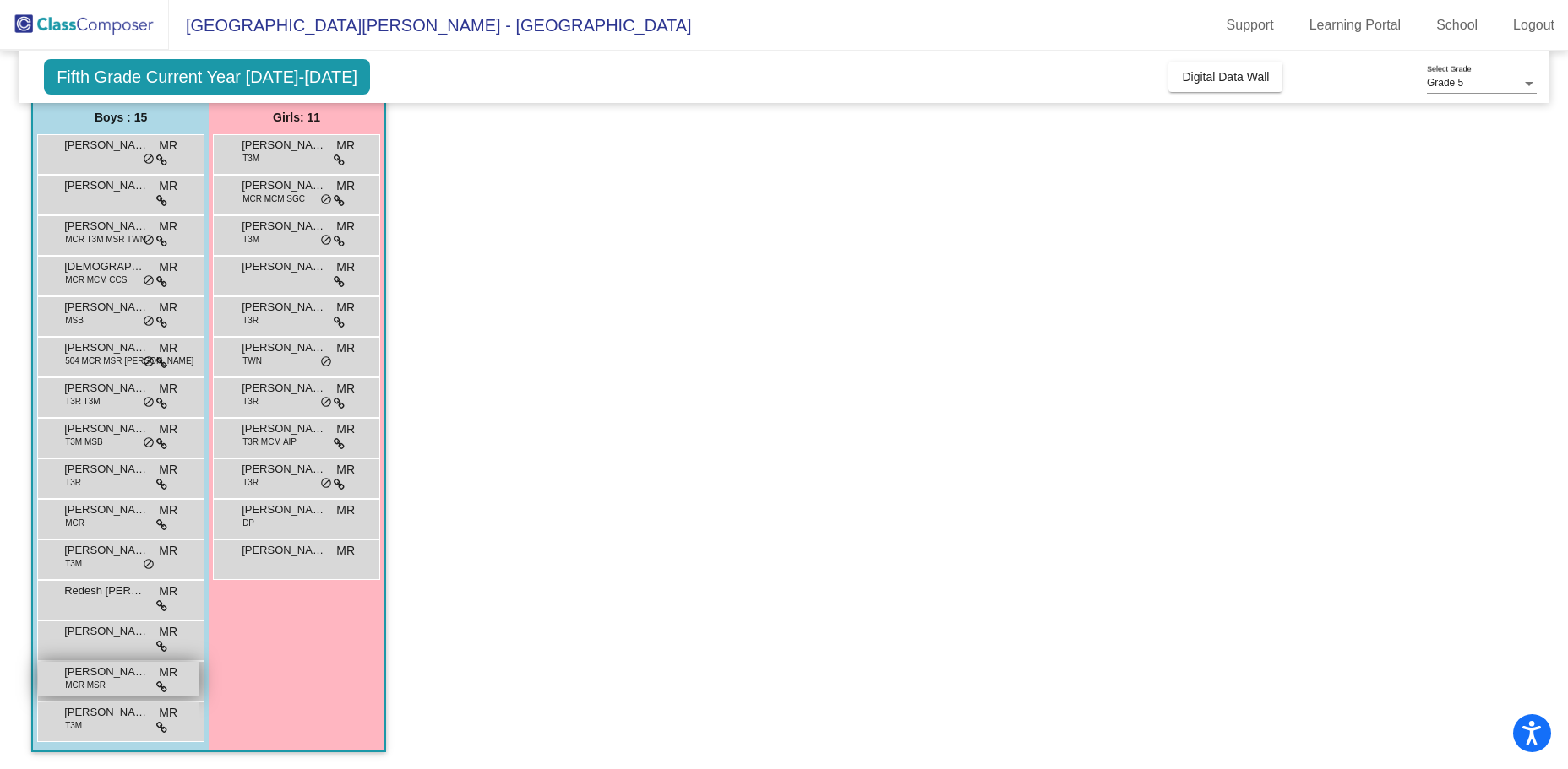
click at [118, 678] on span "[PERSON_NAME]" at bounding box center [106, 672] width 85 height 17
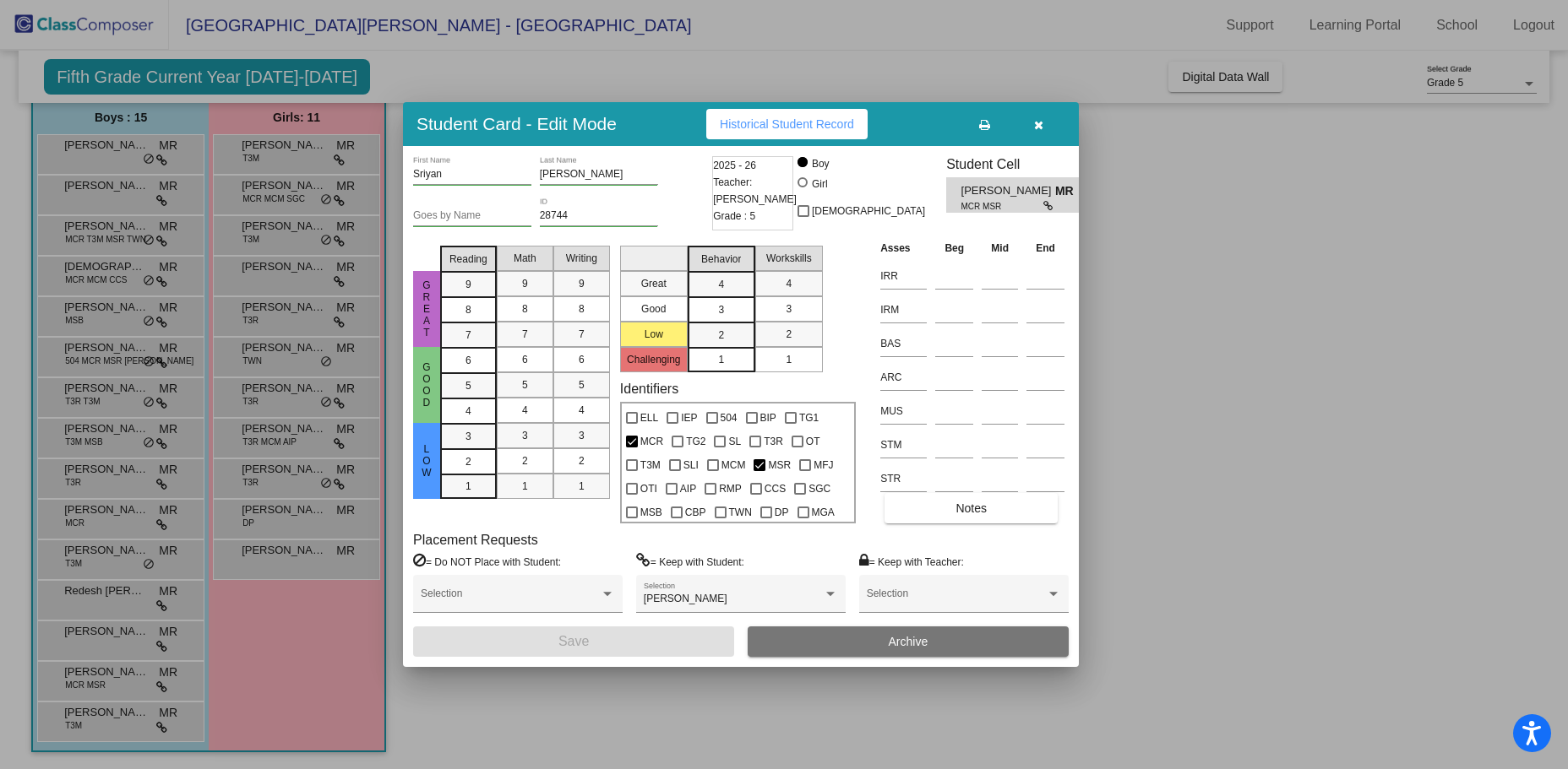
click at [762, 123] on span "Historical Student Record" at bounding box center [786, 123] width 134 height 13
click at [770, 127] on span "Historical Student Record" at bounding box center [786, 123] width 134 height 13
click at [1189, 602] on div at bounding box center [784, 384] width 1568 height 769
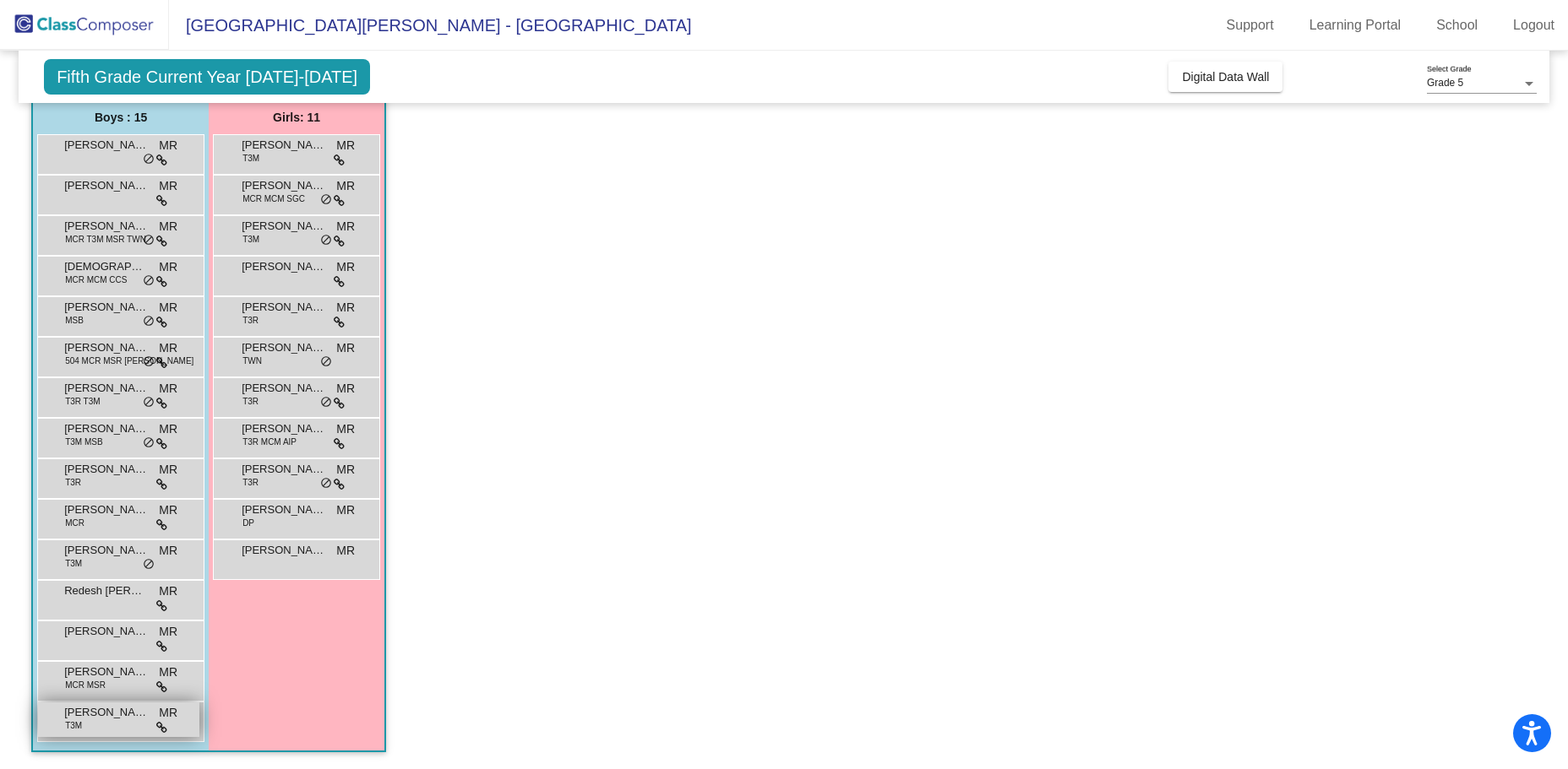
click at [116, 717] on span "[PERSON_NAME]" at bounding box center [106, 712] width 85 height 17
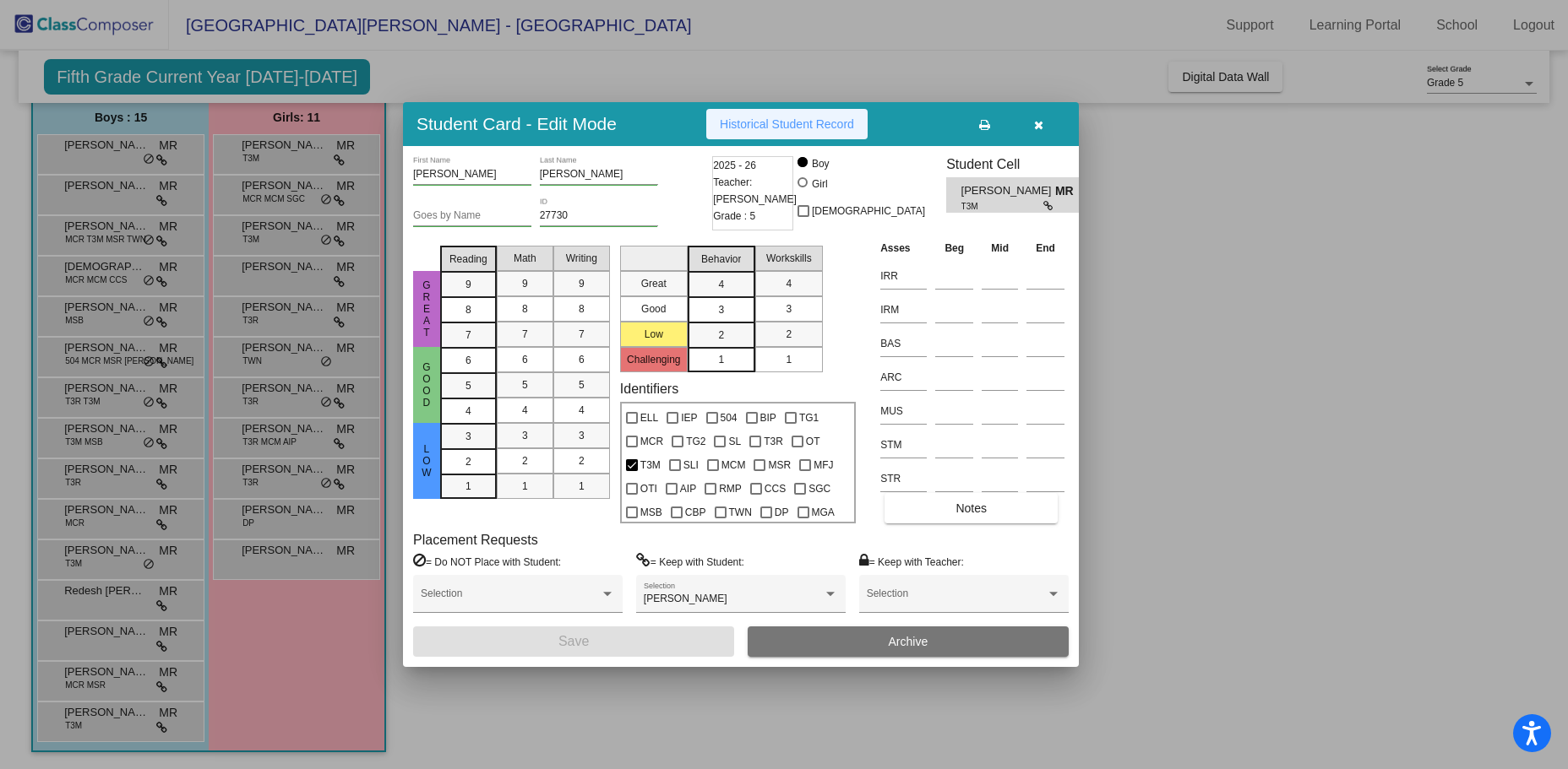
click at [774, 114] on button "Historical Student Record" at bounding box center [787, 124] width 161 height 31
click at [1250, 407] on div at bounding box center [784, 384] width 1568 height 769
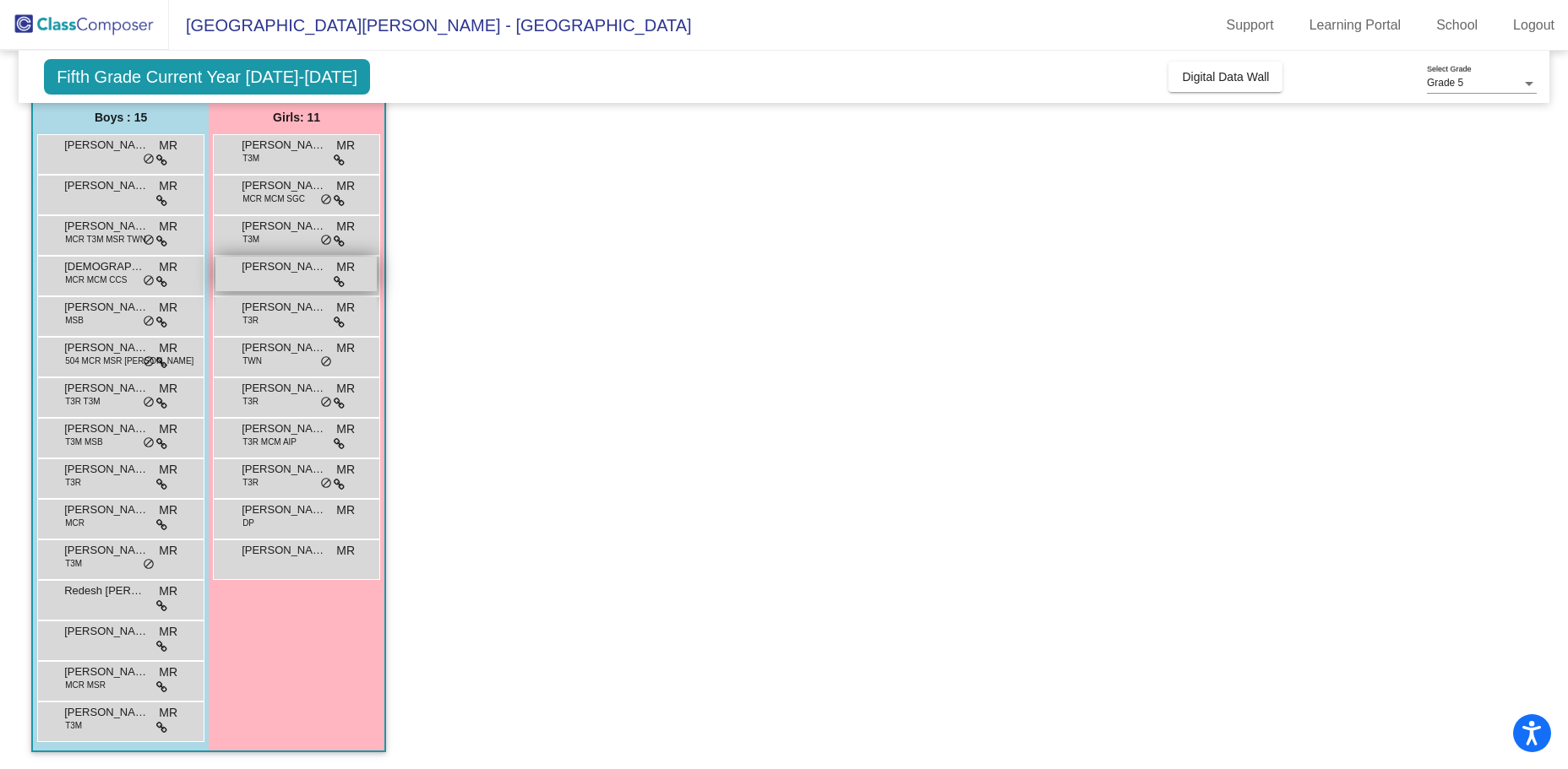
click at [251, 270] on span "[PERSON_NAME]" at bounding box center [284, 266] width 85 height 17
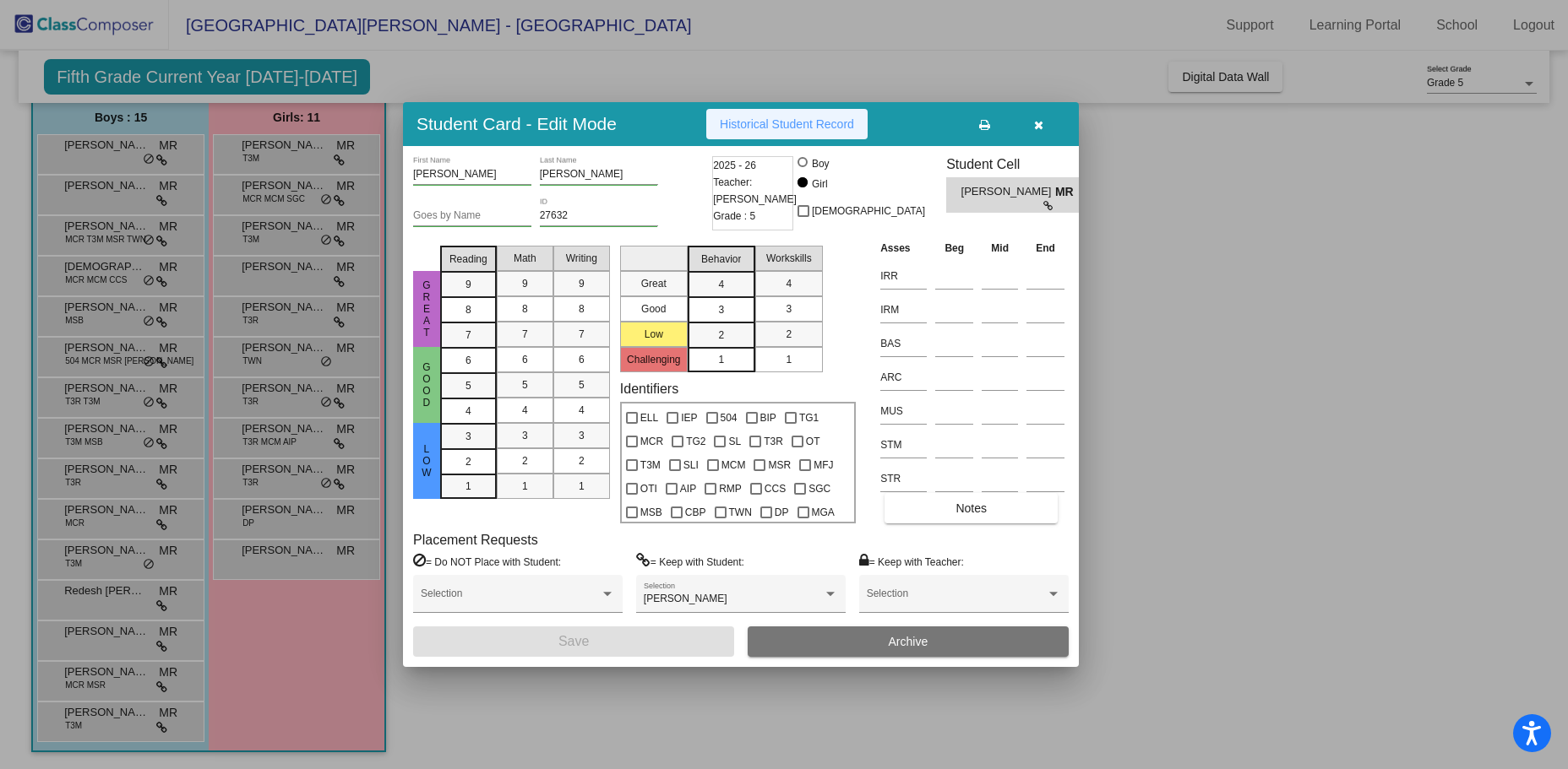
click at [807, 123] on span "Historical Student Record" at bounding box center [786, 123] width 134 height 13
click at [1217, 514] on div at bounding box center [784, 384] width 1568 height 769
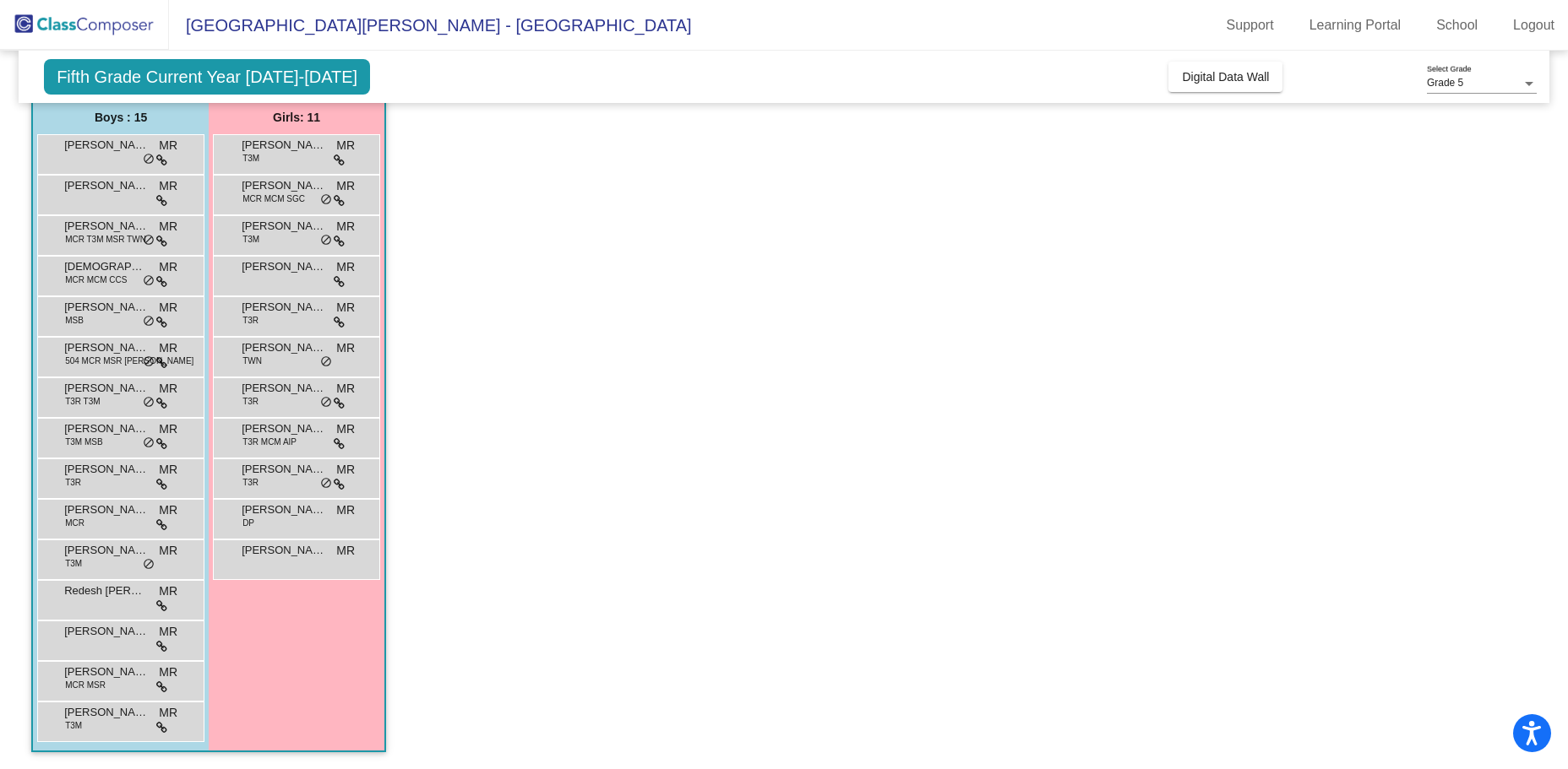
click at [611, 521] on app-classroom "Class 6 - [PERSON_NAME] picture_as_pdf [PERSON_NAME] Add Student First Name Las…" at bounding box center [784, 396] width 1505 height 745
